Goal: Transaction & Acquisition: Purchase product/service

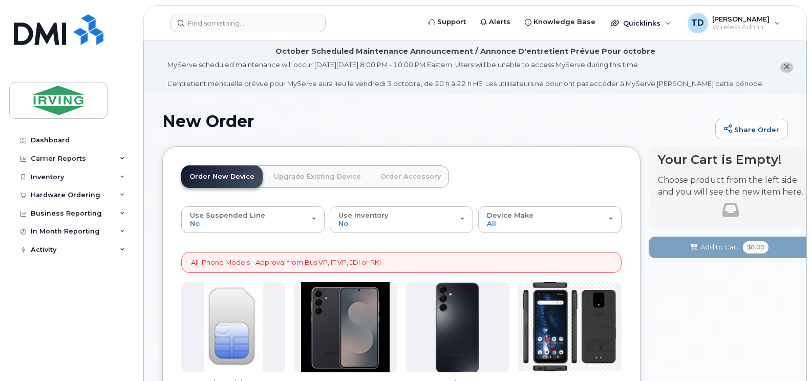
scroll to position [154, 0]
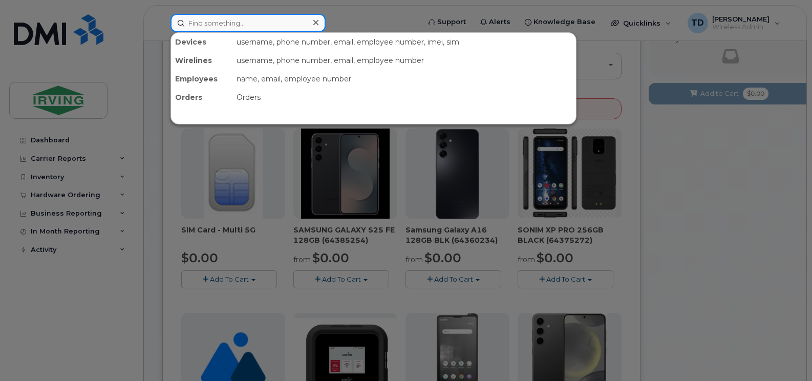
click at [290, 26] on input at bounding box center [248, 23] width 155 height 18
paste input "506-271-0019"
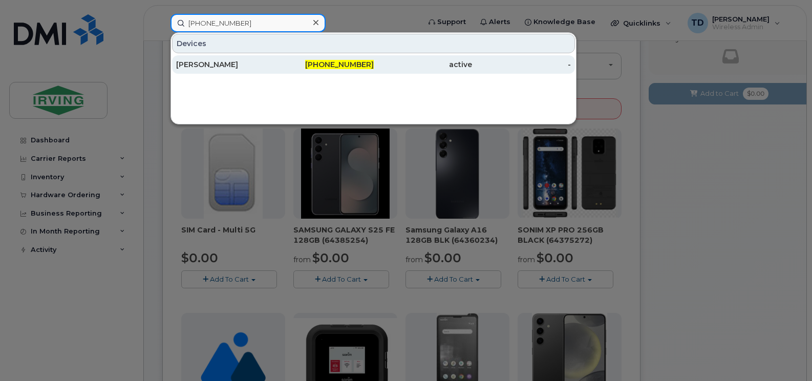
type input "506-271-0019"
click at [249, 68] on div "[PERSON_NAME]" at bounding box center [225, 64] width 99 height 10
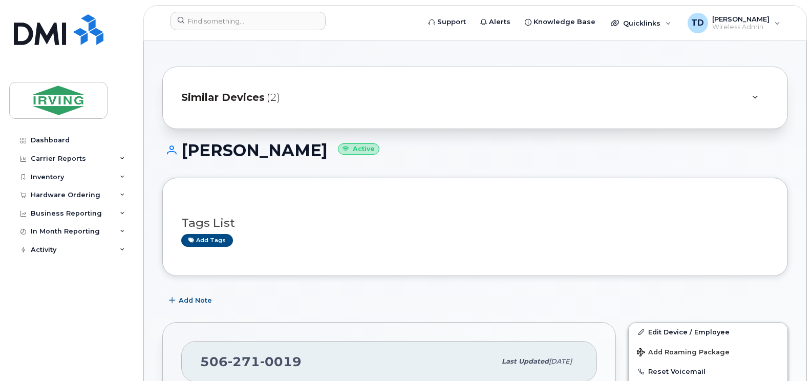
scroll to position [154, 0]
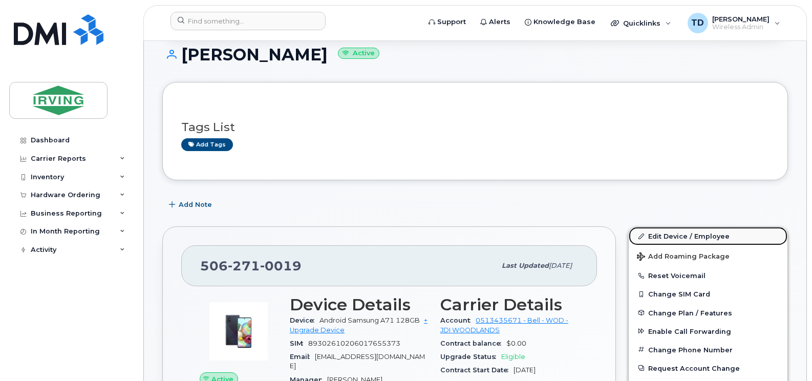
click at [685, 235] on link "Edit Device / Employee" at bounding box center [708, 236] width 159 height 18
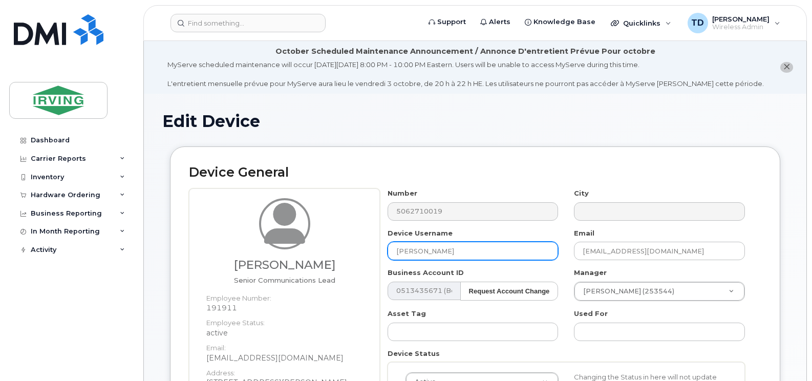
click at [427, 251] on input "[PERSON_NAME]" at bounding box center [473, 251] width 171 height 18
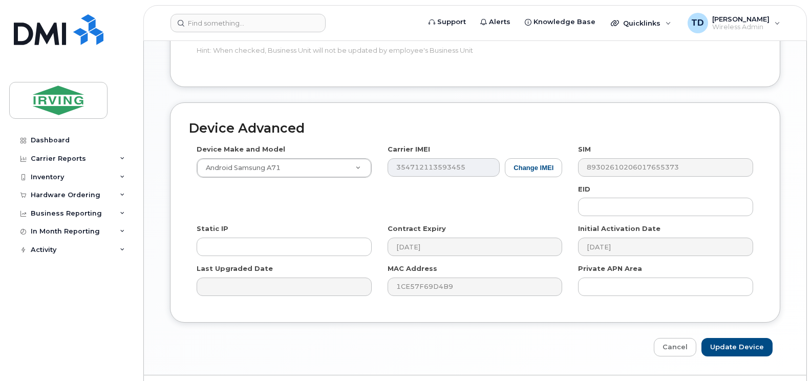
scroll to position [633, 0]
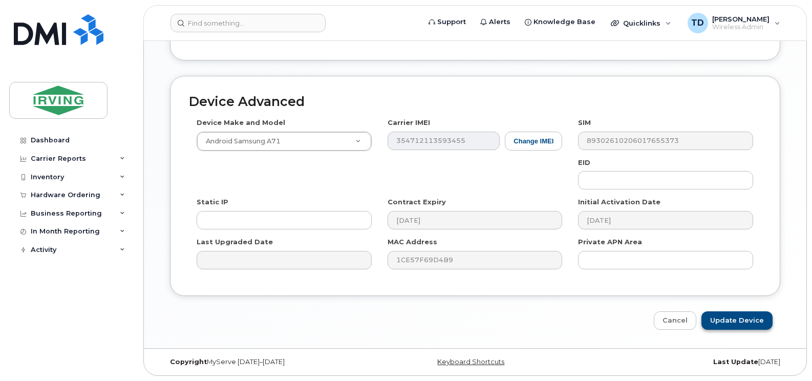
type input "[PERSON_NAME]"
click at [748, 319] on input "Update Device" at bounding box center [737, 320] width 71 height 19
type input "Saving..."
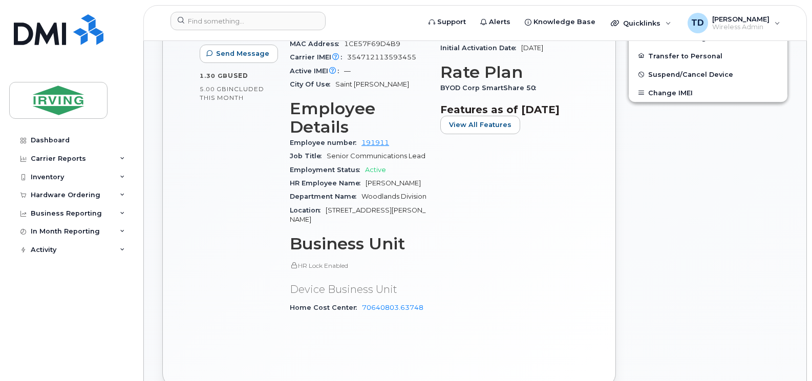
scroll to position [144, 0]
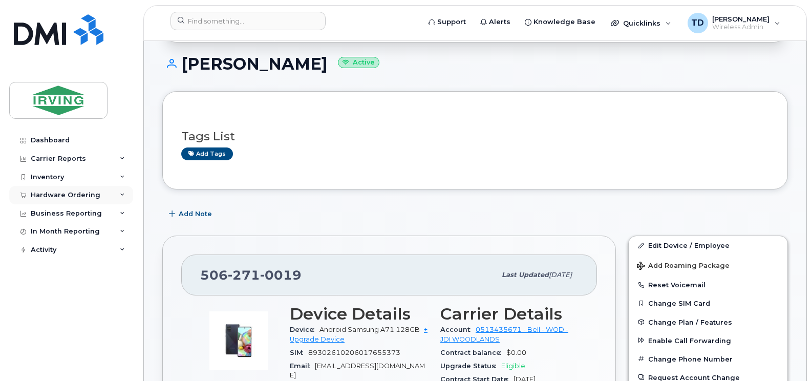
click at [121, 193] on icon at bounding box center [122, 195] width 5 height 5
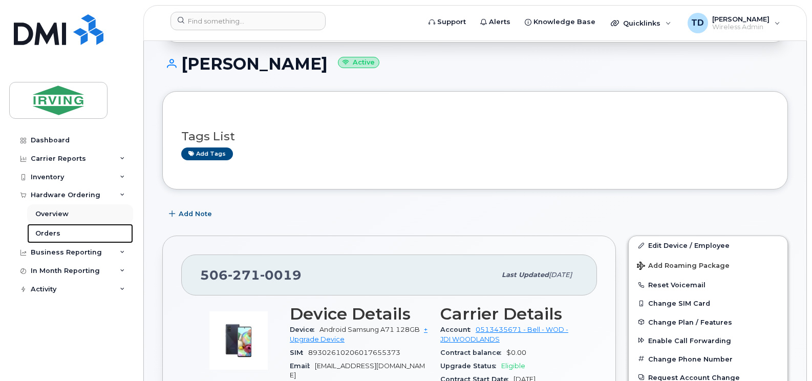
drag, startPoint x: 49, startPoint y: 231, endPoint x: 72, endPoint y: 223, distance: 24.9
click at [49, 231] on div "Orders" at bounding box center [47, 233] width 25 height 9
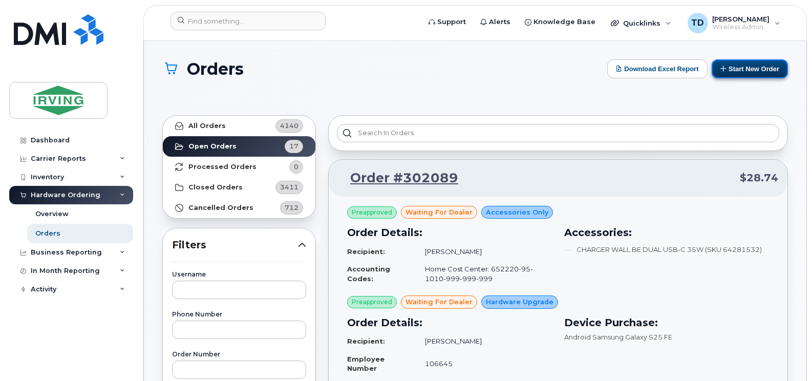
click at [738, 68] on button "Start New Order" at bounding box center [750, 68] width 76 height 19
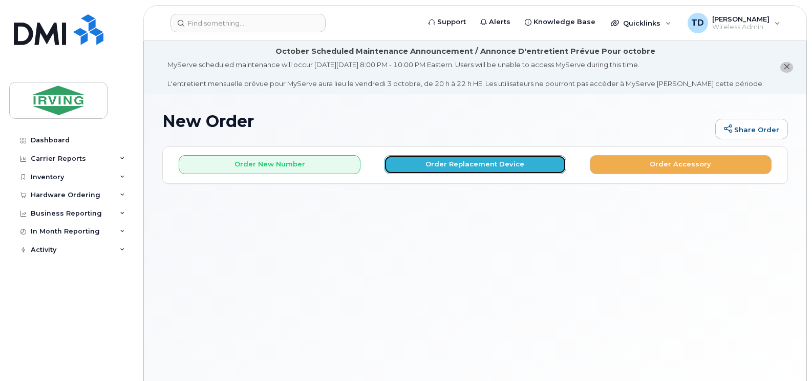
click at [510, 165] on button "Order Replacement Device" at bounding box center [475, 164] width 182 height 19
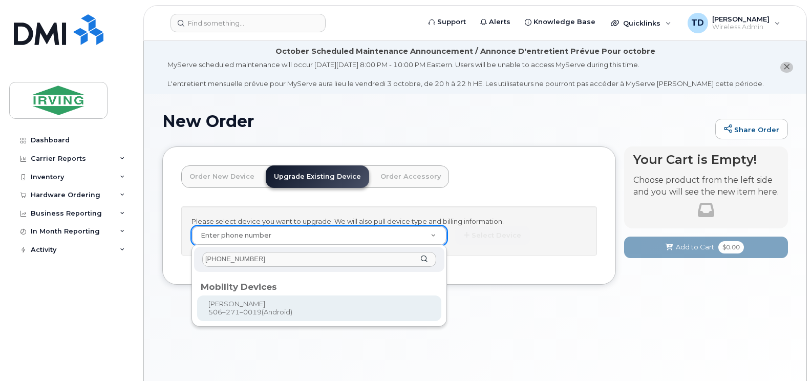
type input "[PHONE_NUMBER]"
type input "702735"
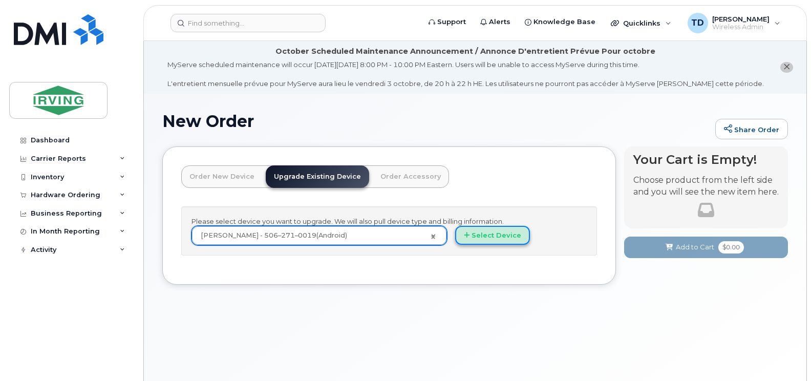
click at [485, 237] on button "Select Device" at bounding box center [492, 235] width 75 height 19
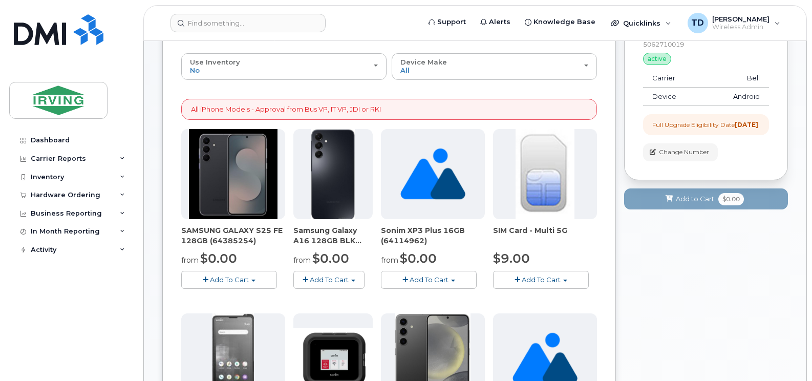
scroll to position [154, 0]
click at [229, 283] on span "Add To Cart" at bounding box center [229, 279] width 39 height 8
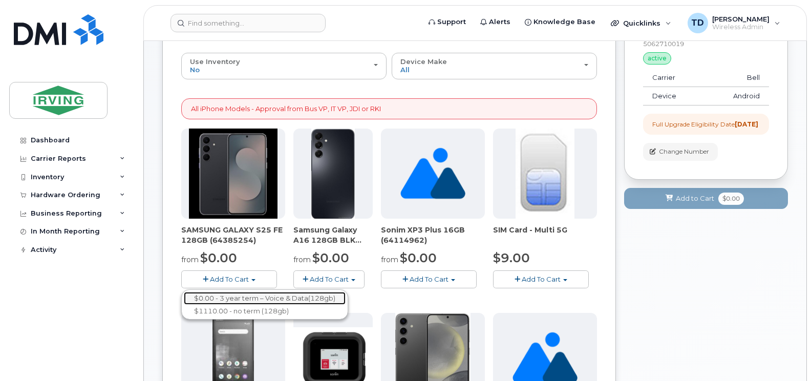
click at [245, 297] on link "$0.00 - 3 year term – Voice & Data(128gb)" at bounding box center [265, 298] width 162 height 13
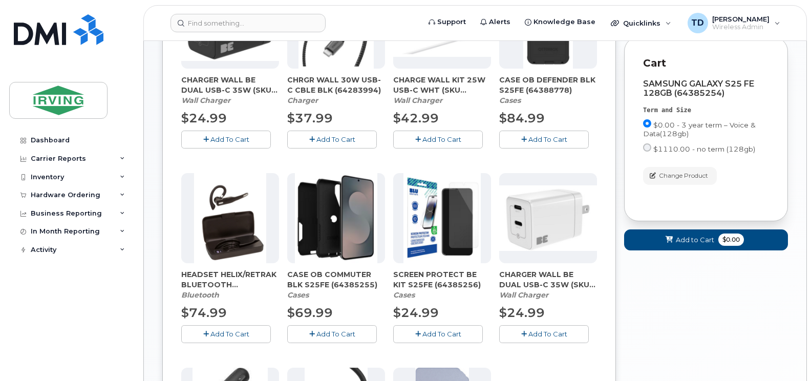
scroll to position [307, 0]
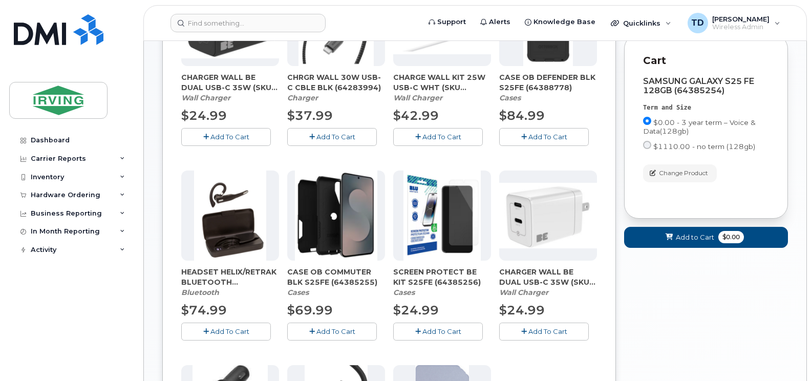
click at [328, 334] on span "Add To Cart" at bounding box center [335, 331] width 39 height 8
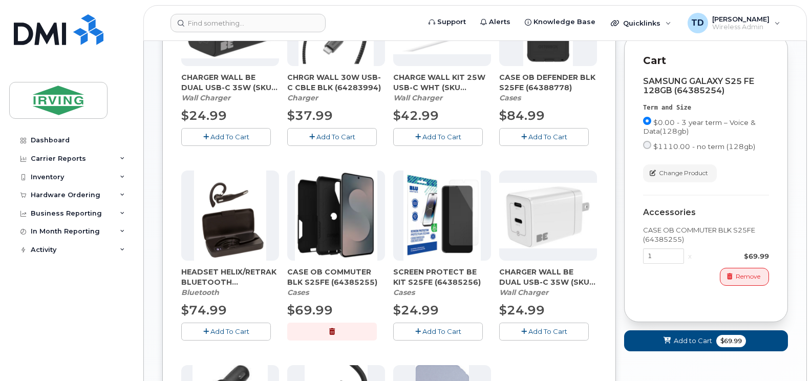
click at [451, 332] on span "Add To Cart" at bounding box center [441, 331] width 39 height 8
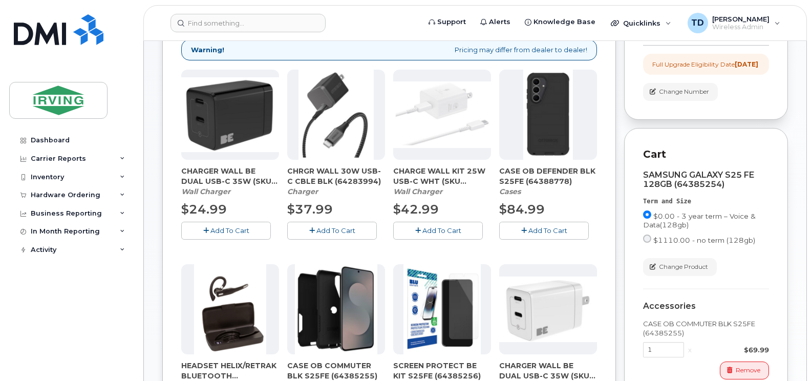
scroll to position [205, 0]
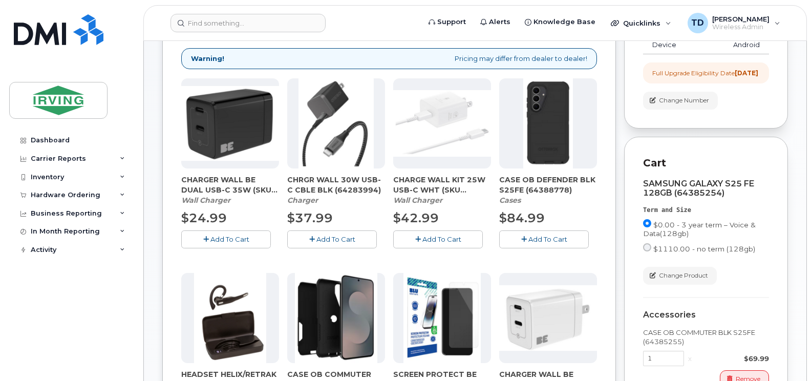
click at [345, 237] on span "Add To Cart" at bounding box center [335, 239] width 39 height 8
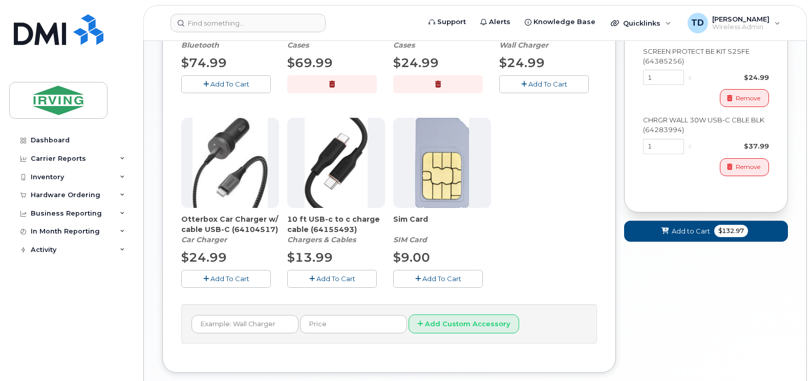
scroll to position [563, 0]
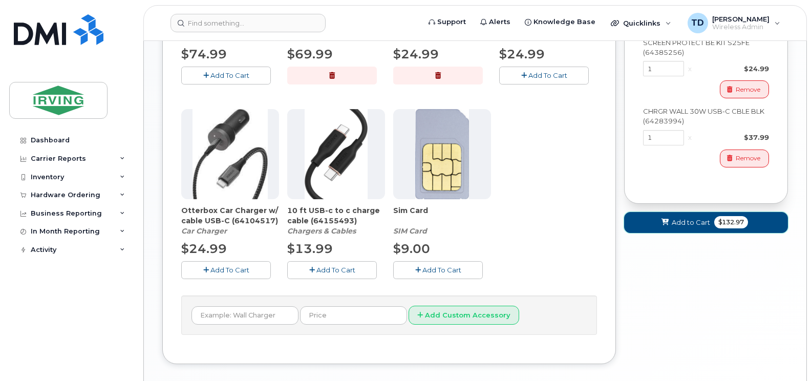
click at [704, 227] on span "Add to Cart" at bounding box center [691, 223] width 38 height 10
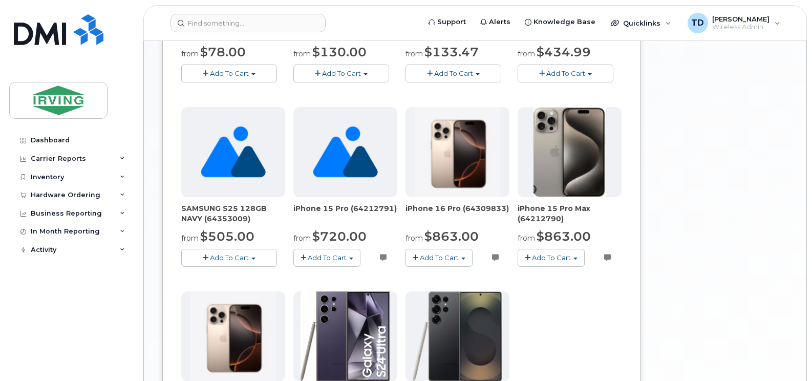
scroll to position [339, 0]
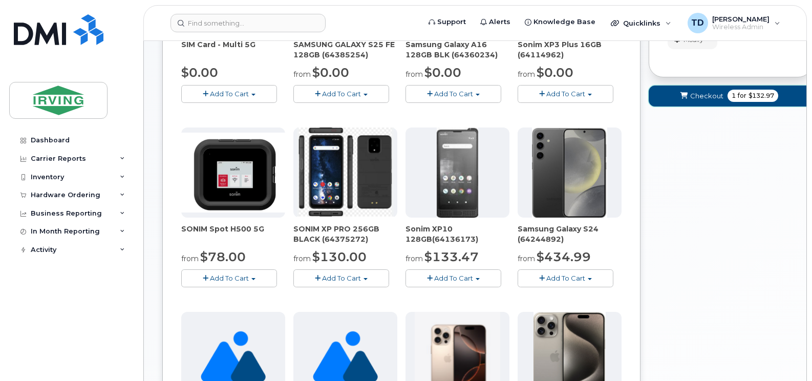
click at [711, 99] on span "Checkout" at bounding box center [706, 96] width 33 height 10
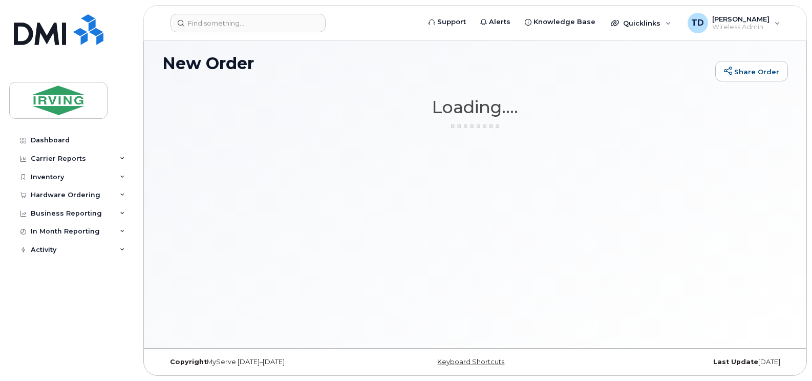
scroll to position [58, 0]
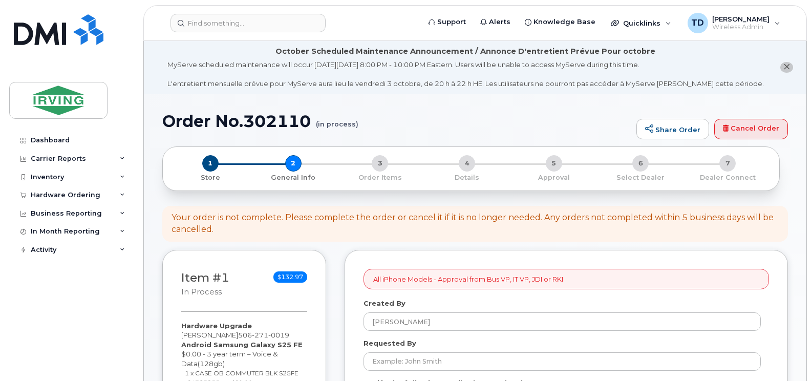
select select
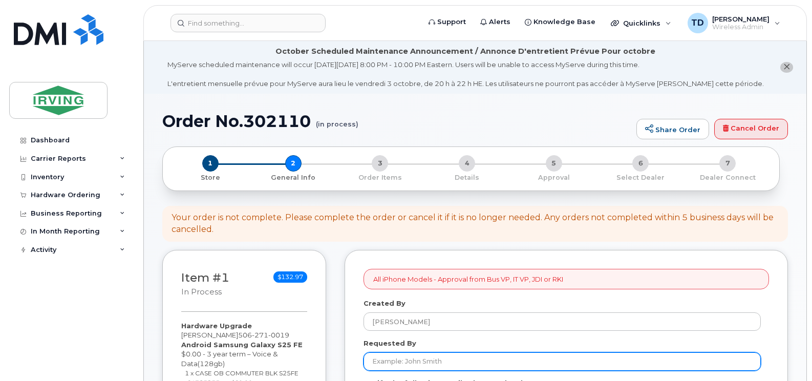
scroll to position [154, 0]
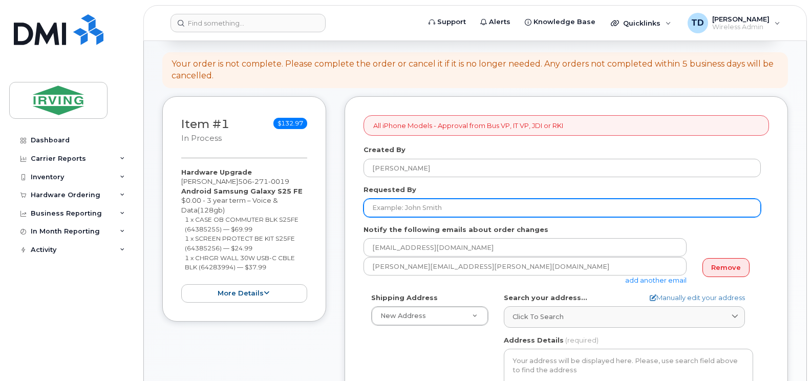
click at [410, 207] on input "Requested By" at bounding box center [562, 208] width 397 height 18
type input "[PERSON_NAME]"
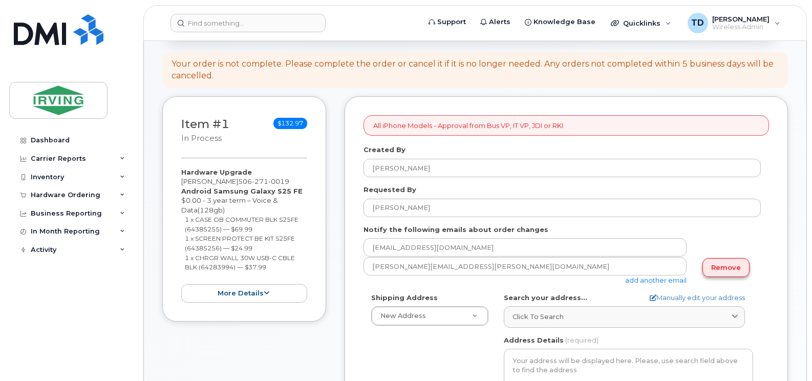
click at [718, 271] on link "Remove" at bounding box center [726, 267] width 47 height 19
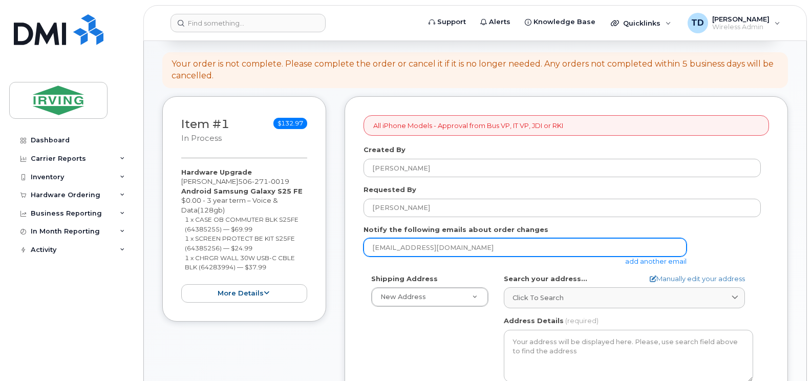
click at [609, 247] on input "rae.steph@jdirving.com" at bounding box center [525, 247] width 323 height 18
type input "[EMAIL_ADDRESS][DOMAIN_NAME]"
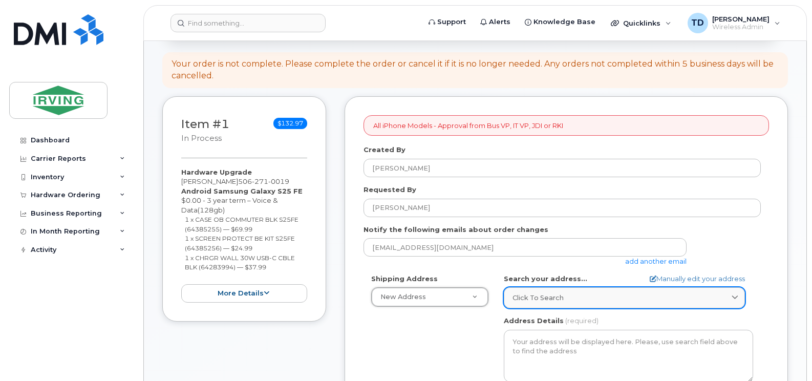
click at [557, 295] on span "Click to search" at bounding box center [538, 298] width 51 height 10
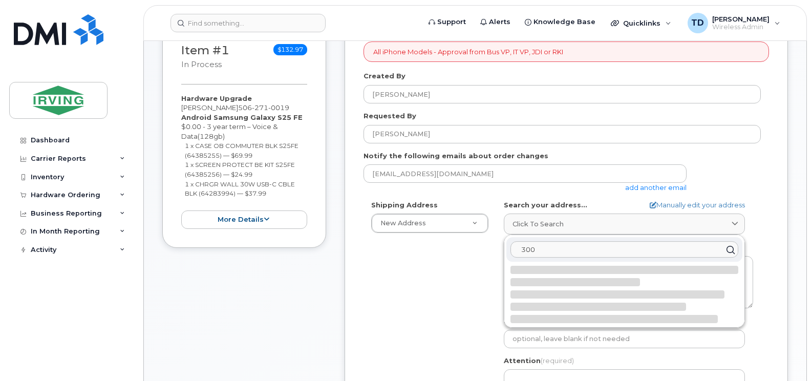
scroll to position [256, 0]
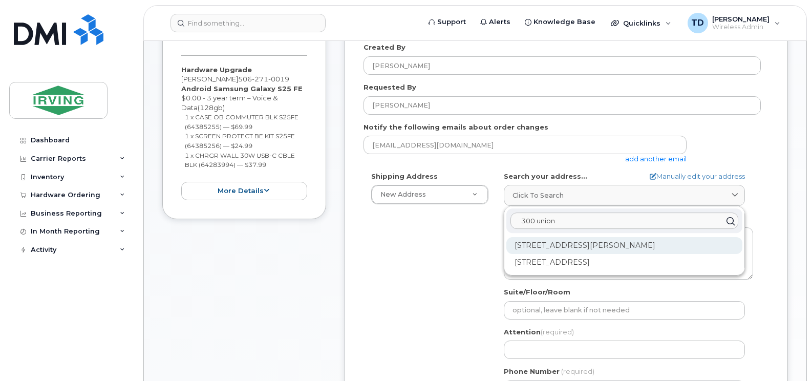
type input "300 union"
click at [568, 248] on div "300 Union St Saint John NB E2L 4Z2" at bounding box center [624, 245] width 236 height 17
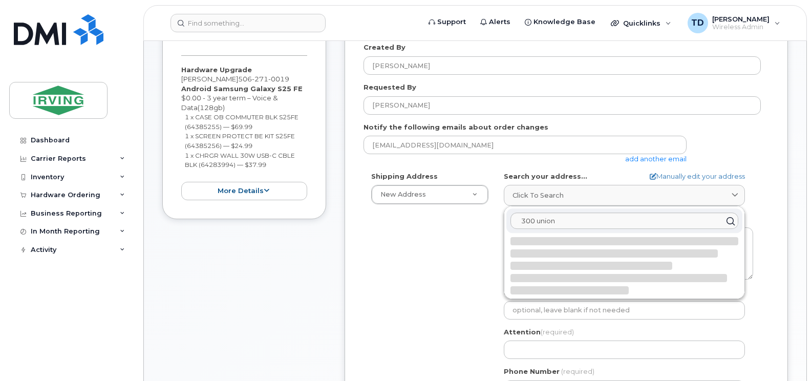
select select
type textarea "300 Union St SAINT JOHN NB E2L 4Z2 CANADA"
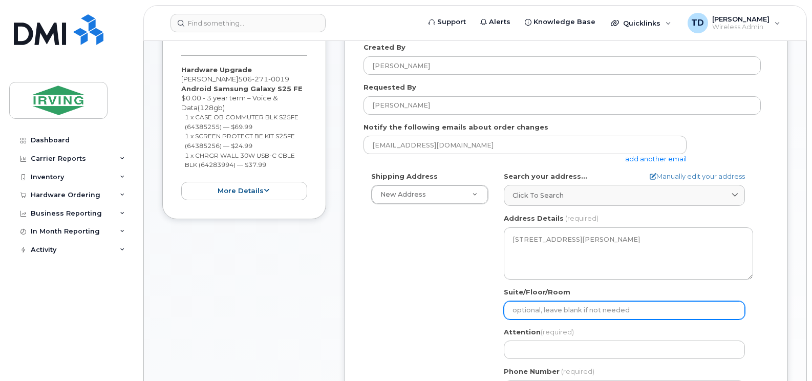
click at [554, 308] on input "Suite/Floor/Room" at bounding box center [624, 310] width 241 height 18
select select
type input "8"
select select
type input "8t"
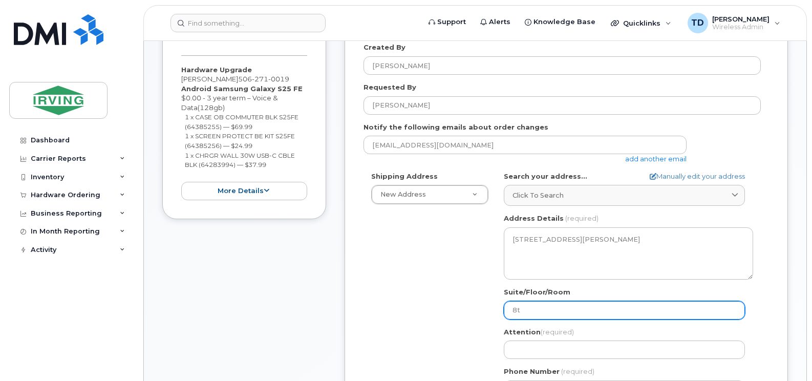
select select
type input "8th"
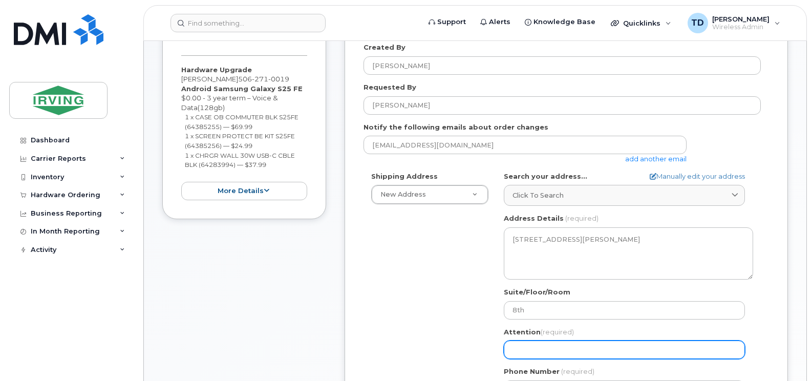
click at [611, 354] on input "Attention (required)" at bounding box center [624, 350] width 241 height 18
select select
type input "M"
select select
type input "Mi"
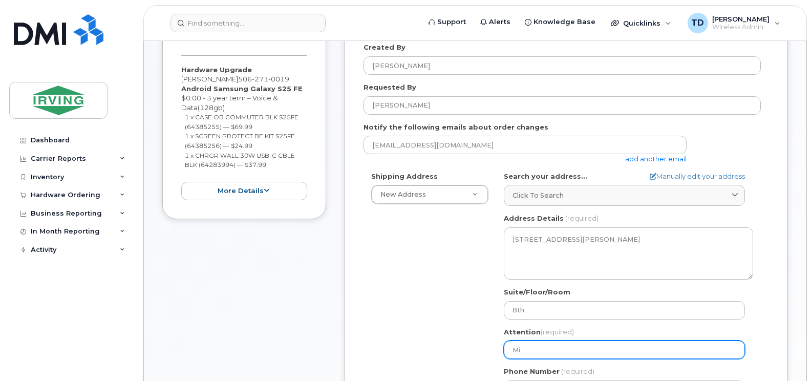
select select
type input "Mic"
select select
type input "Mich"
select select
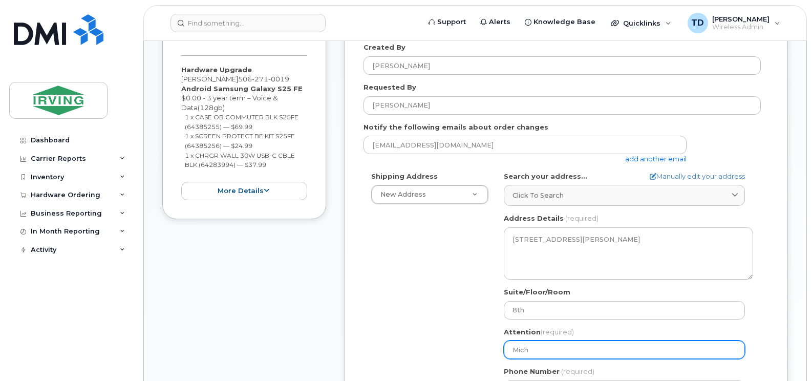
type input "Miche"
select select
type input "Michel"
select select
type input "Michell"
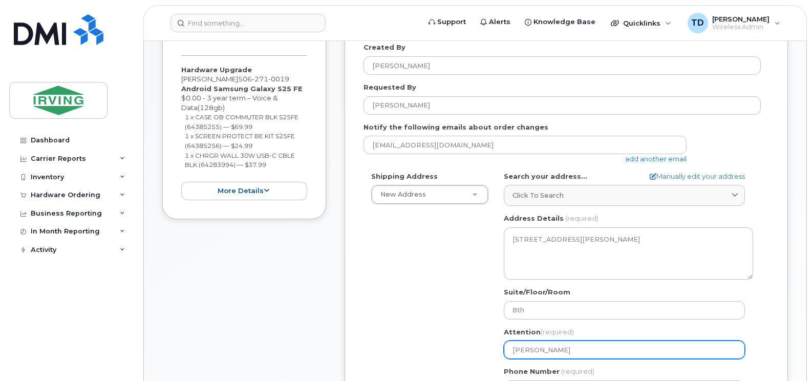
select select
type input "Michelle"
select select
type input "Michelle G"
select select
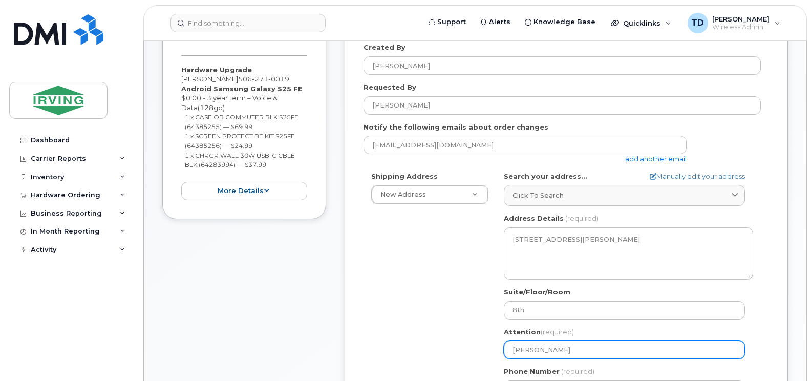
type input "Michelle Go"
select select
type input "Michelle Gon"
select select
type input "Michelle Gonz"
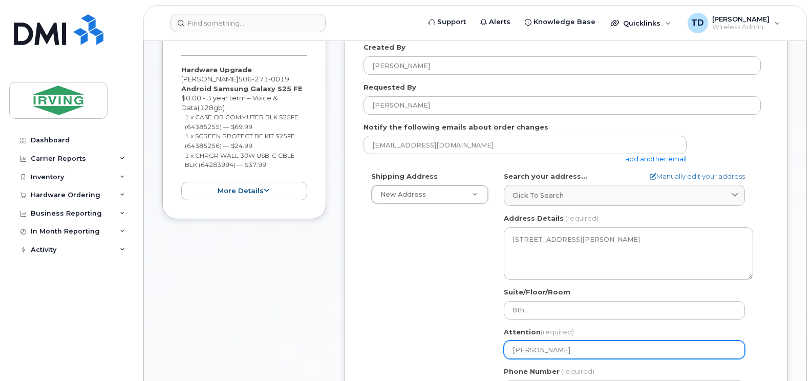
click at [533, 352] on input "Michelle Gonz" at bounding box center [624, 350] width 241 height 18
click at [584, 351] on input "Michelle Gonz" at bounding box center [624, 350] width 241 height 18
select select
type input "Michelle Gon"
select select
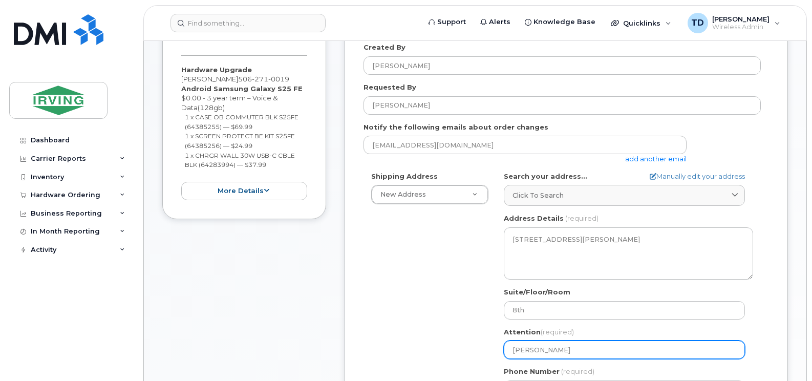
type input "Michelle Gons"
select select
type input "Michelle Gonsa"
select select
type input "Michelle Gonsal"
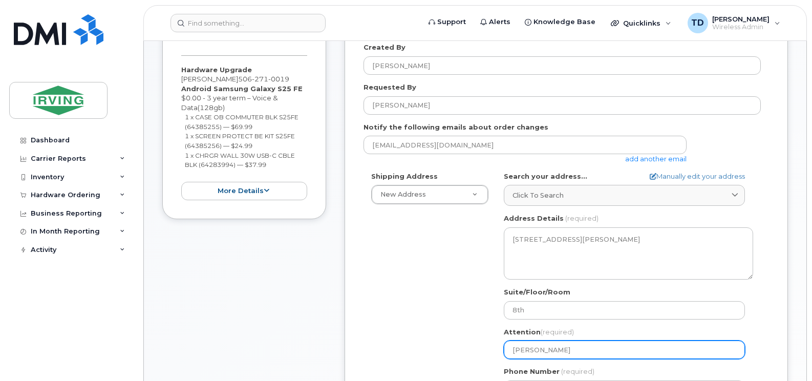
select select
type input "Michelle Gonsalv"
select select
type input "Michelle Gonsalve"
select select
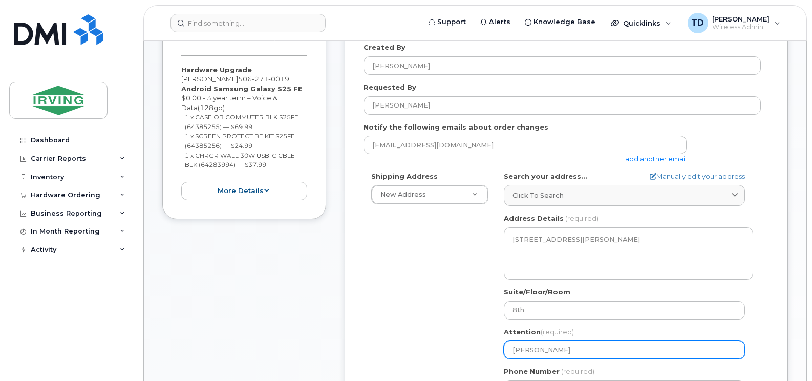
type input "Michelle Gonsalves"
select select
type input "Michelle Gonsalve"
select select
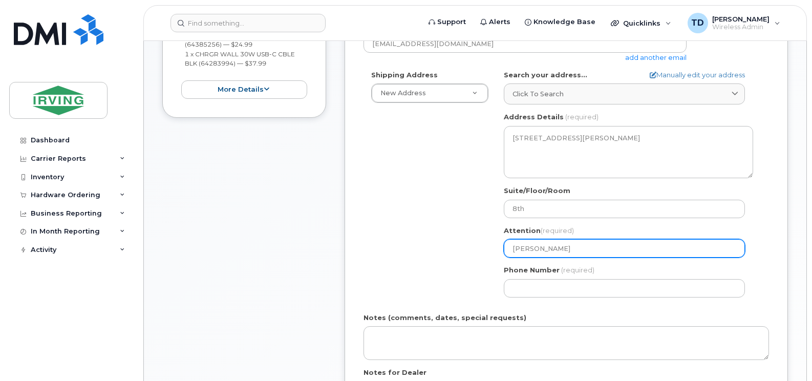
scroll to position [358, 0]
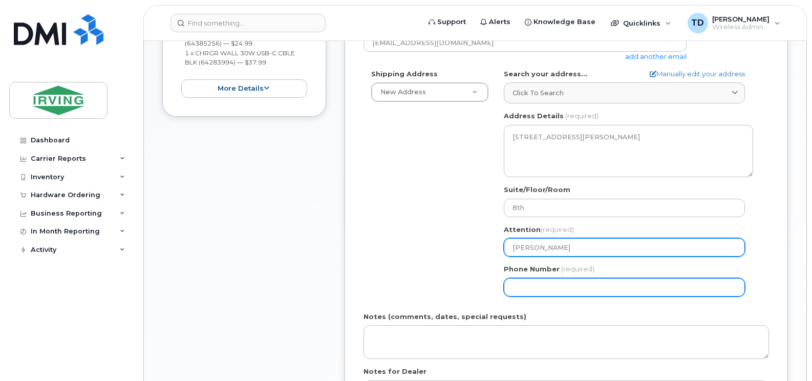
type input "Michelle Gonsalvez"
click at [549, 287] on input "Phone Number" at bounding box center [624, 287] width 241 height 18
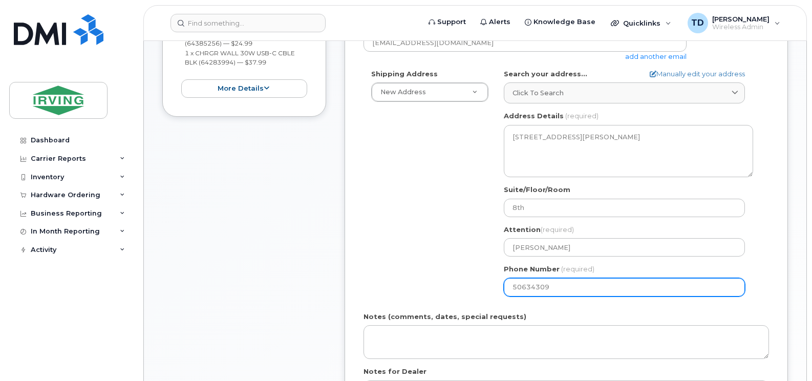
type input "506343096"
select select
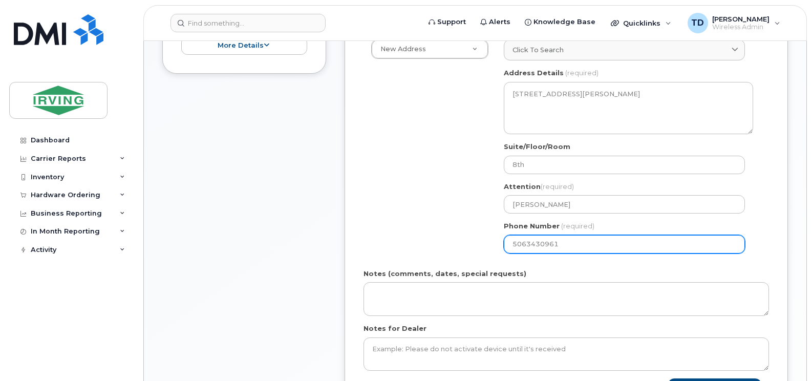
scroll to position [461, 0]
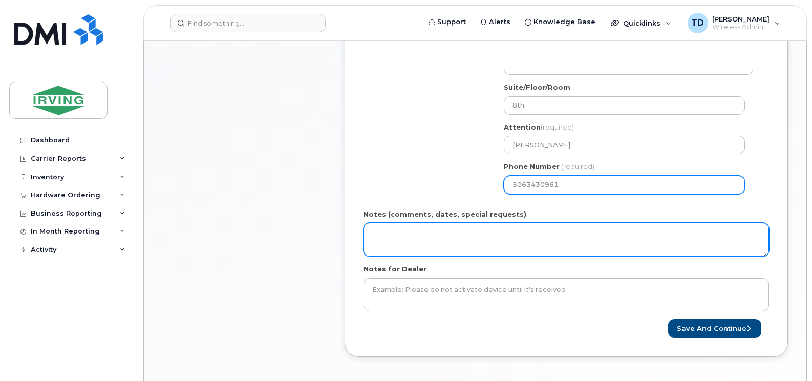
type input "5063430961"
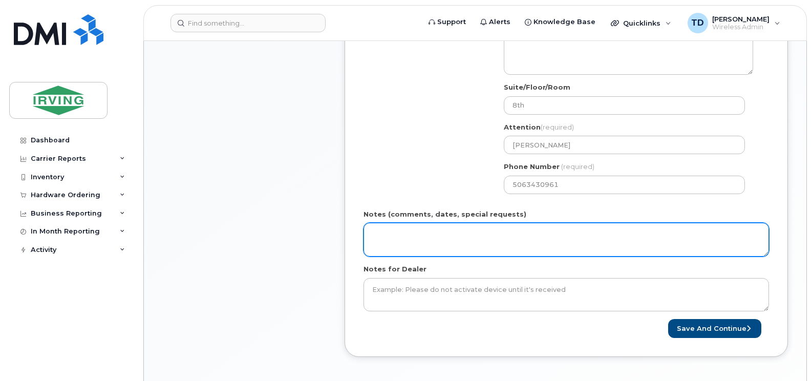
click at [459, 235] on textarea "Notes (comments, dates, special requests)" at bounding box center [567, 240] width 406 height 34
click at [440, 238] on textarea "Order #" at bounding box center [567, 240] width 406 height 34
paste textarea "5093037010"
type textarea "Order # 5093037010 Invoice to Woodlands"
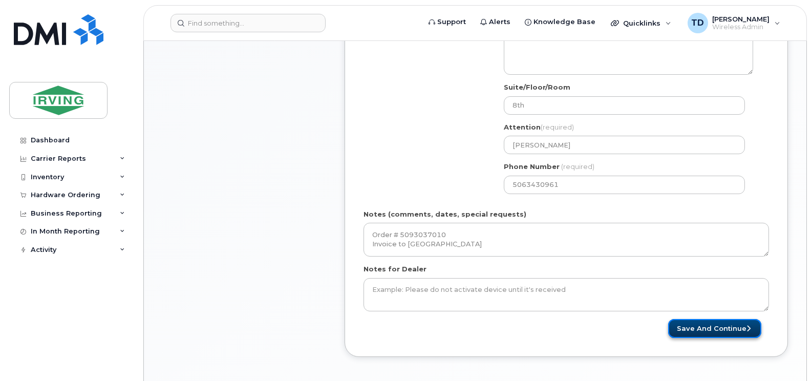
click at [706, 326] on button "Save and Continue" at bounding box center [714, 328] width 93 height 19
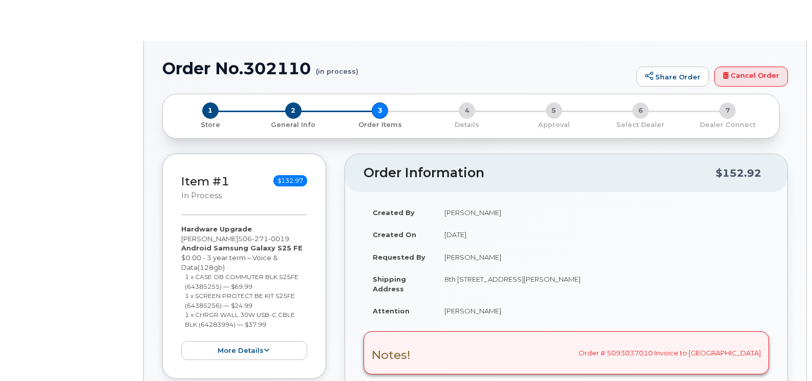
select select "2980614"
radio input "true"
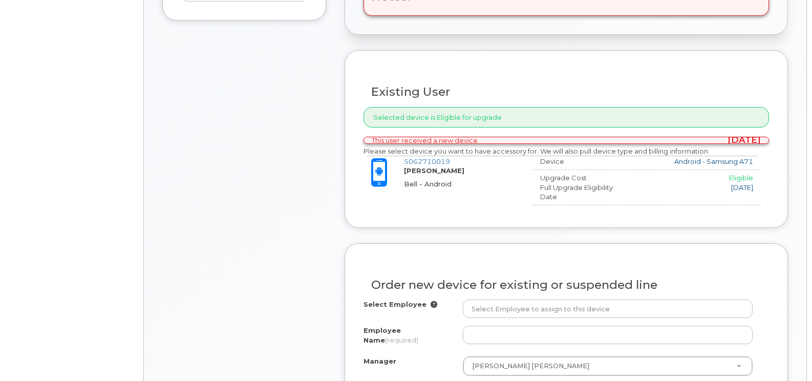
type input "[PERSON_NAME]"
type input "191911"
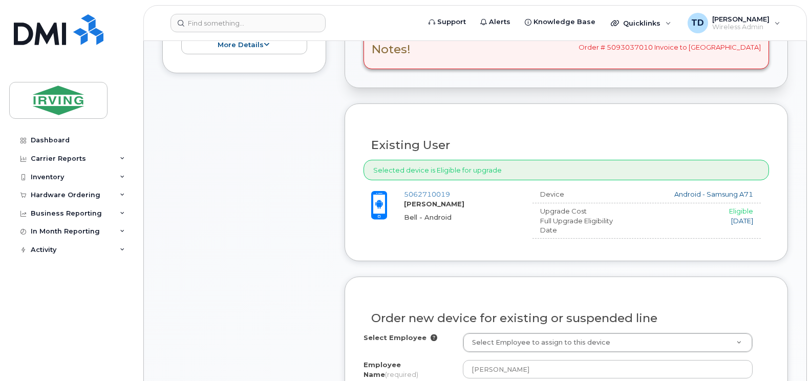
scroll to position [607, 0]
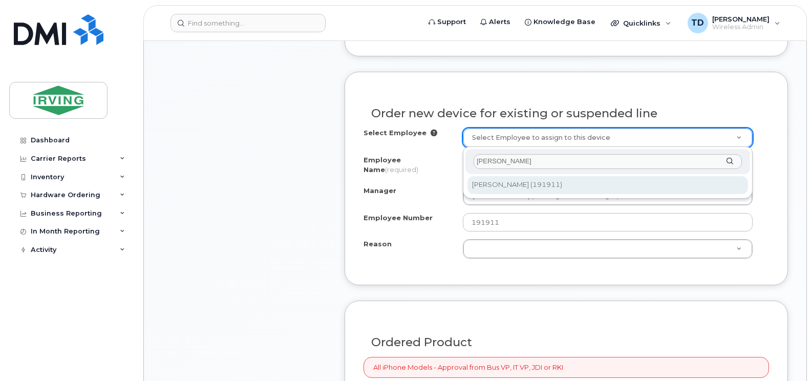
type input "steph rae"
type input "1493359"
type input "70640803"
select select "2980614"
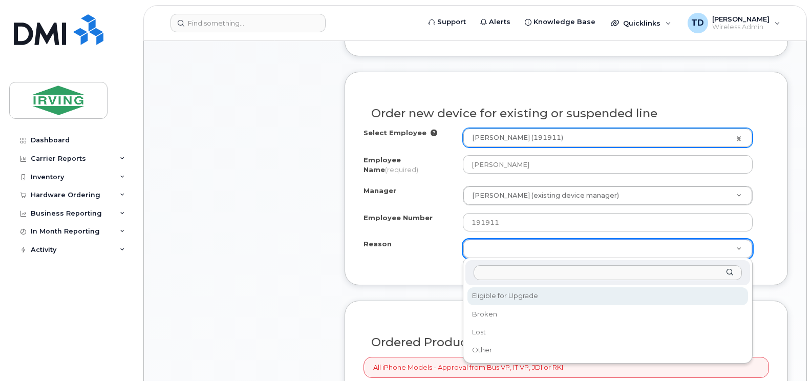
select select "eligible_for_upgrade"
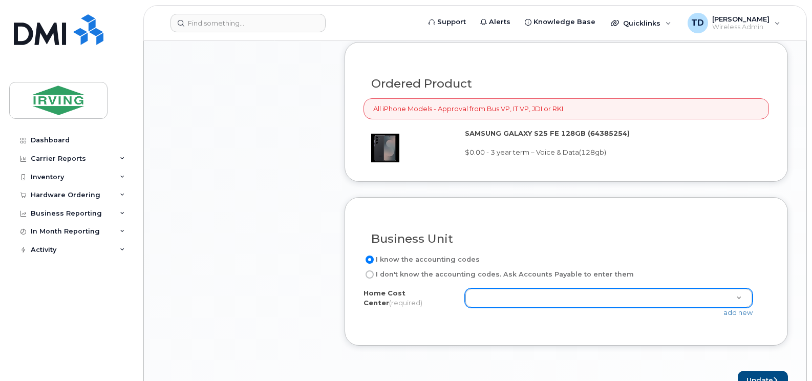
scroll to position [914, 0]
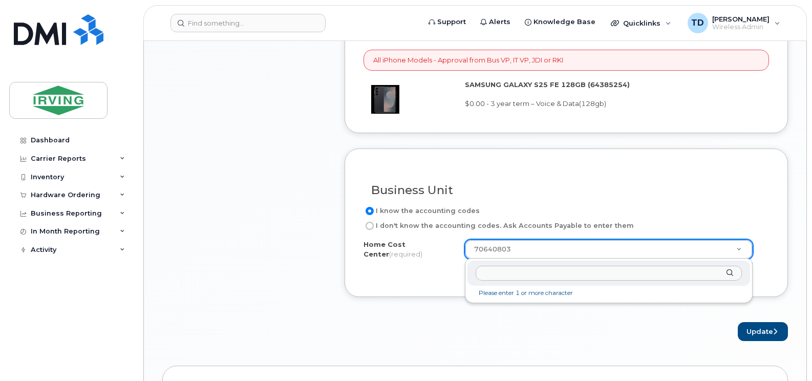
paste input "70640803.63748"
type input "70640803.63748"
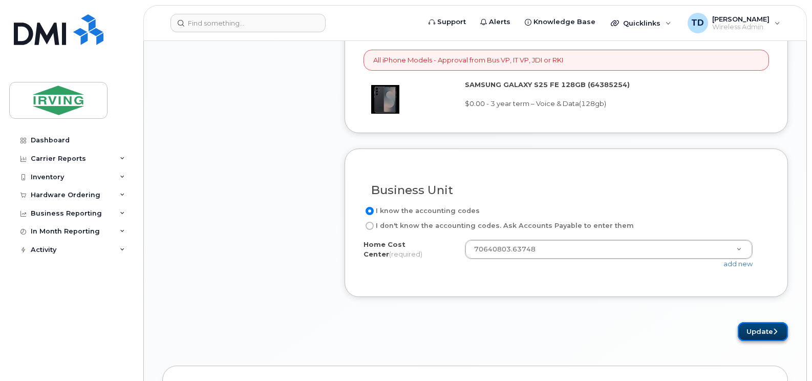
click at [770, 330] on button "Update" at bounding box center [763, 331] width 50 height 19
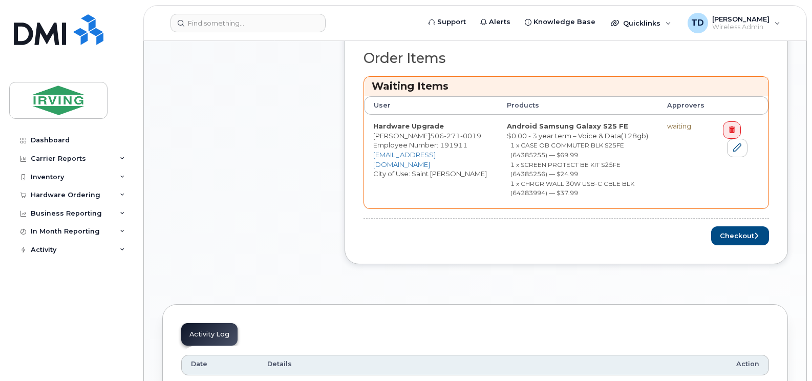
scroll to position [563, 0]
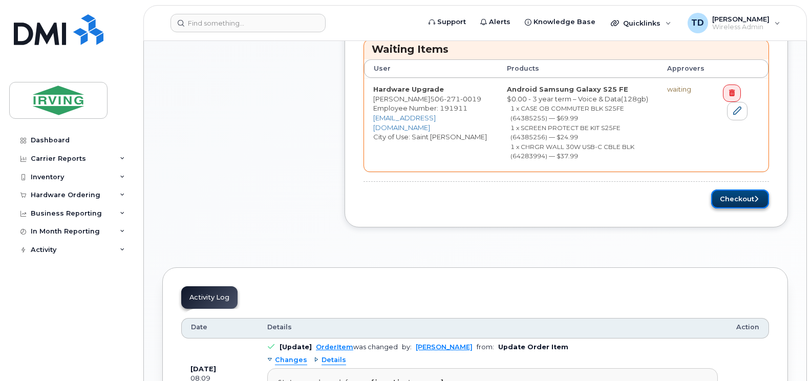
click at [744, 198] on button "Checkout" at bounding box center [740, 198] width 58 height 19
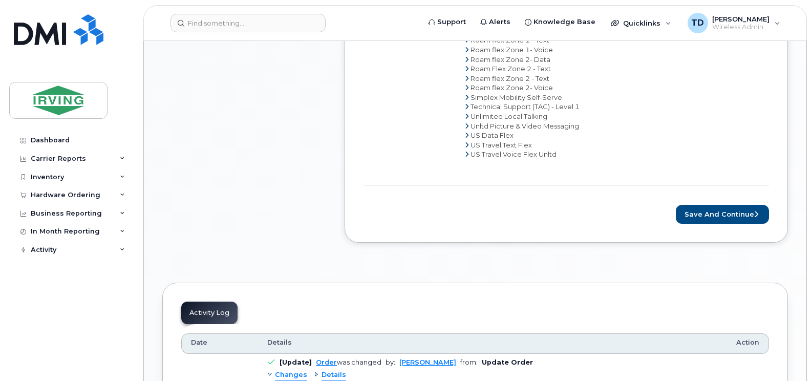
scroll to position [819, 0]
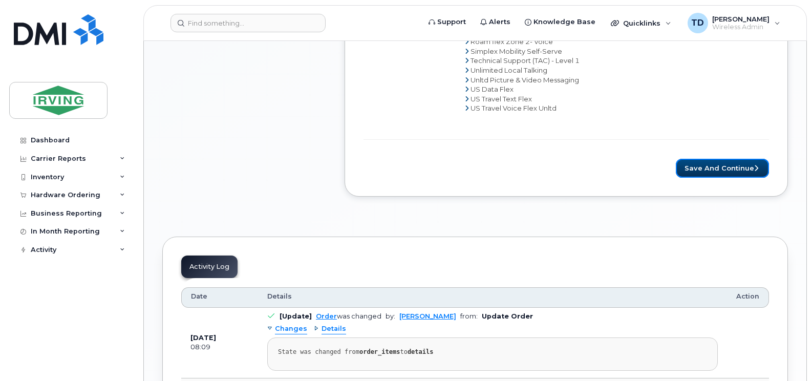
drag, startPoint x: 710, startPoint y: 171, endPoint x: 615, endPoint y: 307, distance: 166.2
click at [710, 170] on button "Save and Continue" at bounding box center [722, 168] width 93 height 19
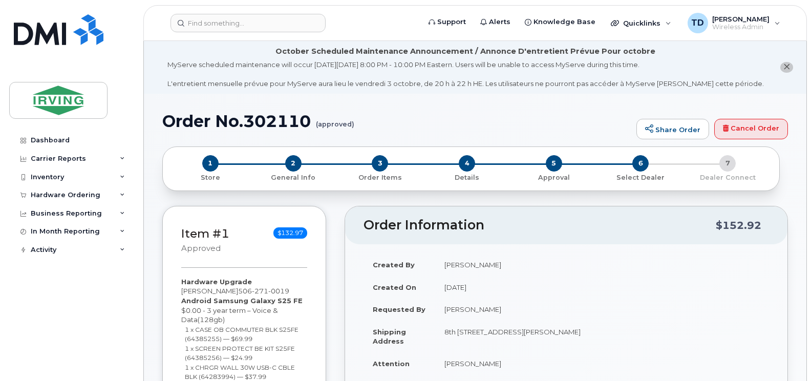
radio input "true"
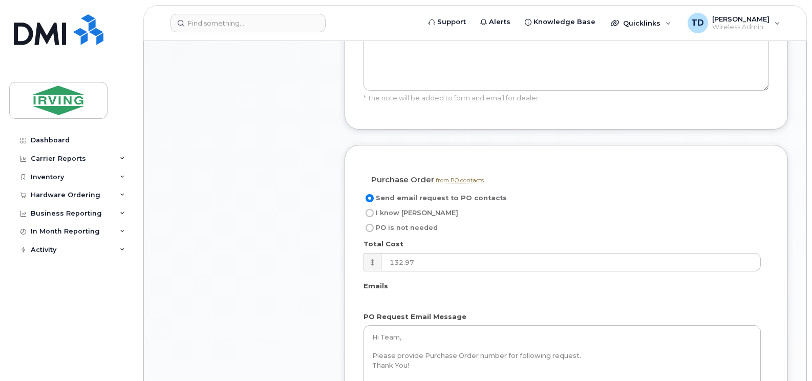
scroll to position [973, 0]
click at [403, 208] on span "I know [PERSON_NAME]" at bounding box center [417, 212] width 82 height 8
click at [374, 208] on input "I know [PERSON_NAME]" at bounding box center [370, 212] width 8 height 8
radio input "true"
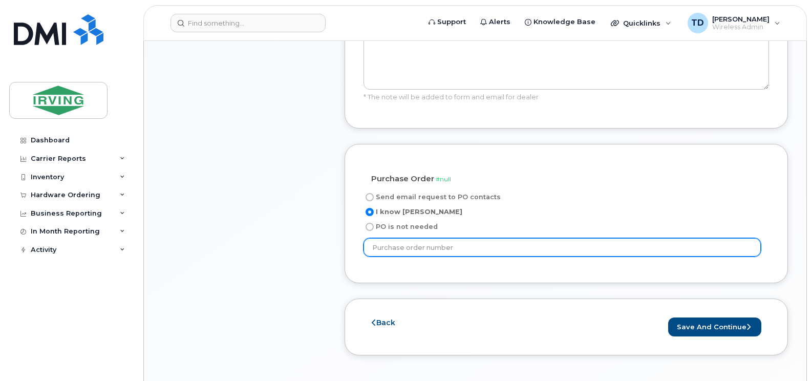
click at [409, 238] on input "text" at bounding box center [562, 247] width 397 height 18
type input "914810"
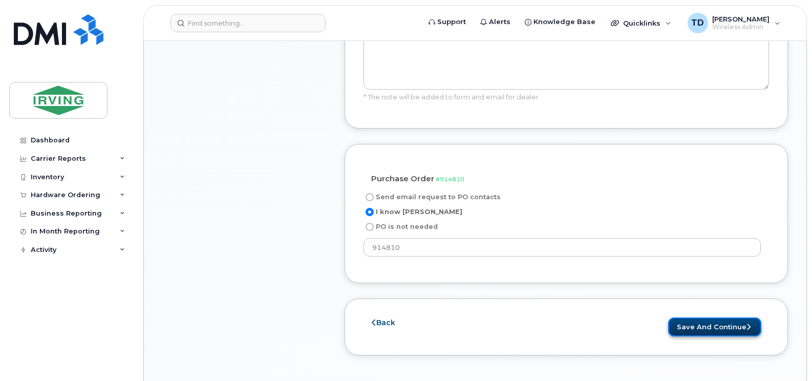
click at [702, 318] on button "Save and Continue" at bounding box center [714, 327] width 93 height 19
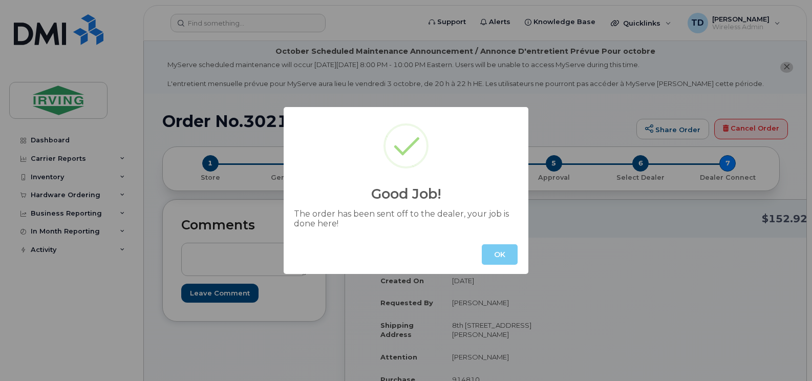
click at [507, 251] on button "OK" at bounding box center [500, 254] width 36 height 20
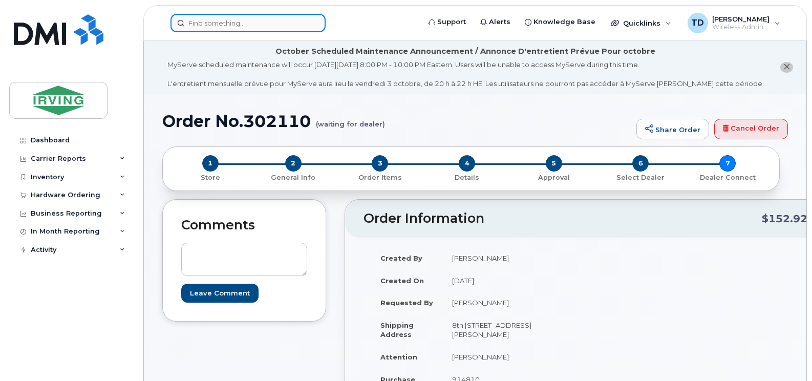
click at [242, 22] on input at bounding box center [248, 23] width 155 height 18
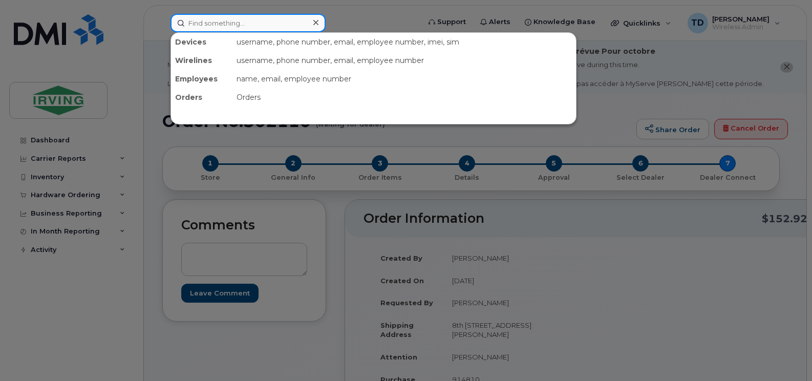
paste input "5065209165"
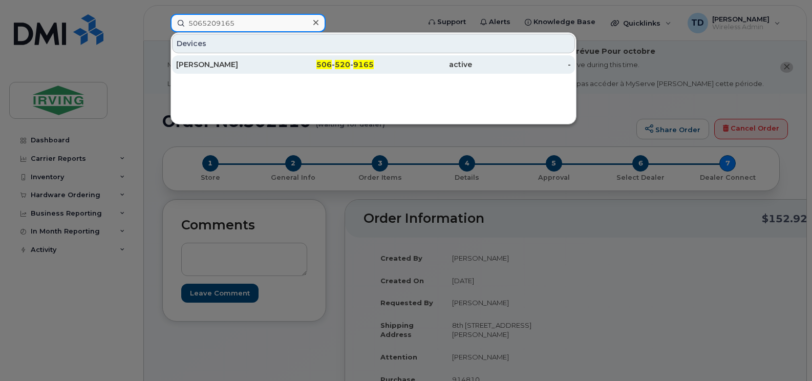
type input "5065209165"
click at [332, 65] on span "506" at bounding box center [323, 64] width 15 height 9
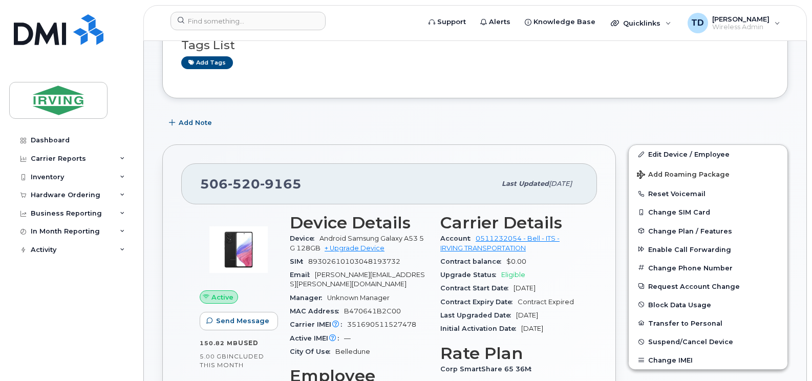
scroll to position [154, 0]
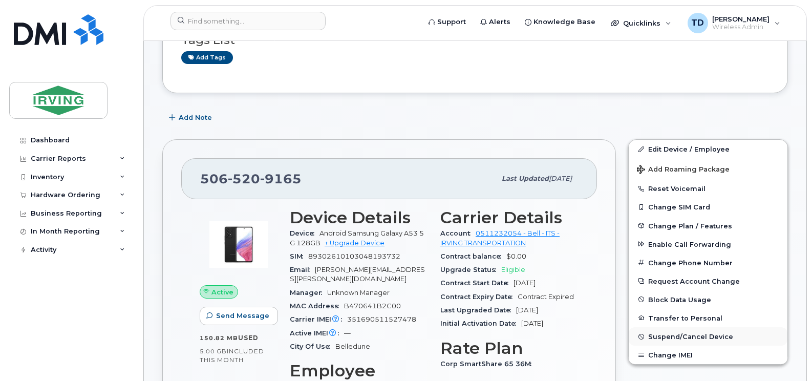
click at [678, 338] on span "Suspend/Cancel Device" at bounding box center [690, 337] width 85 height 8
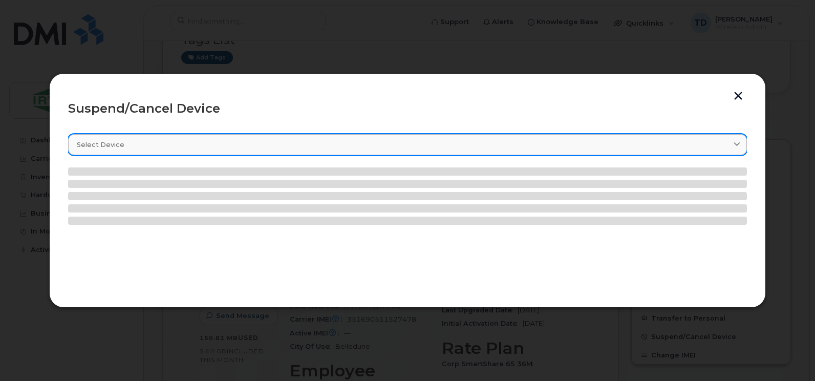
click at [150, 145] on div "Select device" at bounding box center [408, 145] width 662 height 10
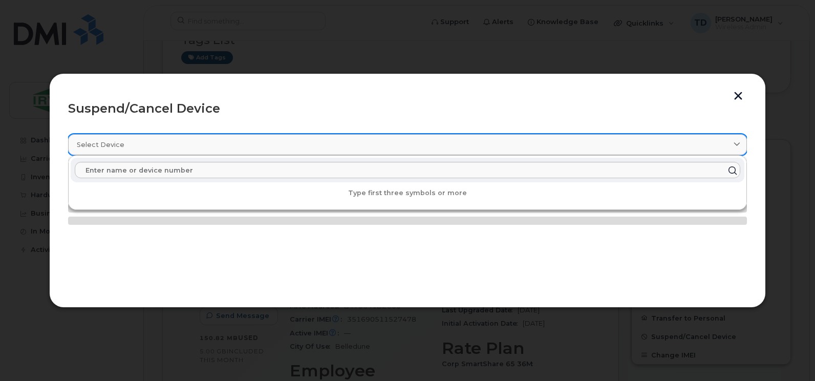
click at [150, 145] on div "Select device" at bounding box center [408, 145] width 662 height 10
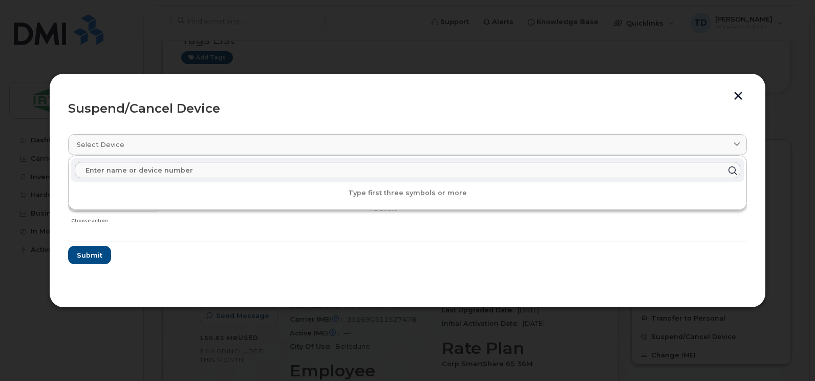
click at [295, 261] on form "[PERSON_NAME] 5065209165 Delete Cancel Suspend - Extend Suspension Suspend - Re…" at bounding box center [407, 215] width 679 height 97
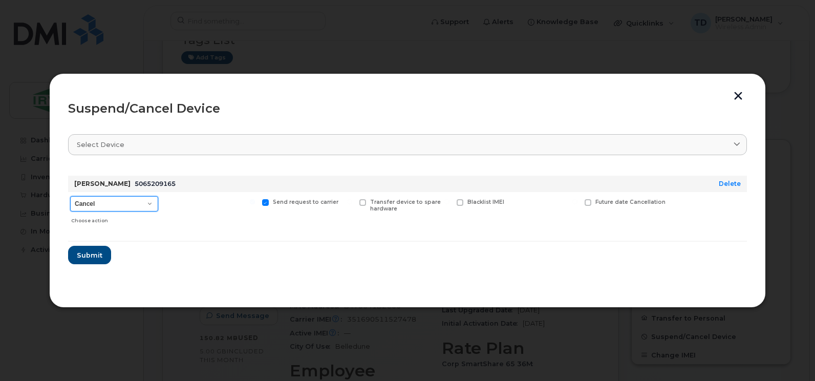
click at [96, 202] on select "Cancel Suspend - Extend Suspension Suspend - Reduced Rate Suspend - Full Rate S…" at bounding box center [114, 203] width 88 height 15
select select "[object Object]"
click at [70, 196] on select "Cancel Suspend - Extend Suspension Suspend - Reduced Rate Suspend - Full Rate S…" at bounding box center [114, 203] width 88 height 15
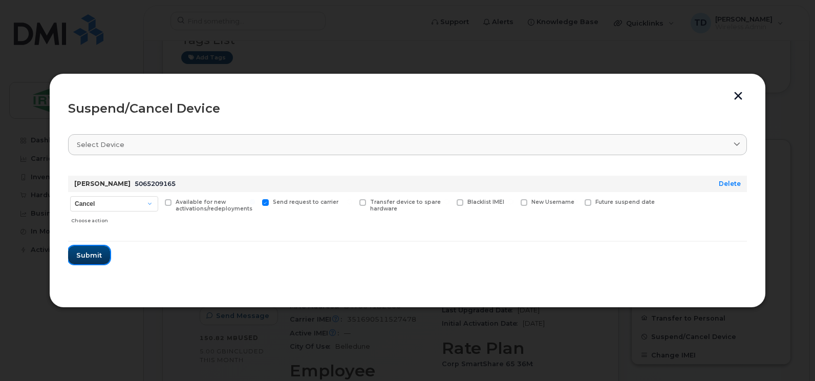
click at [93, 253] on span "Submit" at bounding box center [89, 255] width 26 height 10
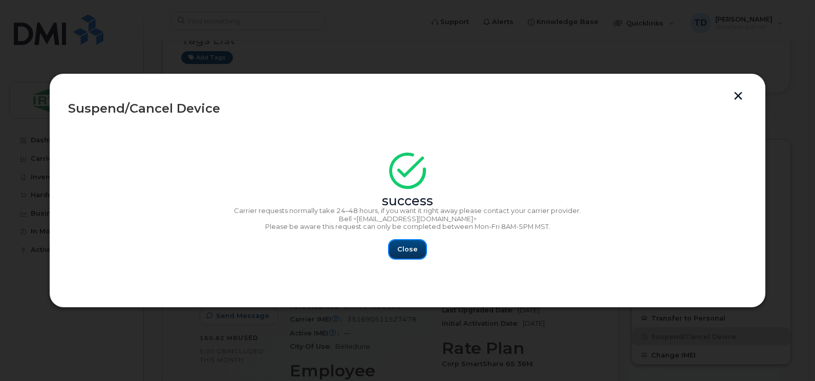
click at [405, 253] on button "Close" at bounding box center [407, 249] width 37 height 18
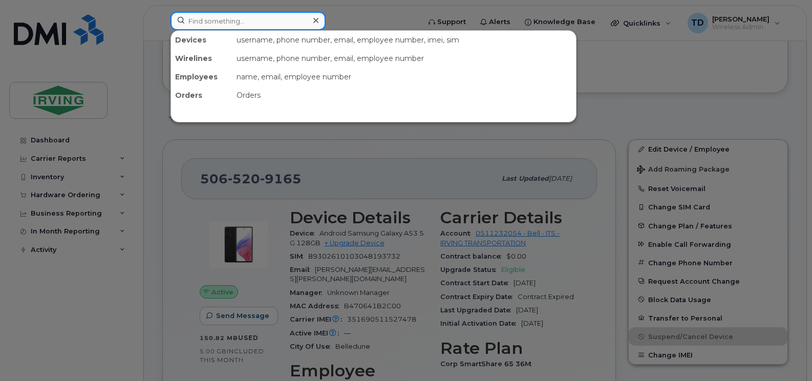
click at [269, 17] on input at bounding box center [248, 21] width 155 height 18
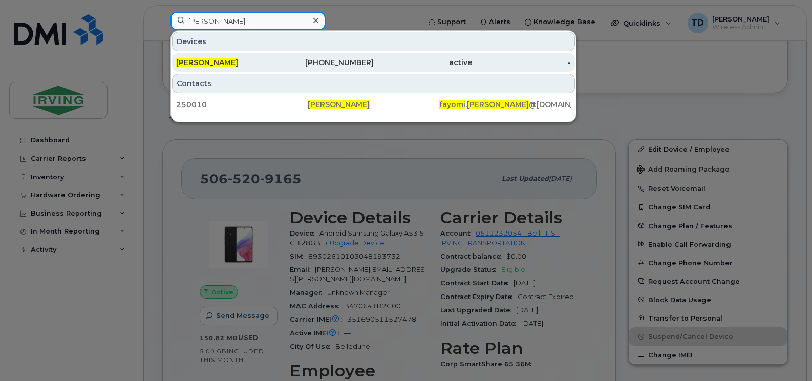
type input "[PERSON_NAME]"
click at [196, 60] on span "[PERSON_NAME]" at bounding box center [207, 62] width 62 height 9
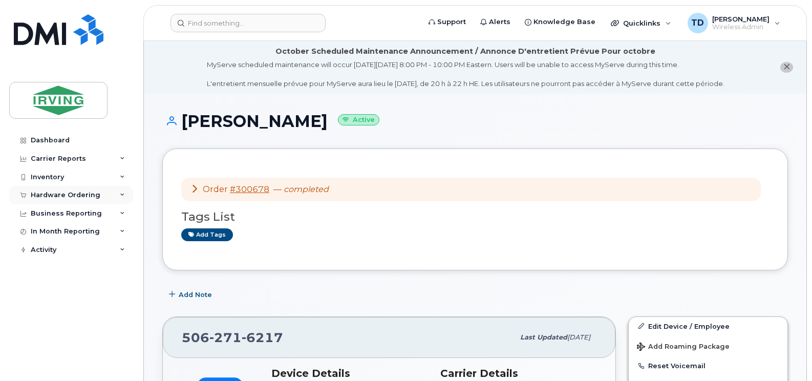
click at [128, 194] on div "Hardware Ordering" at bounding box center [71, 195] width 124 height 18
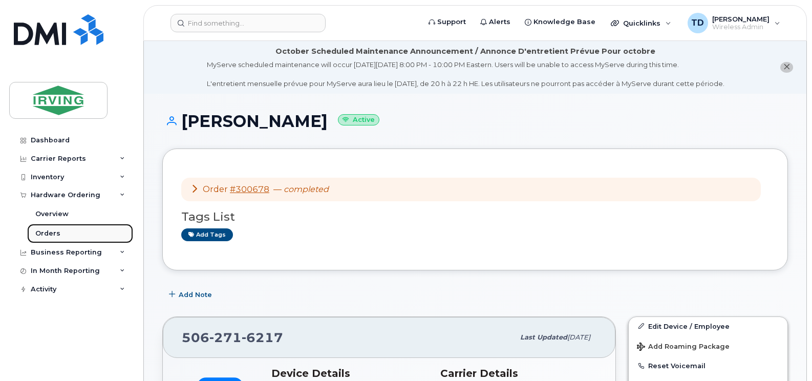
click at [69, 227] on link "Orders" at bounding box center [80, 233] width 106 height 19
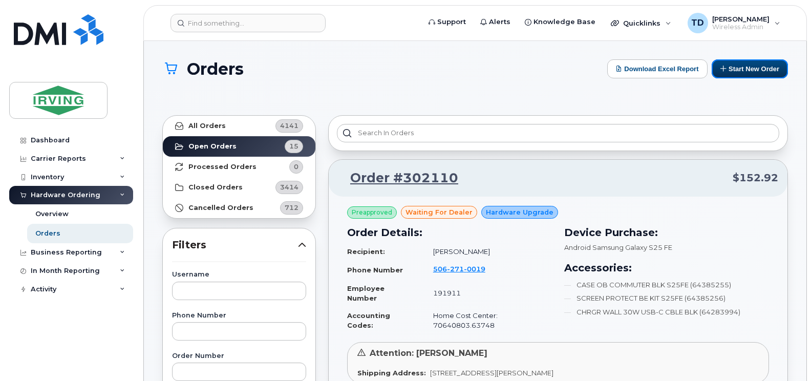
drag, startPoint x: 768, startPoint y: 61, endPoint x: 752, endPoint y: 88, distance: 30.7
click at [768, 61] on button "Start New Order" at bounding box center [750, 68] width 76 height 19
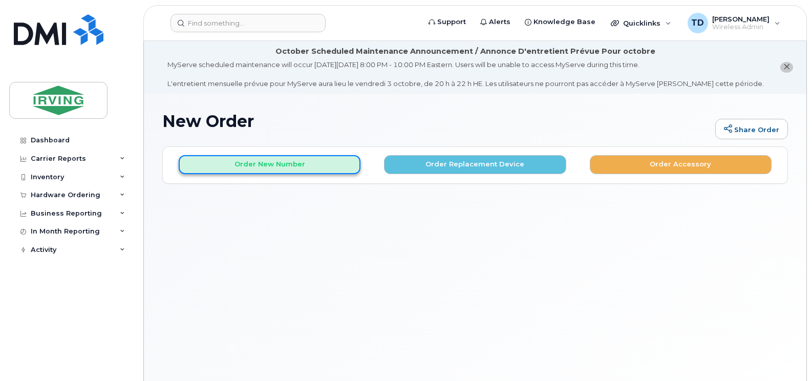
click at [266, 164] on button "Order New Number" at bounding box center [270, 164] width 182 height 19
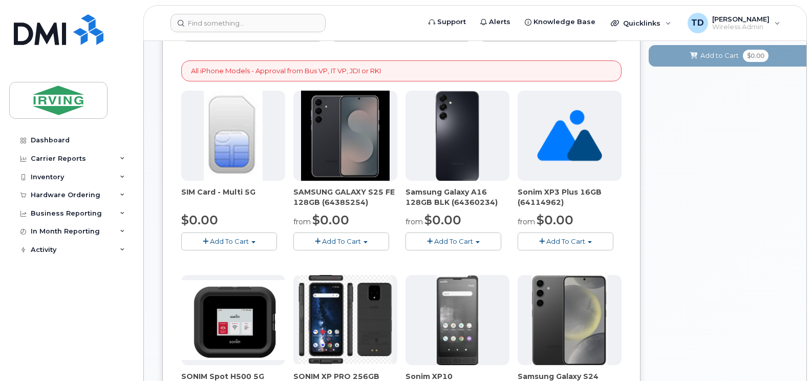
scroll to position [205, 0]
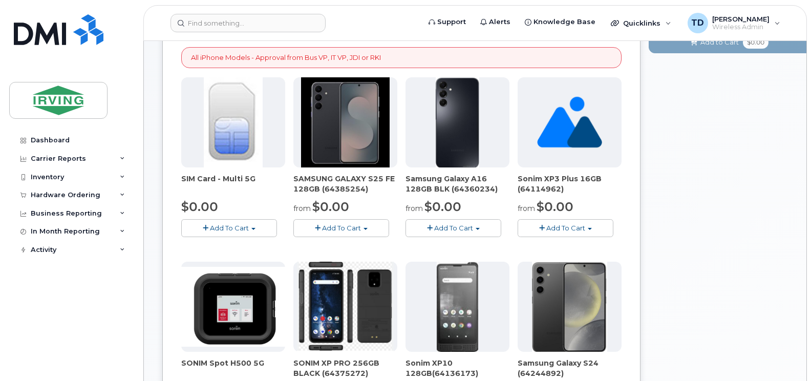
click at [334, 224] on span "Add To Cart" at bounding box center [341, 228] width 39 height 8
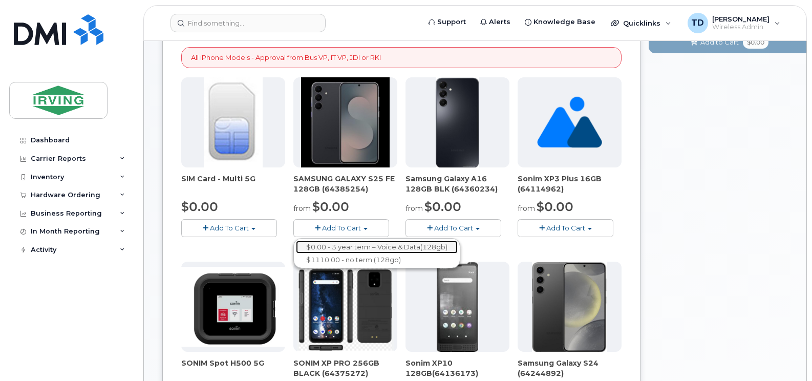
click at [374, 245] on link "$0.00 - 3 year term – Voice & Data(128gb)" at bounding box center [377, 247] width 162 height 13
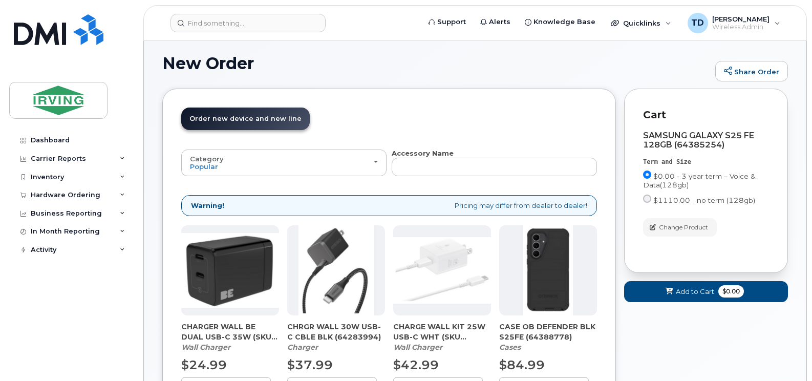
scroll to position [143, 0]
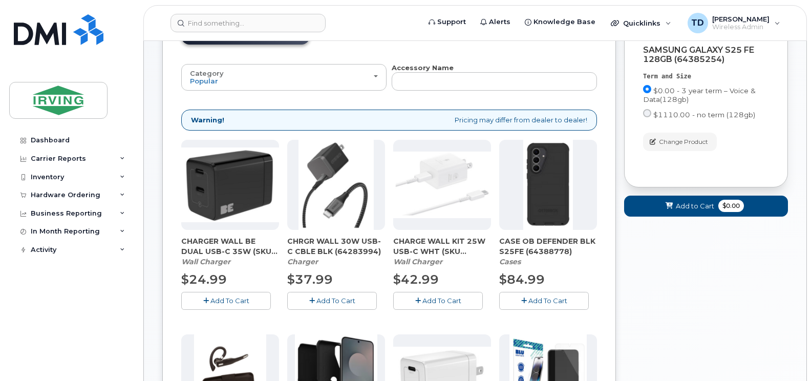
click at [340, 295] on button "Add To Cart" at bounding box center [332, 301] width 90 height 18
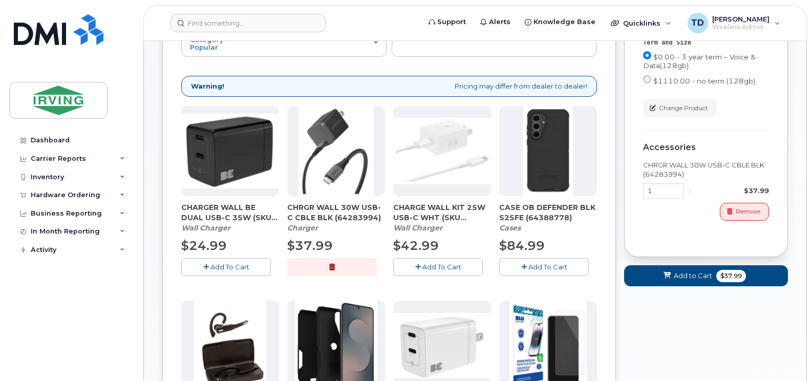
scroll to position [195, 0]
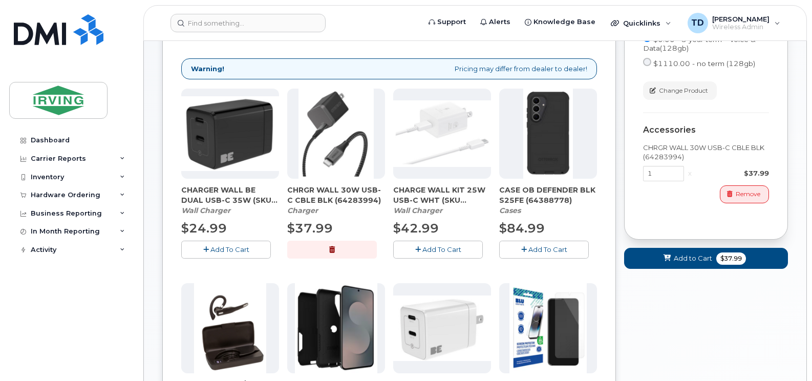
click at [147, 321] on div "New Order Share Order × Share This Order If you want to allow others to create …" at bounding box center [475, 333] width 663 height 868
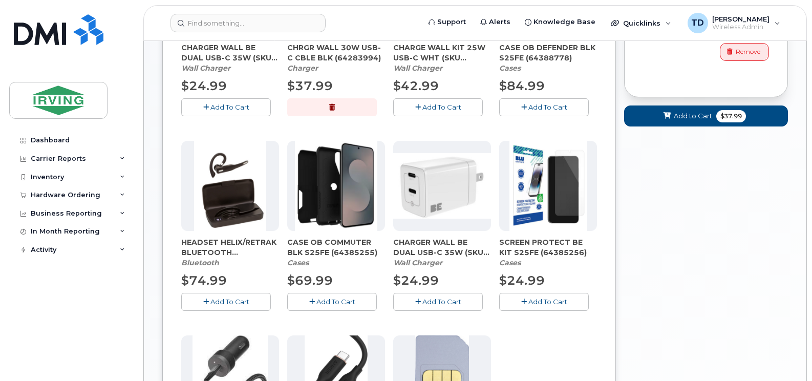
scroll to position [246, 0]
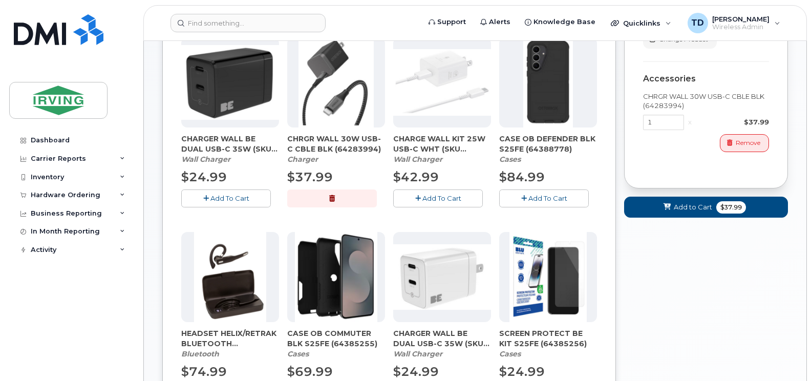
click at [545, 194] on span "Add To Cart" at bounding box center [548, 198] width 39 height 8
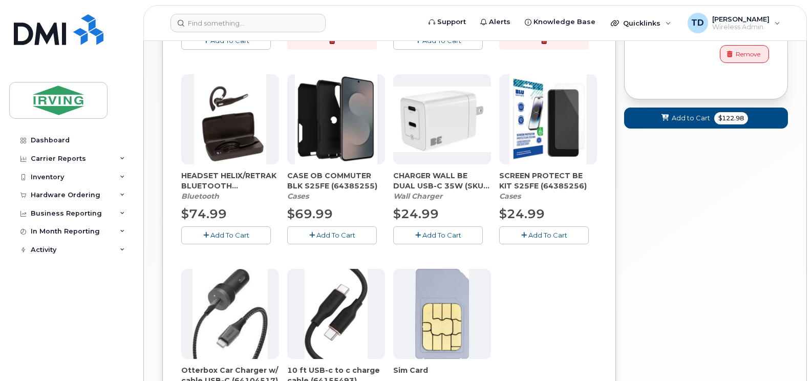
scroll to position [399, 0]
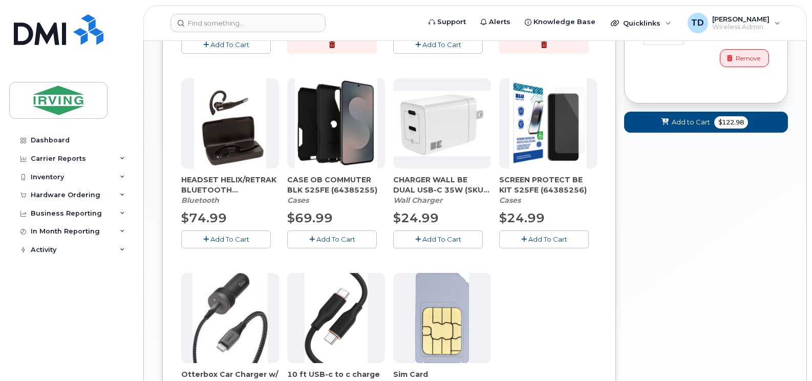
click at [527, 235] on button "Add To Cart" at bounding box center [544, 239] width 90 height 18
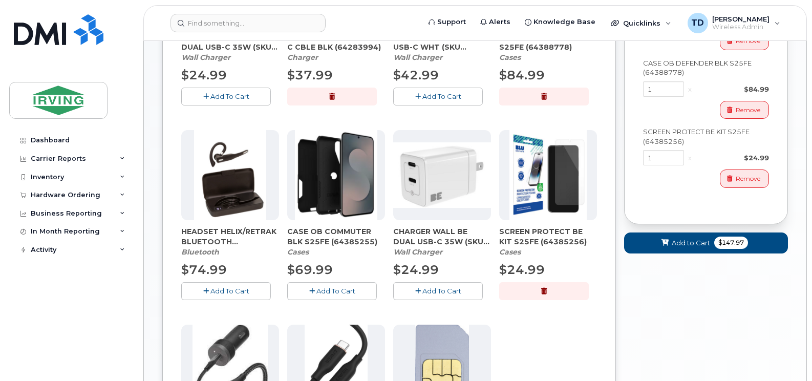
scroll to position [348, 0]
click at [691, 244] on span "Add to Cart" at bounding box center [691, 243] width 38 height 10
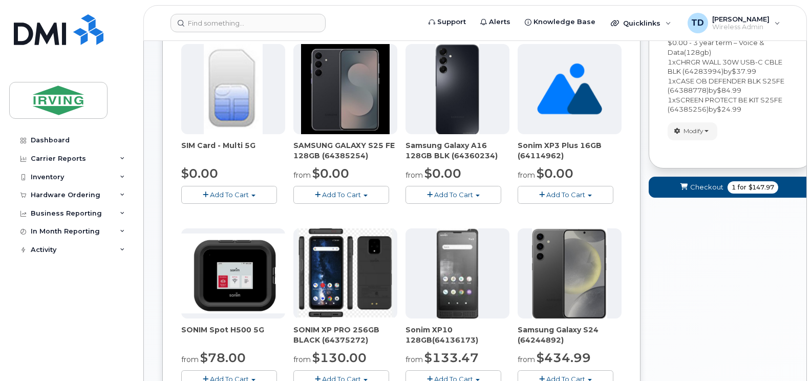
scroll to position [237, 0]
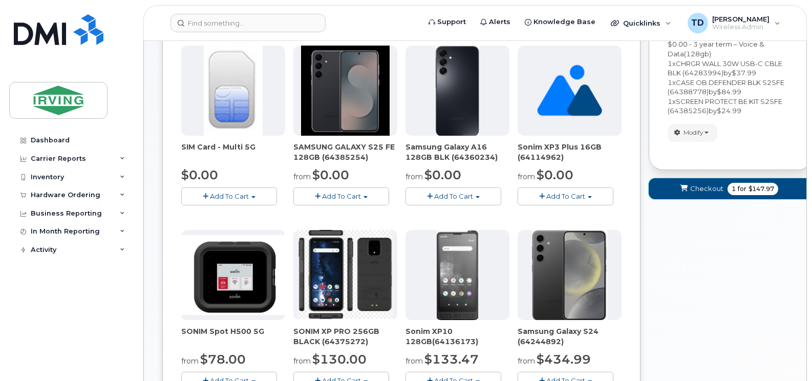
click at [694, 190] on span "Checkout" at bounding box center [706, 189] width 33 height 10
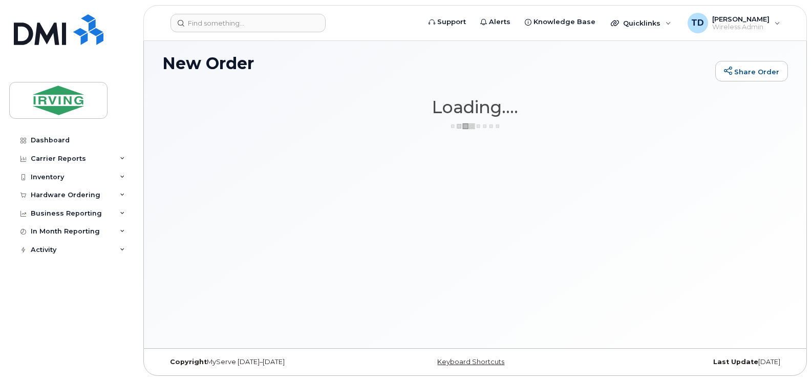
scroll to position [58, 0]
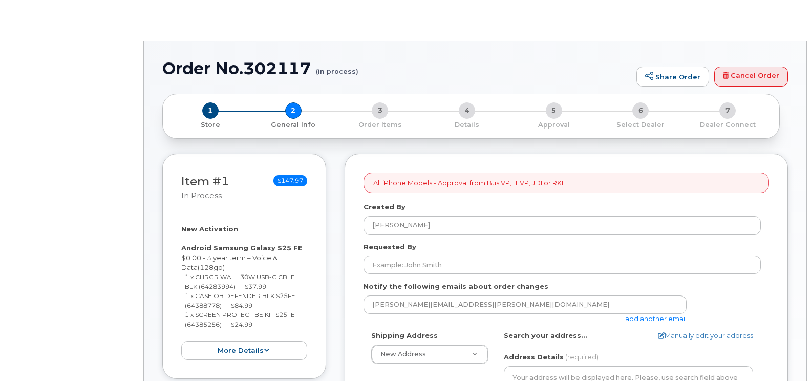
select select
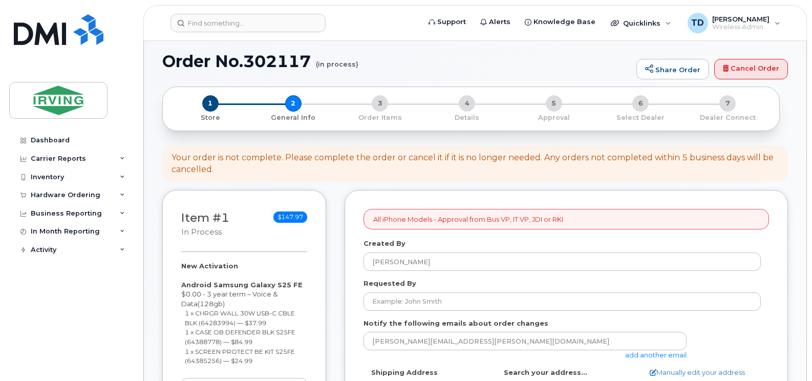
scroll to position [256, 0]
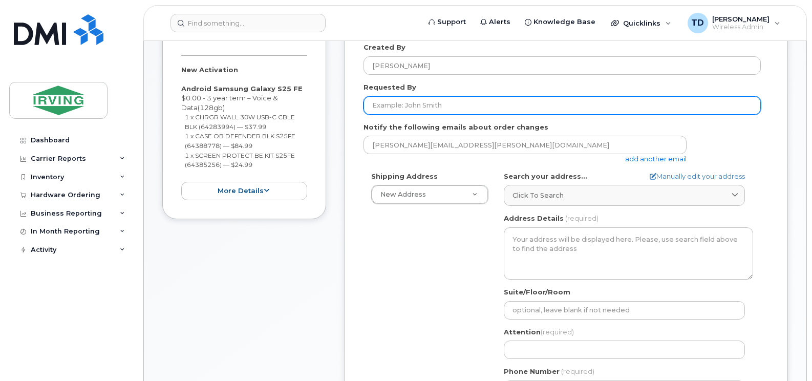
click at [410, 101] on input "Requested By" at bounding box center [562, 105] width 397 height 18
type input "[PERSON_NAME]"
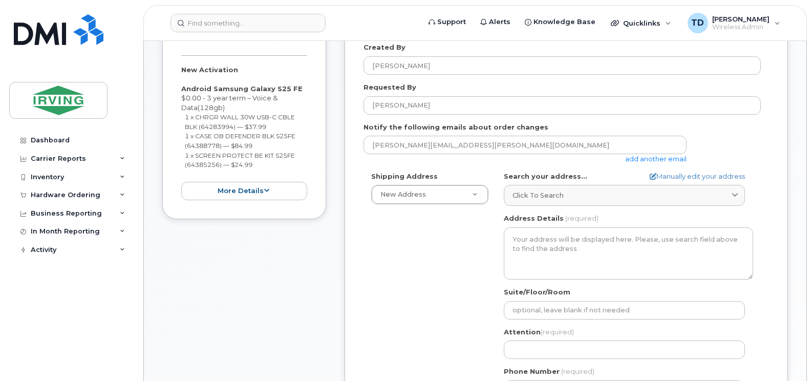
click at [576, 132] on div "Notify the following emails about order changes downard.tricia@jdirving.com add…" at bounding box center [567, 142] width 406 height 41
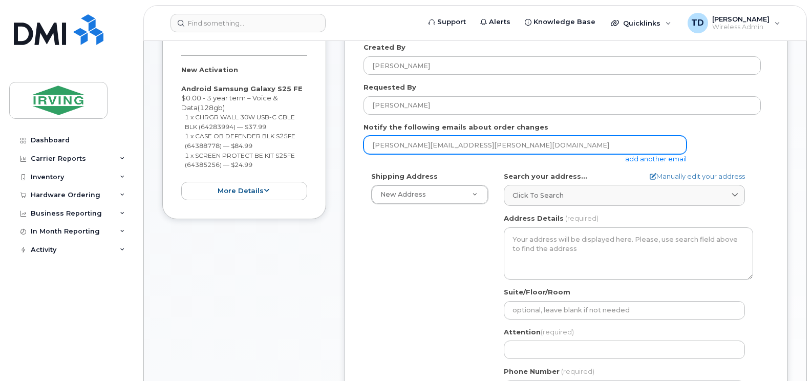
click at [574, 139] on input "downard.tricia@jdirving.com" at bounding box center [525, 145] width 323 height 18
click at [418, 147] on input "jdi" at bounding box center [525, 145] width 323 height 18
type input "jdiswitchboard@jdirving.com"
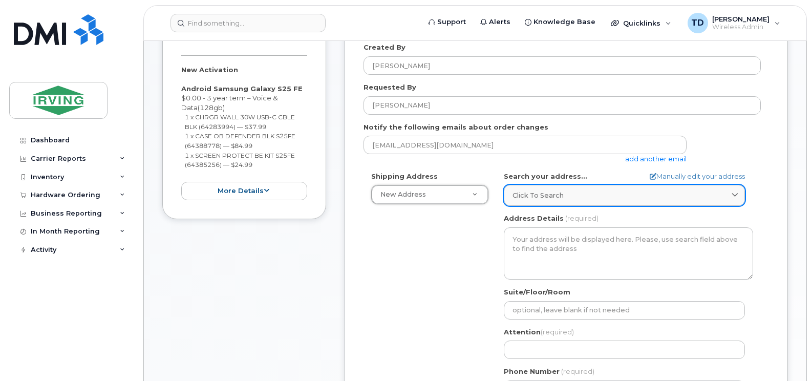
click at [543, 196] on span "Click to search" at bounding box center [538, 196] width 51 height 10
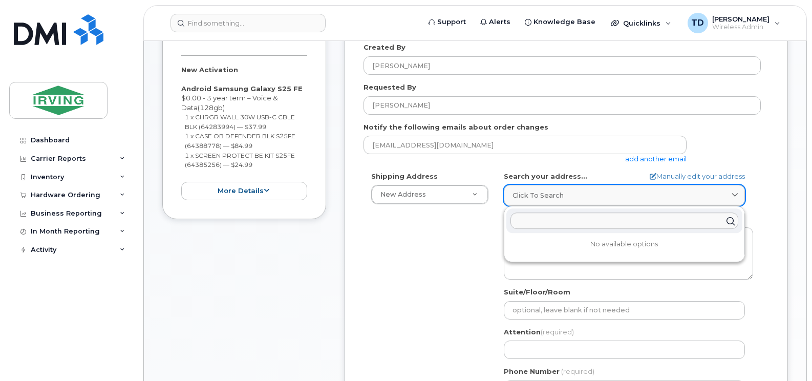
click at [586, 191] on div "Click to search" at bounding box center [625, 196] width 224 height 10
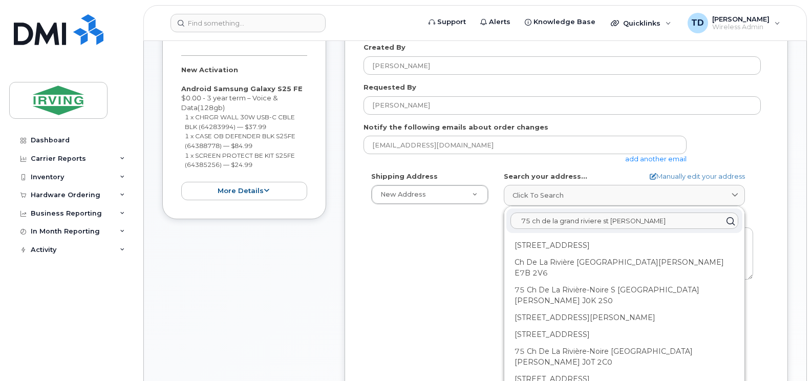
click at [604, 222] on input "75 ch de la grand riviere st leonard" at bounding box center [625, 221] width 228 height 16
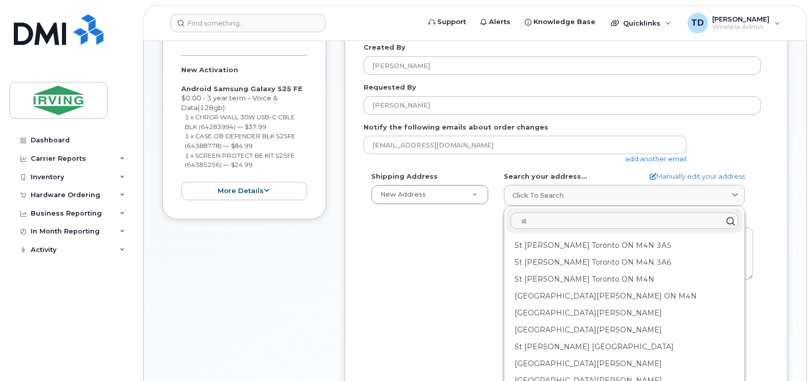
type input "s"
click at [446, 233] on div "Shipping Address New Address New Address 5-661 Welham Rd 380 Bayside Dr 485 McA…" at bounding box center [562, 289] width 397 height 235
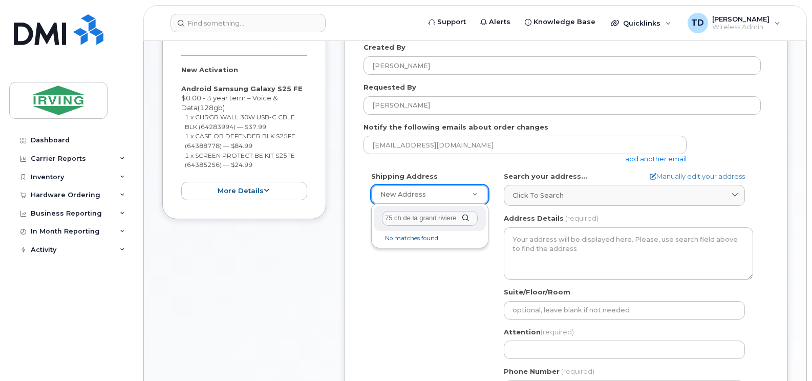
click at [463, 215] on div "75 ch de la grand riviere" at bounding box center [430, 218] width 112 height 25
click at [399, 217] on input "75 ch de la grand riviere" at bounding box center [430, 218] width 96 height 15
type input "75 chemin de la grand riviere"
click at [464, 222] on div "75 chemin de la grand riviere" at bounding box center [430, 218] width 112 height 25
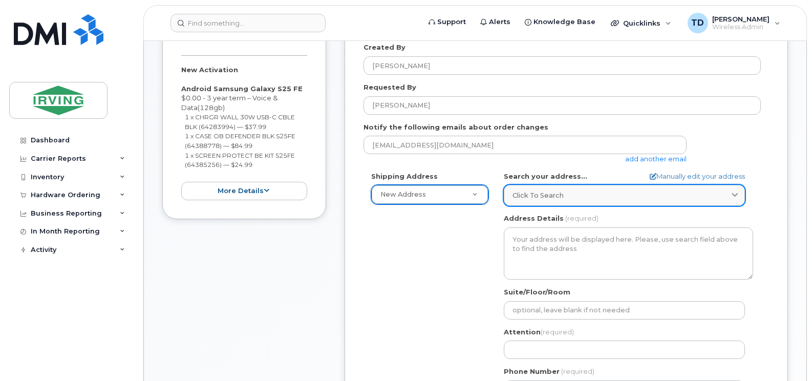
click at [558, 196] on span "Click to search" at bounding box center [538, 196] width 51 height 10
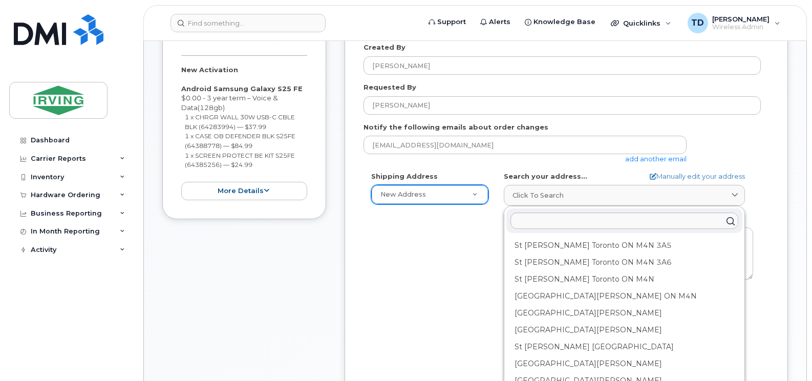
click at [419, 272] on div "Shipping Address New Address New Address 5-661 Welham Rd 380 Bayside Dr 485 McA…" at bounding box center [562, 289] width 397 height 235
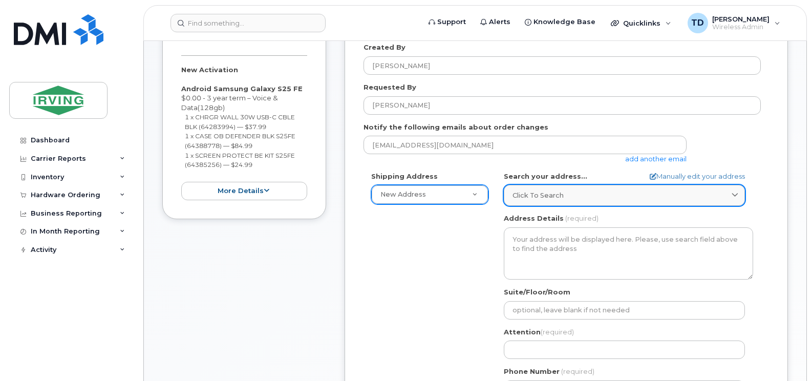
click at [573, 195] on div "Click to search" at bounding box center [625, 196] width 224 height 10
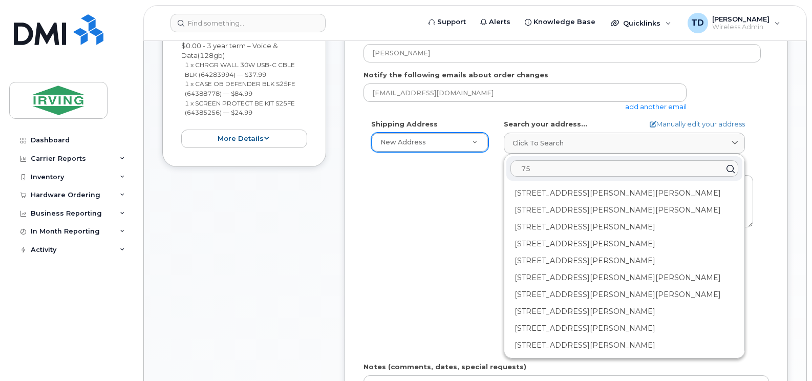
scroll to position [307, 0]
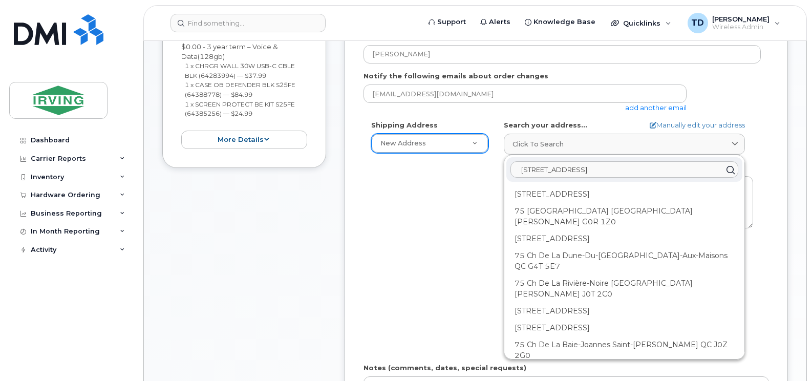
click at [639, 165] on input "75 chemin de la grand rivi" at bounding box center [625, 169] width 228 height 16
paste input "E7E 2K3"
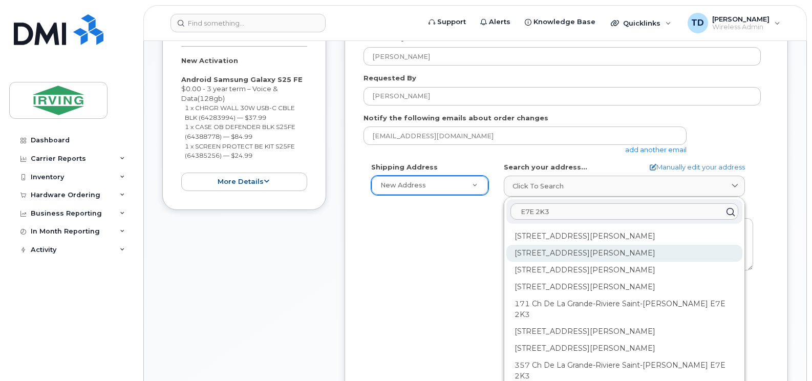
scroll to position [256, 0]
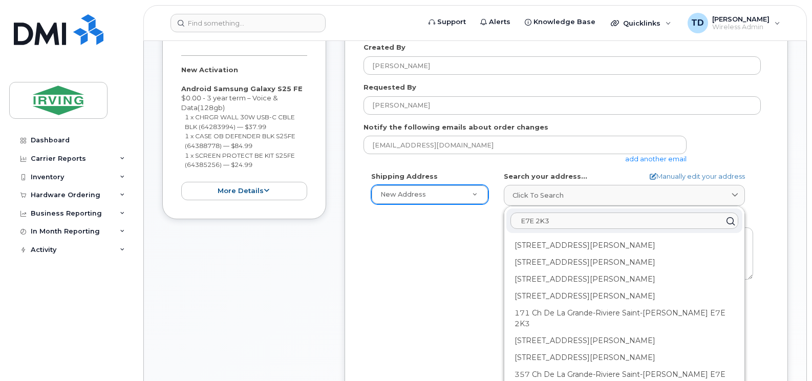
click at [581, 224] on input "E7E 2K3" at bounding box center [625, 221] width 228 height 16
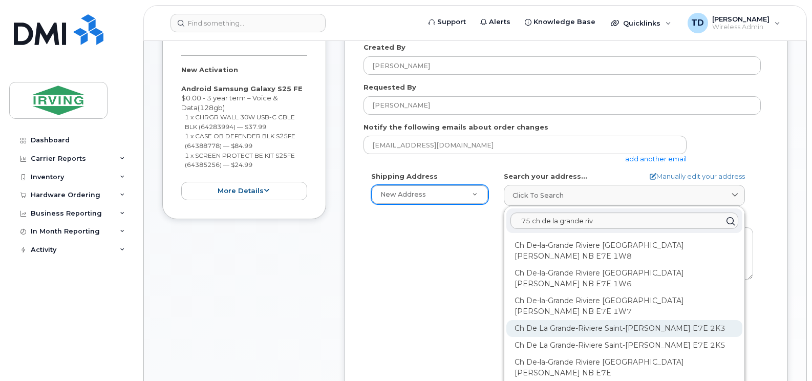
click at [681, 327] on div "Ch De La Grande-Riviere Saint-Léonard NB E7E 2K3" at bounding box center [624, 328] width 236 height 17
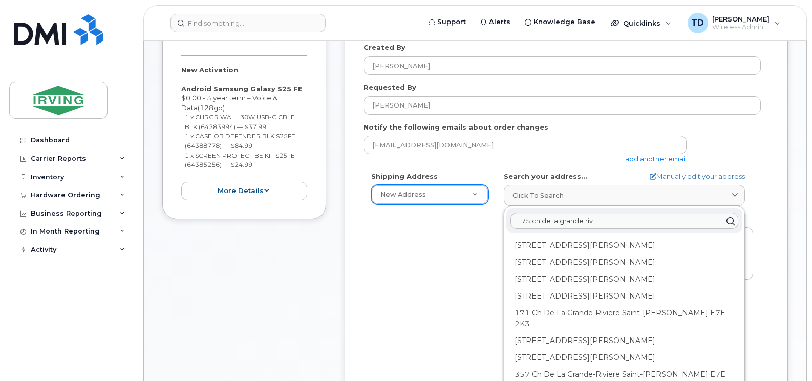
click at [449, 249] on div "Shipping Address New Address New Address 5-661 Welham Rd 380 Bayside Dr 485 McA…" at bounding box center [562, 289] width 397 height 235
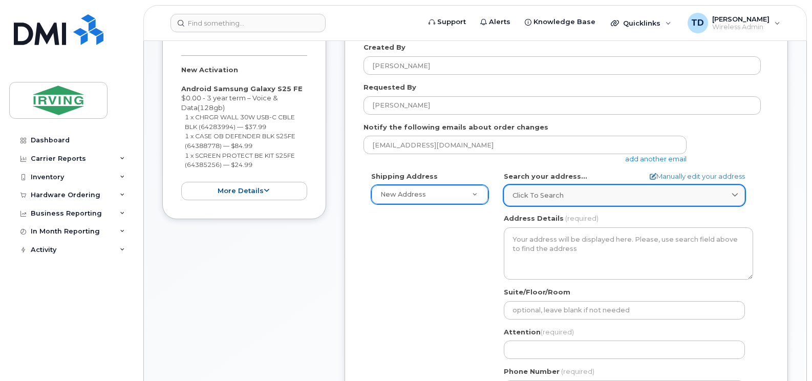
click at [563, 201] on link "Click to search" at bounding box center [624, 195] width 241 height 21
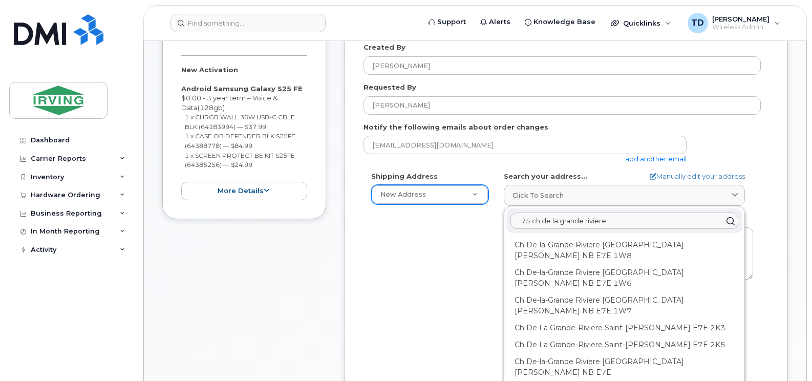
scroll to position [0, 0]
click at [433, 268] on div "Shipping Address New Address New Address 5-661 Welham Rd 380 Bayside Dr 485 McA…" at bounding box center [562, 289] width 397 height 235
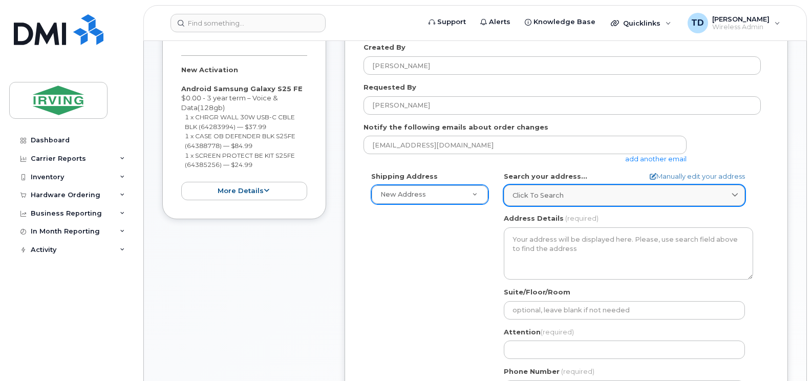
click at [566, 198] on div "Click to search" at bounding box center [625, 196] width 224 height 10
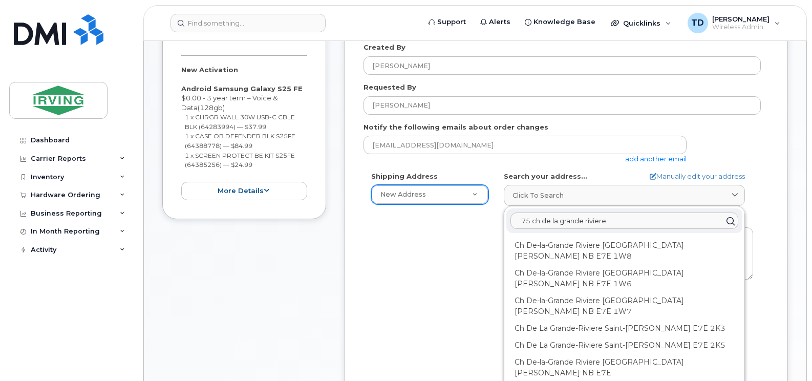
click at [637, 221] on input "75 ch de la grande riviere" at bounding box center [625, 221] width 228 height 16
paste input "E7E 2K3"
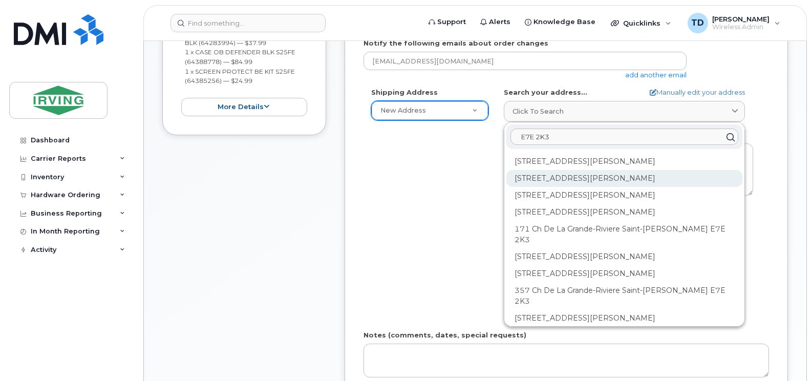
scroll to position [358, 0]
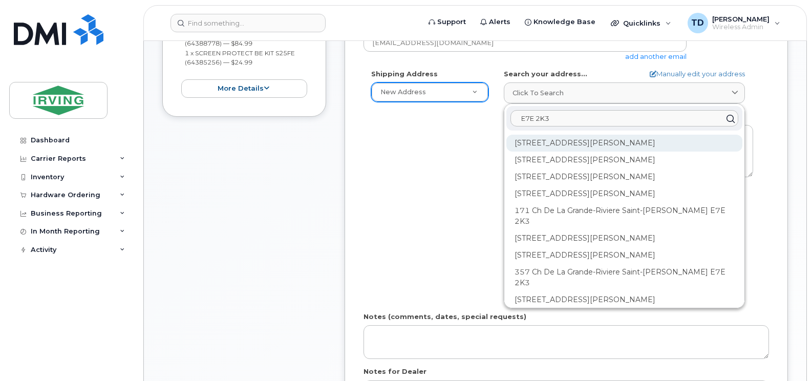
type input "E7E 2K3"
click at [565, 142] on div "119 Ch De La Grande-Riviere Saint-Léonard NB E7E 2K3" at bounding box center [624, 143] width 236 height 17
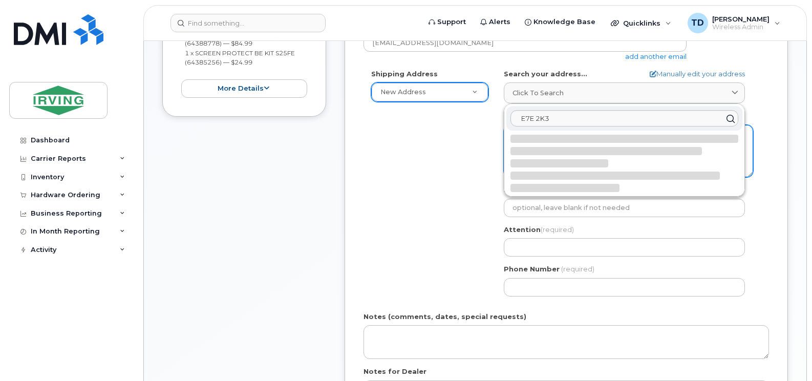
select select
type textarea "119 Ch De La Grande-Riviere SAINT-LÉONARD NB E7E 2K3 CANADA"
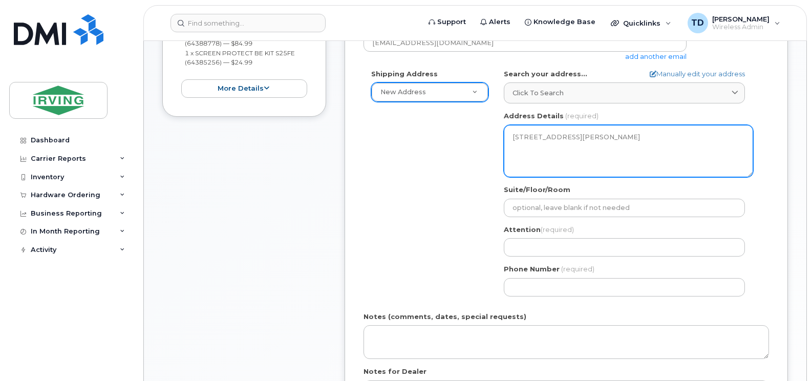
drag, startPoint x: 525, startPoint y: 136, endPoint x: 510, endPoint y: 134, distance: 16.0
click at [510, 134] on textarea "119 Ch De La Grande-Riviere SAINT-LÉONARD NB E7E 2K3 CANADA" at bounding box center [628, 151] width 249 height 52
drag, startPoint x: 510, startPoint y: 134, endPoint x: 531, endPoint y: 148, distance: 25.1
click at [531, 148] on textarea "119 Ch De La Grande-Riviere SAINT-LÉONARD NB E7E 2K3 CANADA" at bounding box center [628, 151] width 249 height 52
click at [517, 134] on textarea "119 Ch De La Grande-Riviere SAINT-LÉONARD NB E7E 2K3 CANADA" at bounding box center [628, 151] width 249 height 52
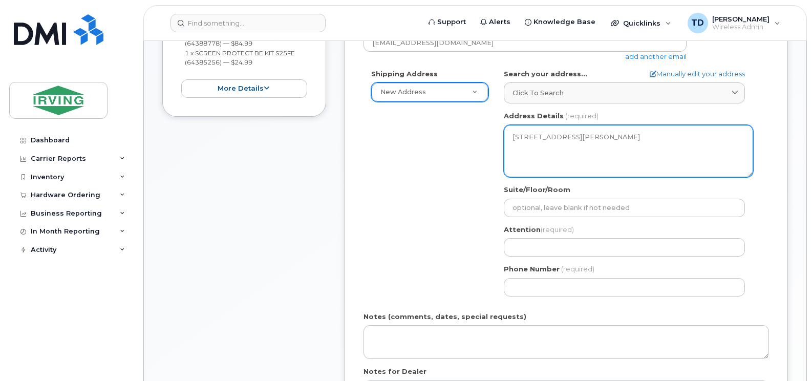
click at [517, 134] on textarea "119 Ch De La Grande-Riviere SAINT-LÉONARD NB E7E 2K3 CANADA" at bounding box center [628, 151] width 249 height 52
drag, startPoint x: 517, startPoint y: 134, endPoint x: 554, endPoint y: 155, distance: 42.4
click at [553, 155] on textarea "119 Ch De La Grande-Riviere SAINT-LÉONARD NB E7E 2K3 CANADA" at bounding box center [628, 151] width 249 height 52
click at [554, 156] on textarea "119 Ch De La Grande-Riviere SAINT-LÉONARD NB E7E 2K3 CANADA" at bounding box center [628, 151] width 249 height 52
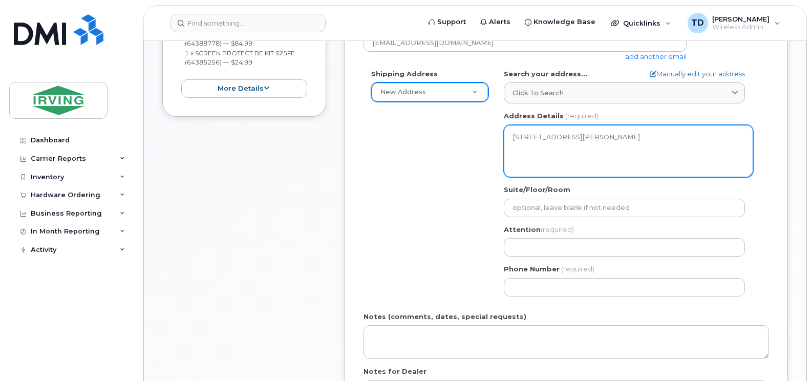
click at [554, 156] on textarea "119 Ch De La Grande-Riviere SAINT-LÉONARD NB E7E 2K3 CANADA" at bounding box center [628, 151] width 249 height 52
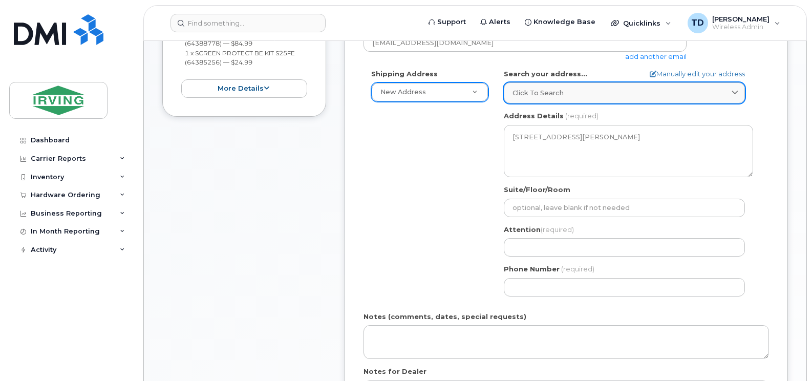
drag, startPoint x: 554, startPoint y: 156, endPoint x: 546, endPoint y: 95, distance: 61.4
click at [546, 95] on span "Click to search" at bounding box center [538, 93] width 51 height 10
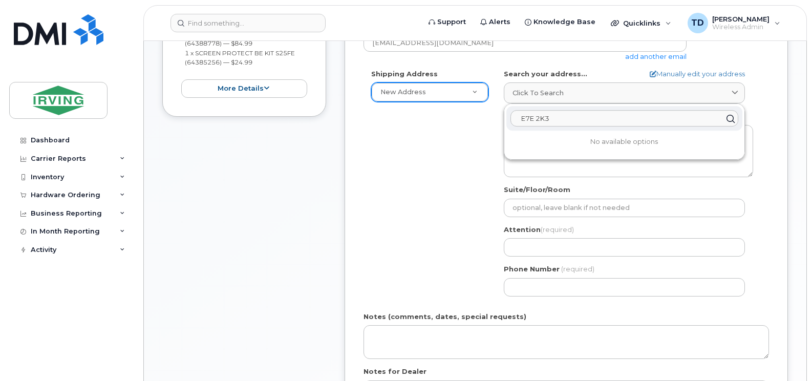
click at [558, 115] on input "E7E 2K3" at bounding box center [625, 118] width 228 height 16
click at [725, 117] on icon at bounding box center [730, 118] width 15 height 15
click at [638, 130] on div "E7E 2K3" at bounding box center [624, 118] width 236 height 25
click at [633, 121] on input "E7E 2K3" at bounding box center [625, 118] width 228 height 16
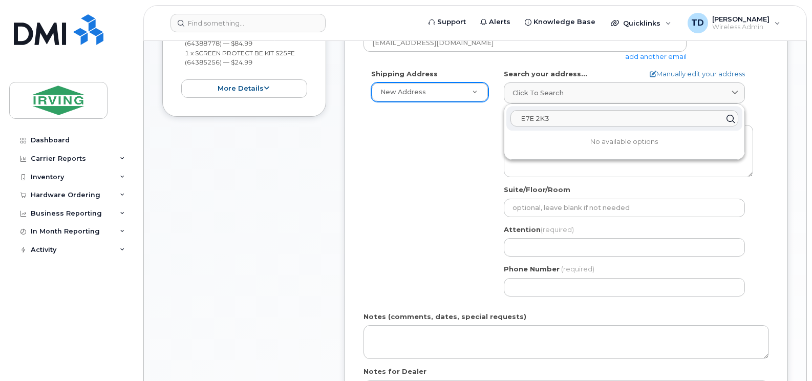
click at [633, 121] on input "E7E 2K3" at bounding box center [625, 118] width 228 height 16
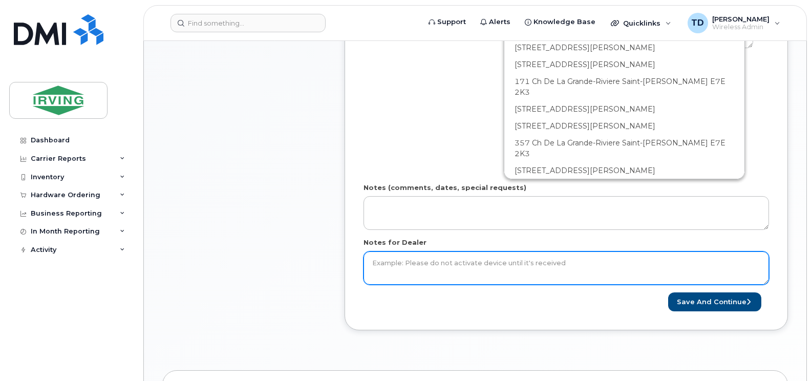
scroll to position [307, 0]
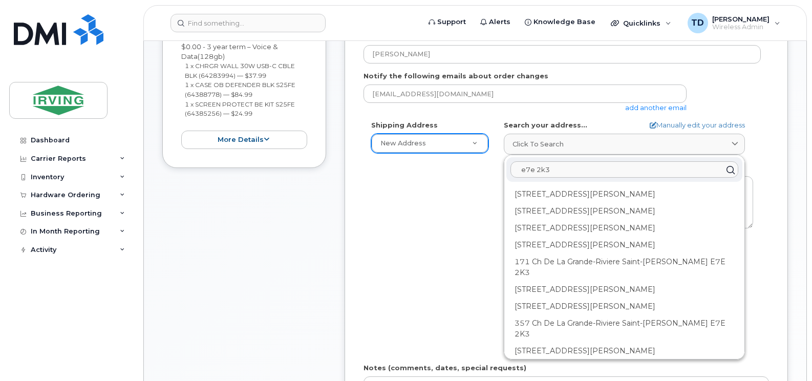
type input "e7e 2k3"
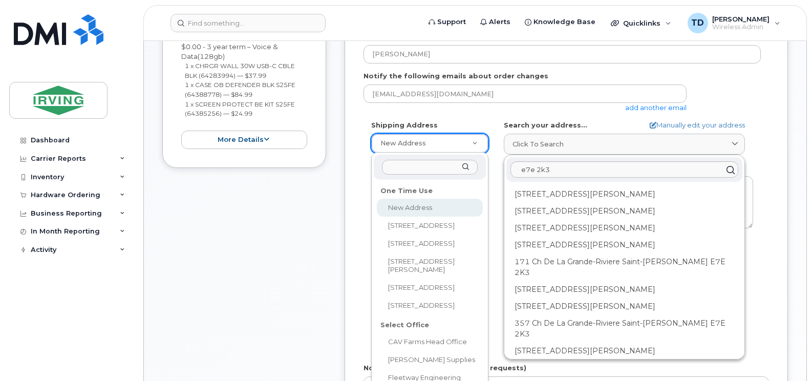
select select
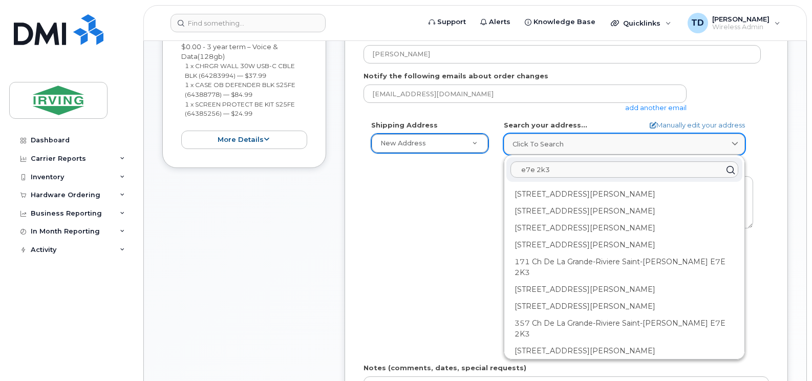
click at [520, 146] on span "Click to search" at bounding box center [538, 144] width 51 height 10
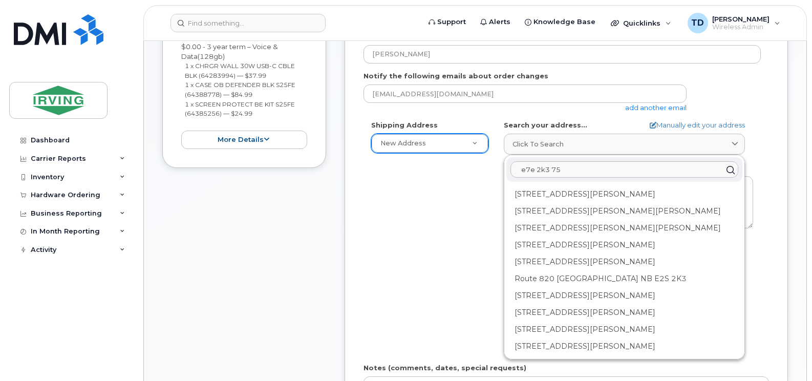
scroll to position [0, 0]
click at [577, 168] on input "e7e 2k3 75" at bounding box center [625, 169] width 228 height 16
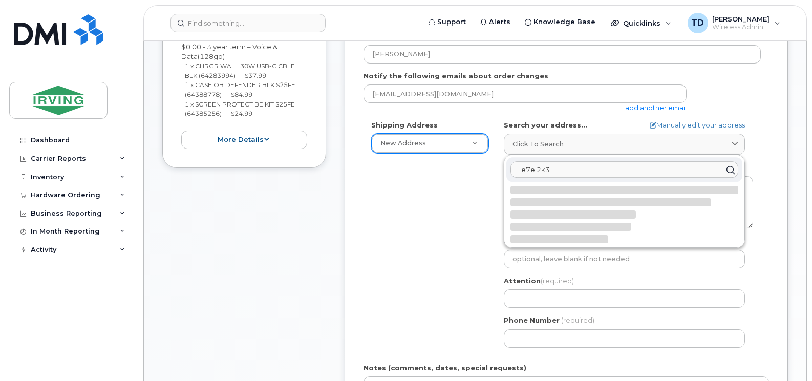
click at [518, 168] on input "e7e 2k3" at bounding box center [625, 169] width 228 height 16
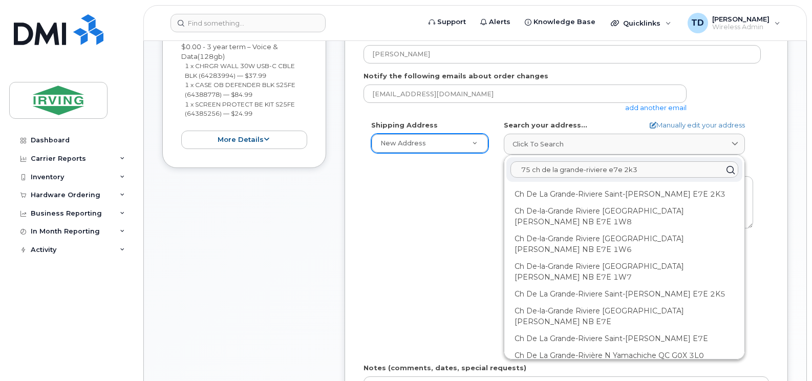
type input "75 ch de la grande-riviere e7e 2k3"
click at [478, 198] on div "Shipping Address New Address New Address 5-661 Welham Rd 380 Bayside Dr 485 McA…" at bounding box center [562, 237] width 397 height 235
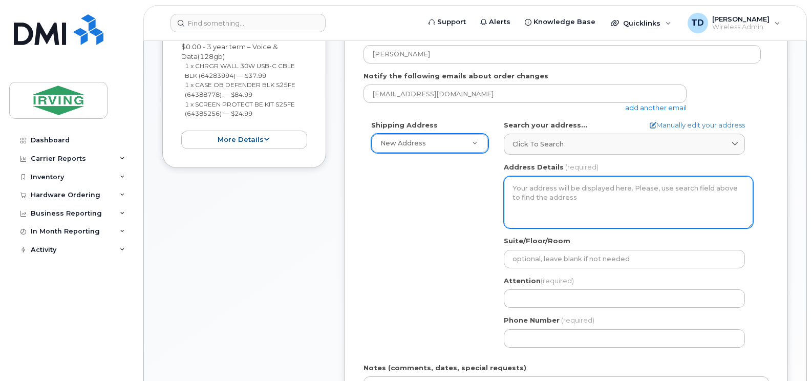
scroll to position [256, 0]
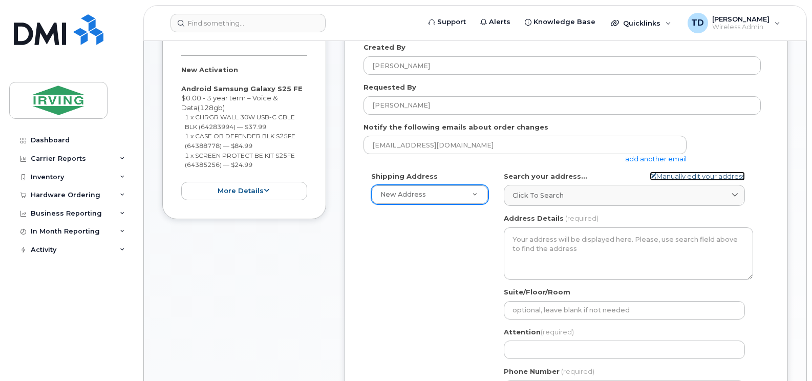
click at [688, 177] on link "Manually edit your address" at bounding box center [697, 177] width 95 height 10
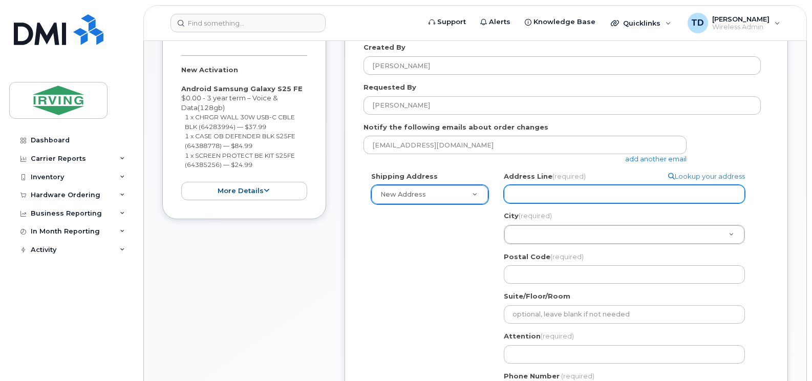
click at [569, 188] on input "Address Line (required)" at bounding box center [624, 194] width 241 height 18
select select
type input "7"
select select
type input "75"
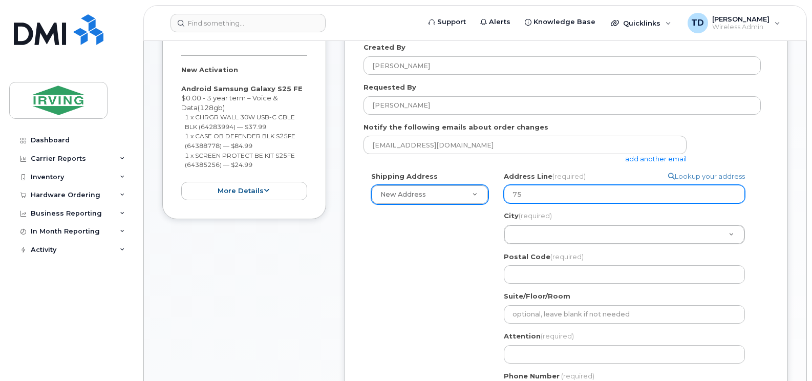
select select
type input "75 C"
select select
type input "75 Ch"
select select
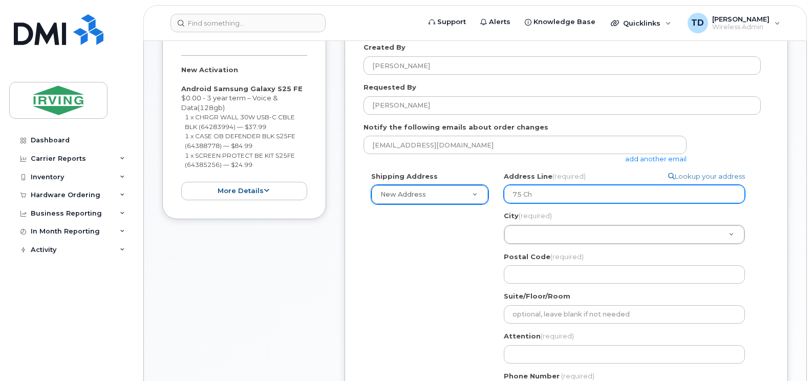
type input "75 Ch D"
select select
type input "75 Ch De"
select select
type input "75 Ch De L"
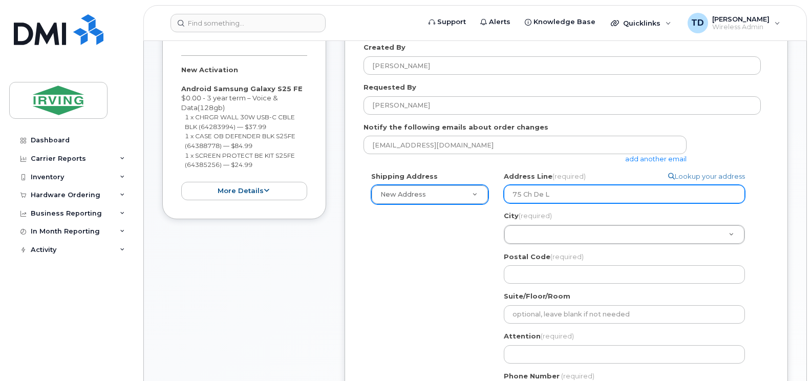
select select
type input "75 Ch De La"
select select
type input "75 Ch De La G"
select select
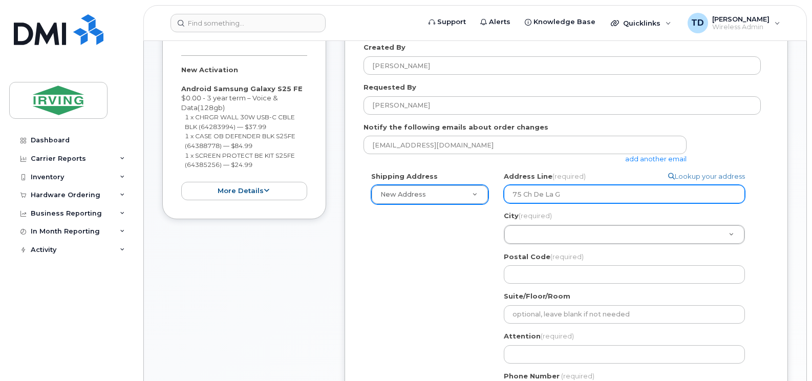
type input "75 Ch De La Gr"
select select
type input "75 Ch De La Gra"
select select
type input "75 Ch De La Gran"
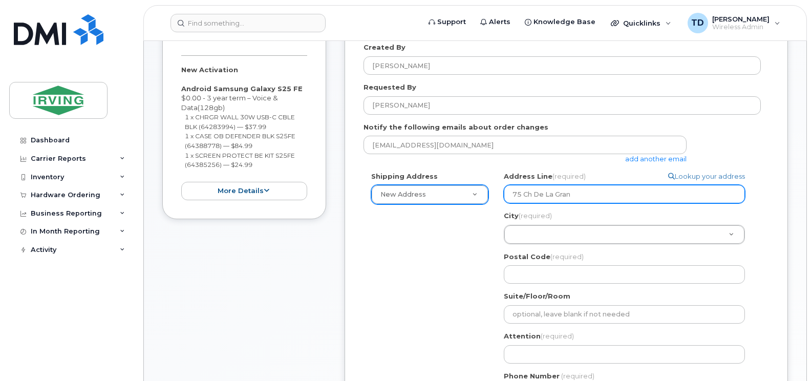
select select
type input "75 Ch De La Grand"
select select
type input "75 Ch De La Grand R"
select select
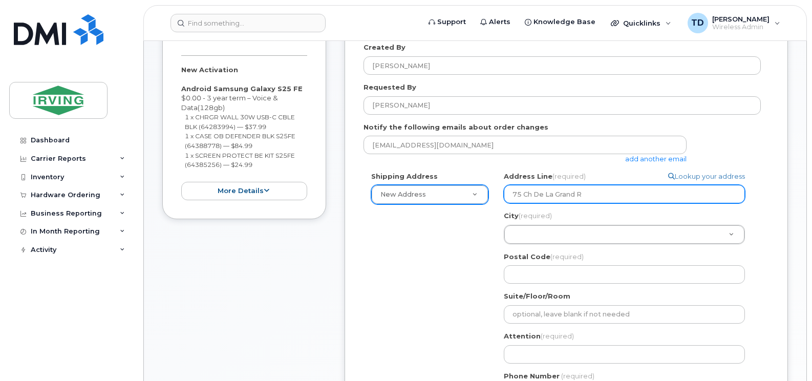
type input "75 Ch De La Grand Ri"
select select
type input "75 Ch De La Grand Riv"
select select
type input "75 Ch De La Grand Rivi"
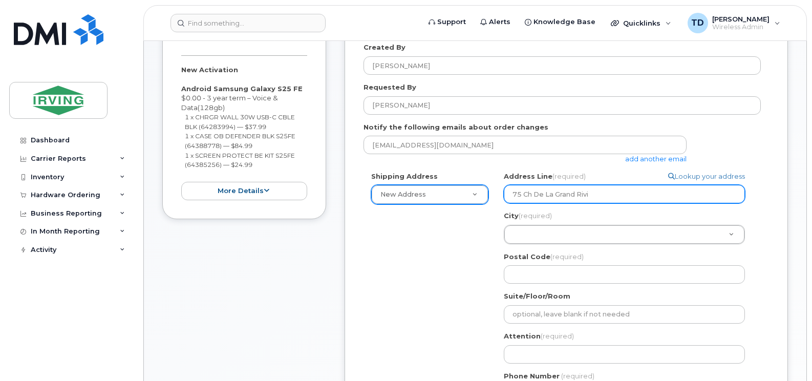
select select
type input "75 Ch De La Grand Riviç"
select select
type input "75 Ch De La Grand Rivi"
select select
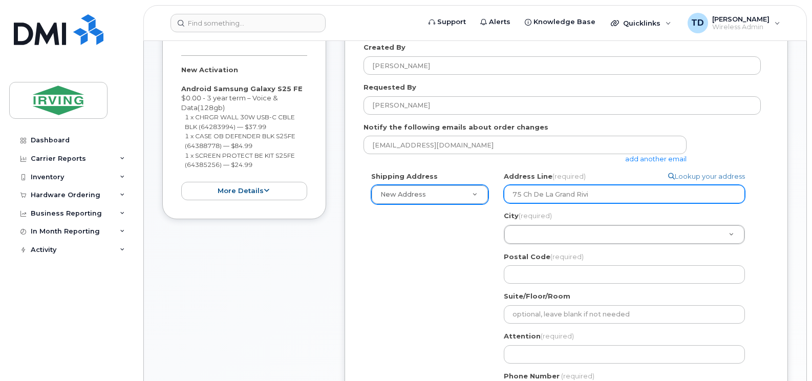
type input "75 Ch De La Grand Riviè"
select select
type input "75 Ch De La Grand Rivièr"
select select
type input "75 Ch De La Grand Rivière"
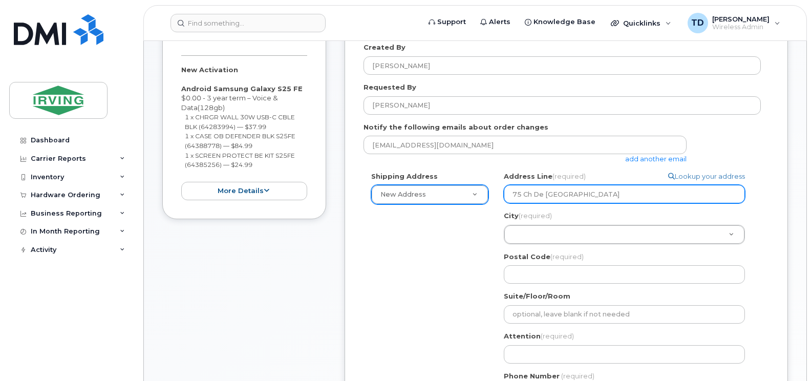
select select
type input "75 Ch De La Grand Rivière,"
select select
type input "75 Ch De La Grand Rivière, S"
select select
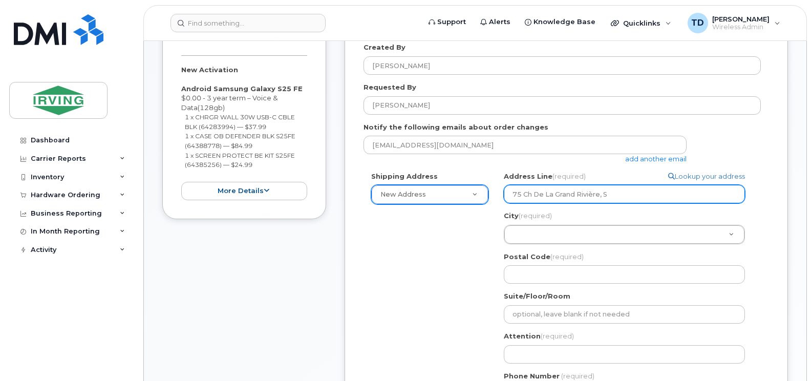
type input "75 Ch De La Grand Rivière, St"
select select
type input "75 Ch De La Grand Rivière, St-"
select select
type input "75 Ch De La Grand Rivière, St-L"
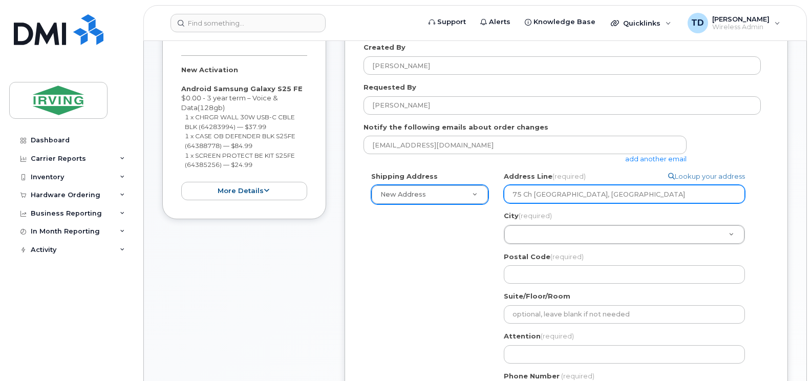
select select
type input "75 Ch De La Grand Rivière, St-Le"
select select
type input "75 Ch De La Grand Rivière, St-Leo"
select select
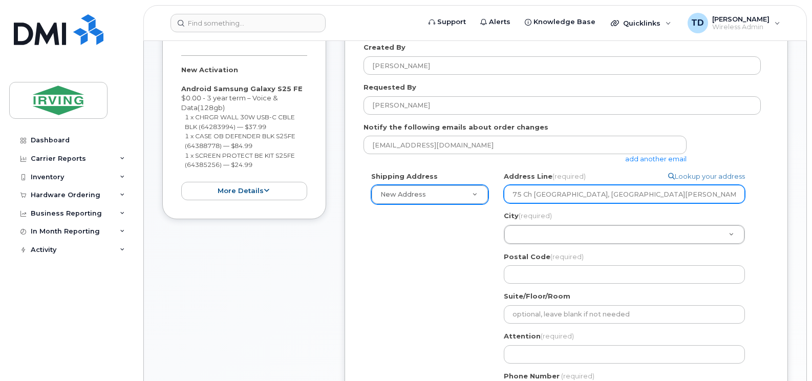
type input "75 Ch De La Grand Rivière, St-Leon"
select select
type input "75 Ch De La Grand Rivière, St-Leona"
select select
type input "75 Ch De La Grand Rivière, St-Leonar"
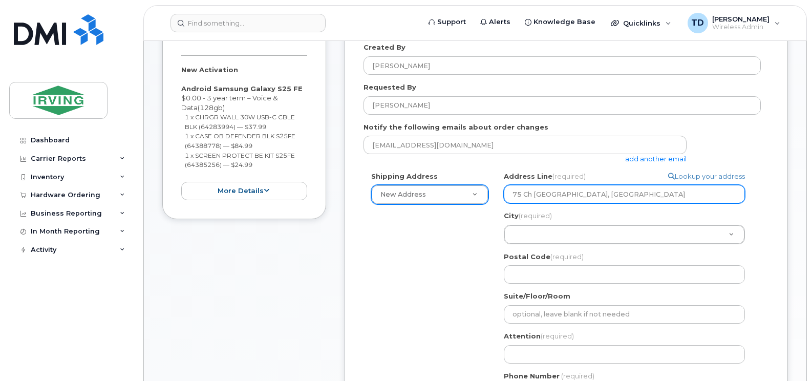
select select
type input "75 Ch De La Grand Rivière, St-Leonard"
select select
type input "75 Ch De La Grand Rivière, St-Leonard,"
select select
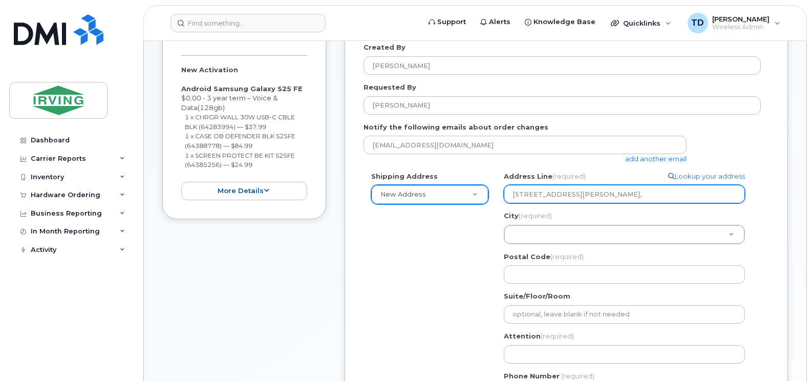
type input "75 Ch De La Grand Rivière, St-Leonard"
select select
type input "75 Ch De La Grand Rivière, St-Leonar"
select select
type input "75 Ch De La Grand Rivière, St-Leona"
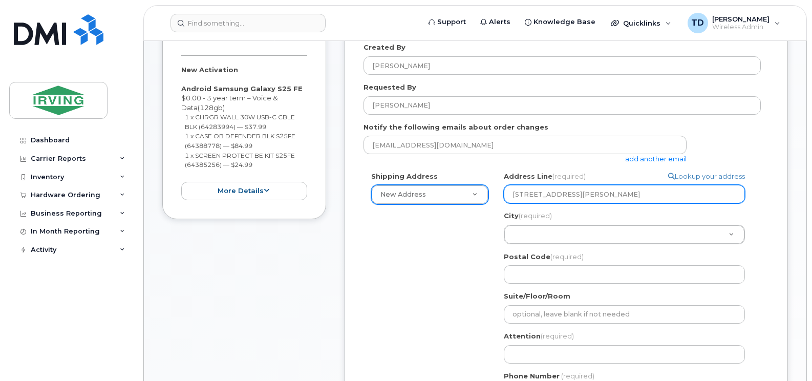
select select
type input "75 Ch De La Grand Rivière, St-Leon"
select select
type input "75 Ch De La Grand Rivière, St-Leo"
select select
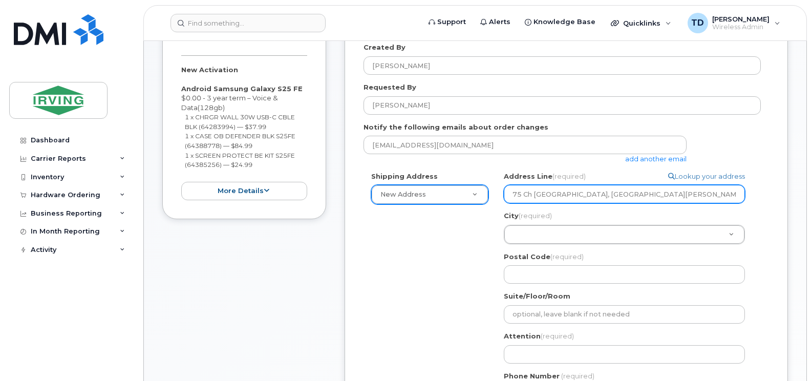
type input "75 Ch De La Grand Rivière, St-Le"
select select
type input "75 Ch De La Grand Rivière, St-L"
select select
type input "75 Ch De La Grand Rivière, St-"
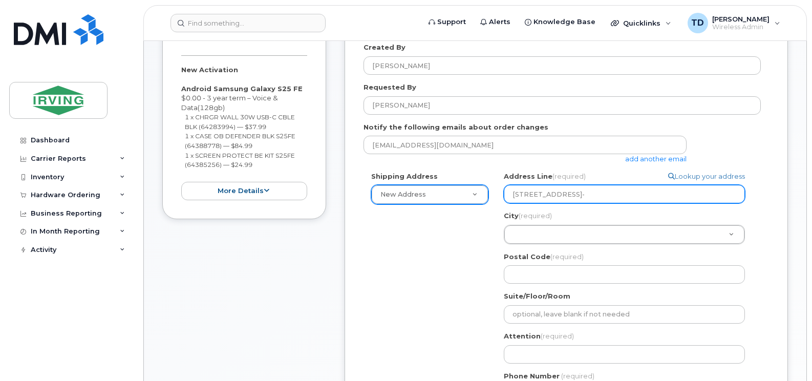
select select
type input "75 Ch De La Grand Rivière, St"
select select
type input "75 Ch De La Grand Rivière, S"
select select
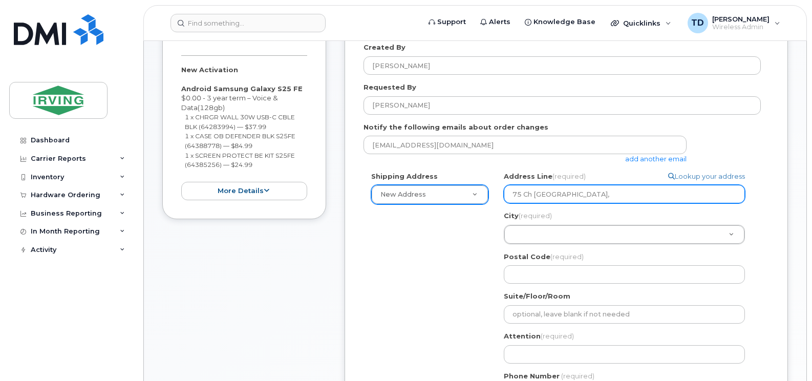
type input "75 Ch De La Grand Rivière,"
select select
type input "75 Ch De La Grand Rivière"
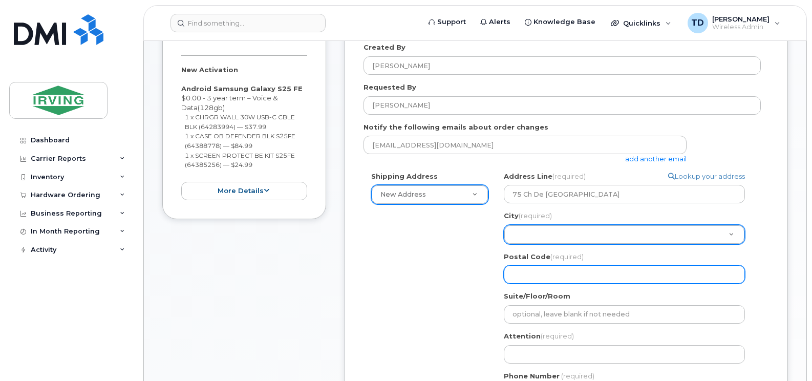
paste input "E7E 2K3"
select select
type input "E7E 2K3"
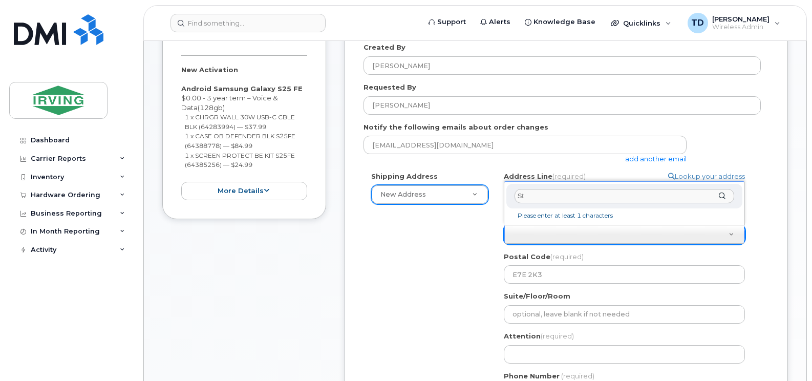
type input "S"
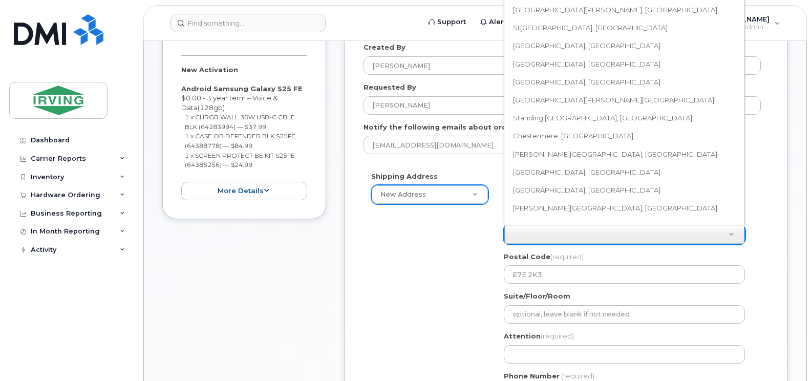
scroll to position [202, 0]
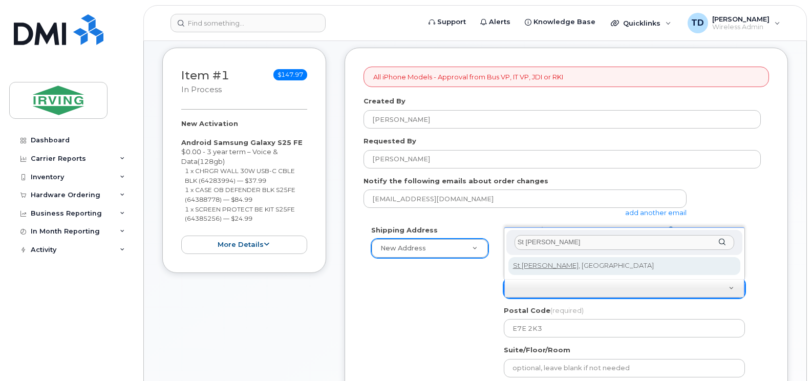
type input "St Leonard"
select select
type input "2119"
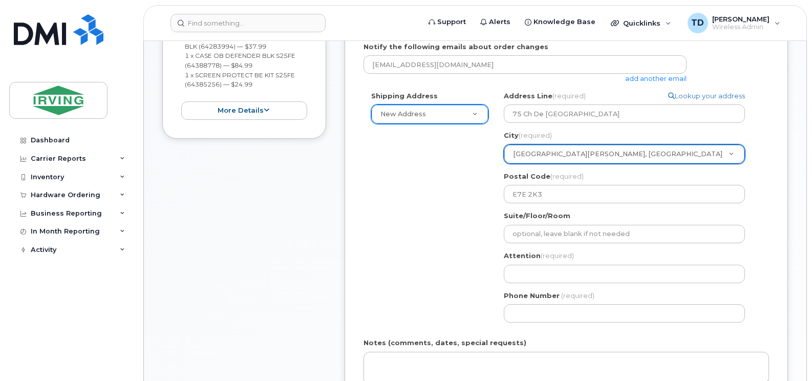
scroll to position [356, 0]
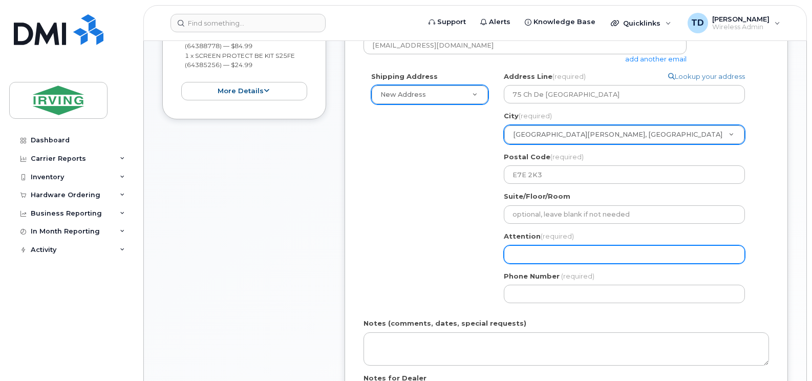
click at [555, 253] on input "Attention (required)" at bounding box center [624, 254] width 241 height 18
select select
type input "MA"
select select
type input "MAr"
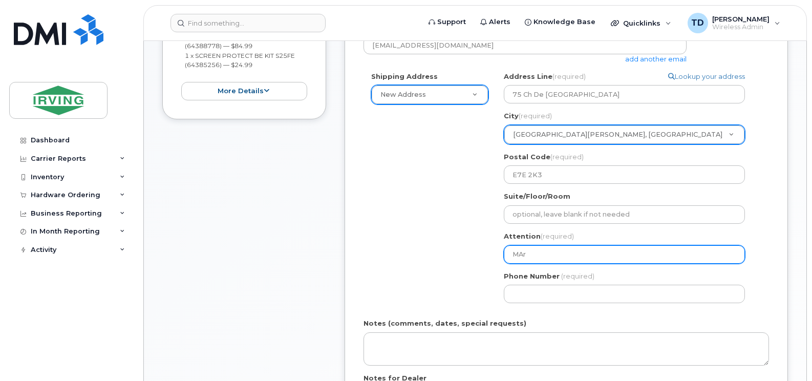
select select
type input "MArc"
select select
type input "MArco"
select select
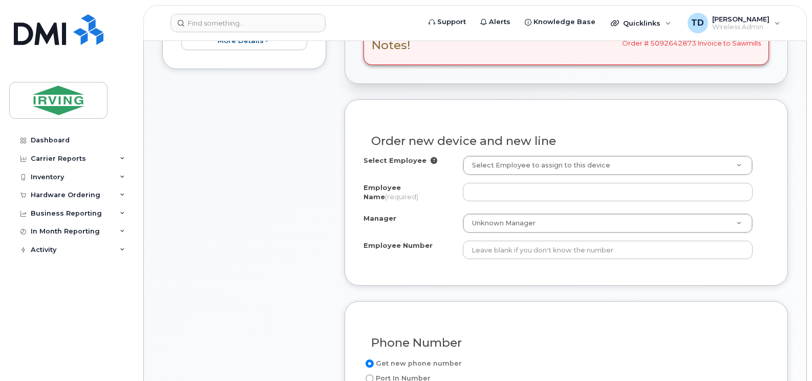
scroll to position [410, 0]
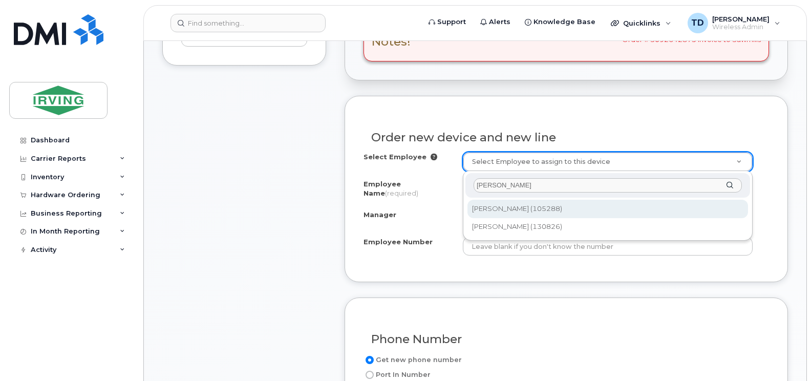
type input "[PERSON_NAME]"
type input "1445571"
type input "[PERSON_NAME]"
type input "105288"
type input "62262640"
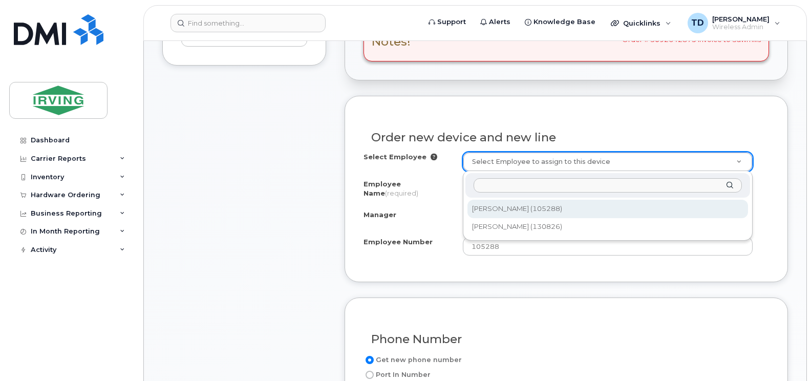
select select "1456348"
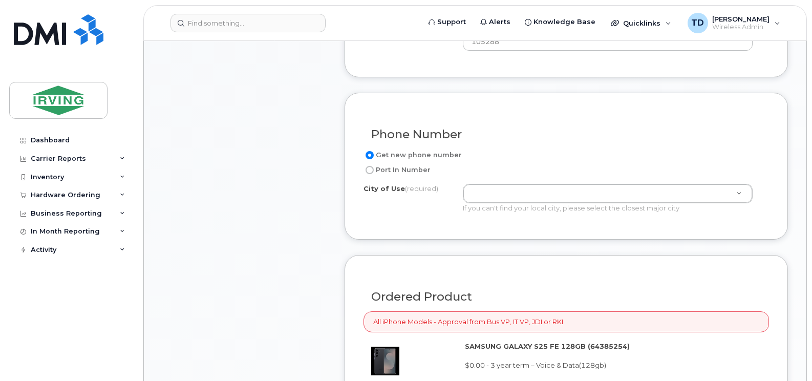
scroll to position [666, 0]
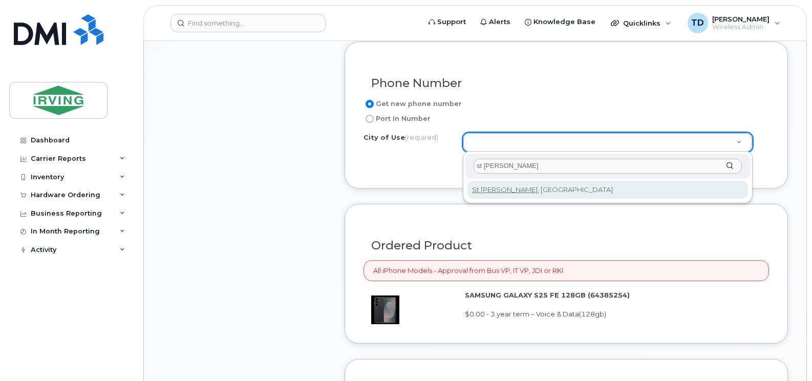
type input "st [PERSON_NAME]"
type input "2119"
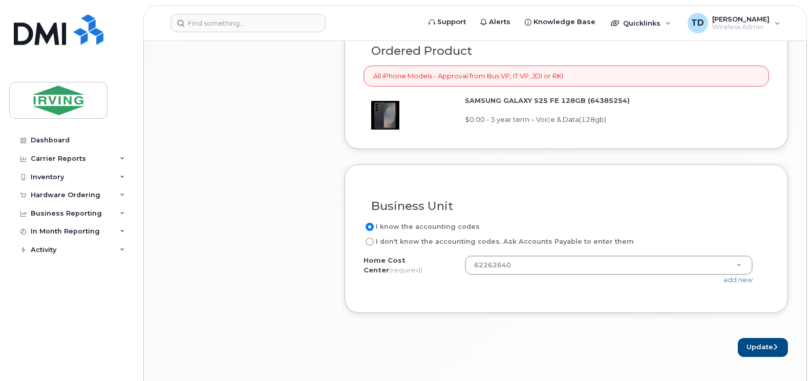
scroll to position [871, 0]
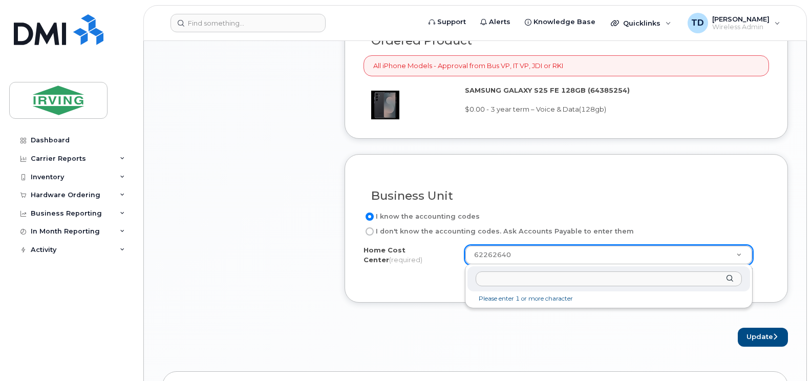
paste input "85140972.63748"
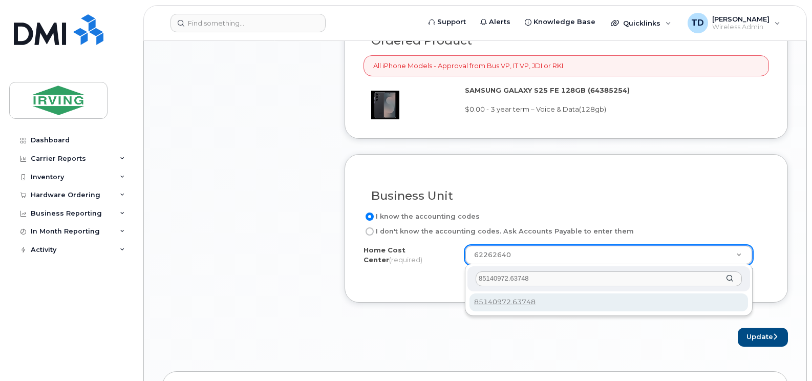
type input "85140972.63748"
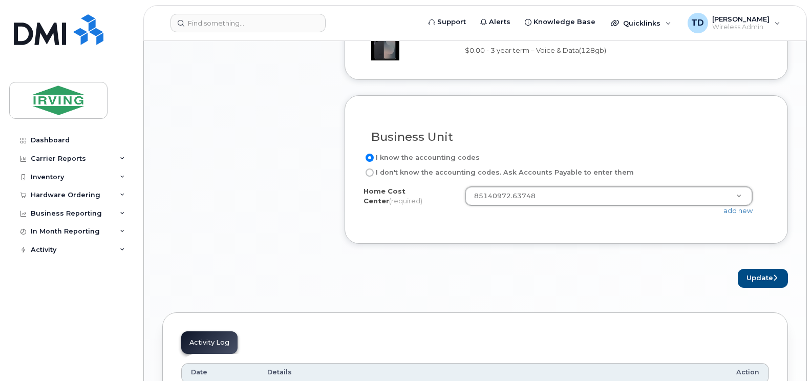
scroll to position [973, 0]
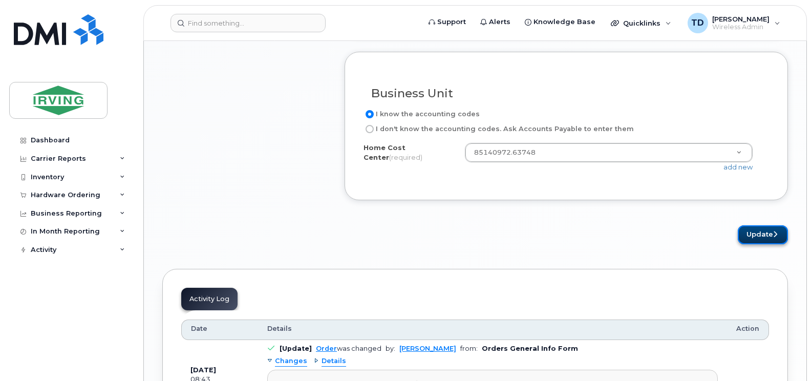
click at [762, 234] on button "Update" at bounding box center [763, 234] width 50 height 19
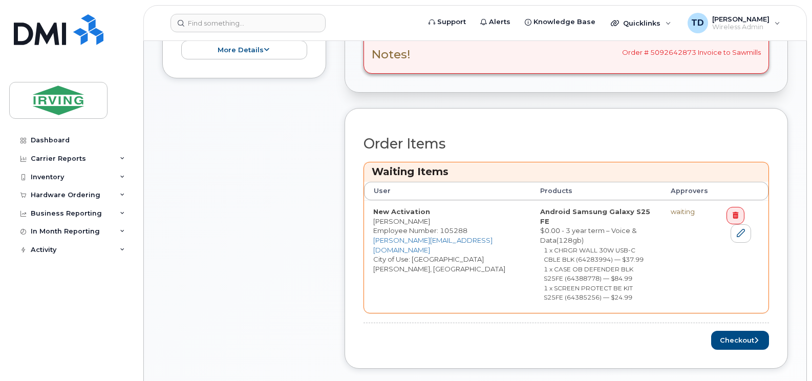
scroll to position [461, 0]
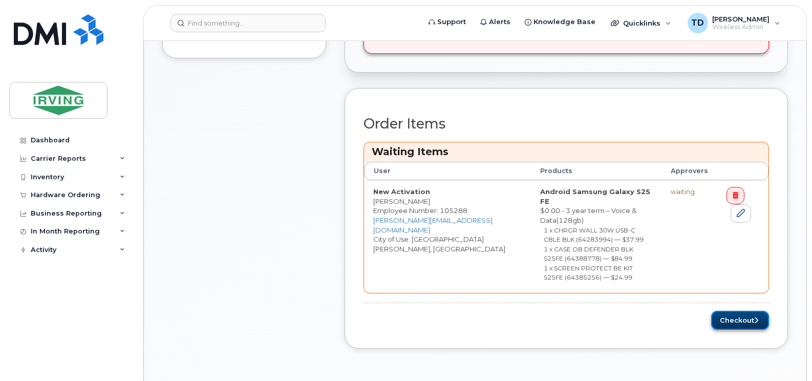
click at [738, 311] on button "Checkout" at bounding box center [740, 320] width 58 height 19
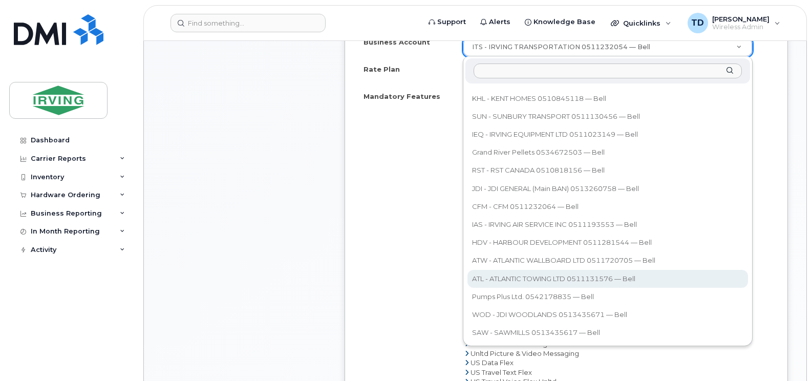
scroll to position [563, 0]
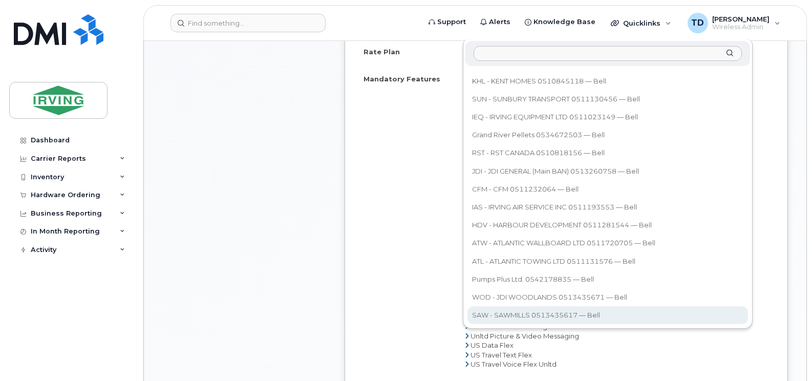
select select "11334"
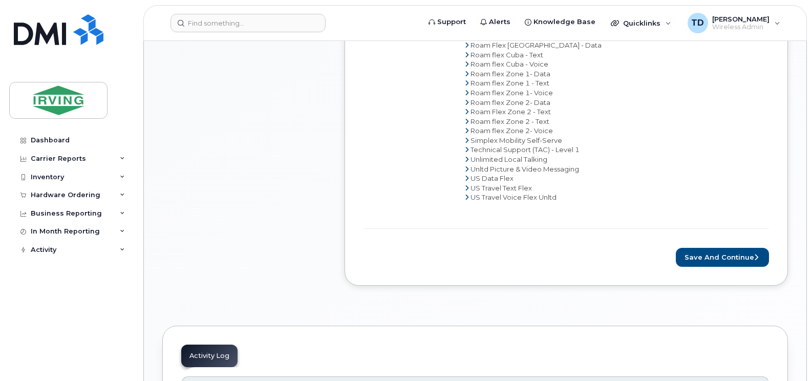
scroll to position [768, 0]
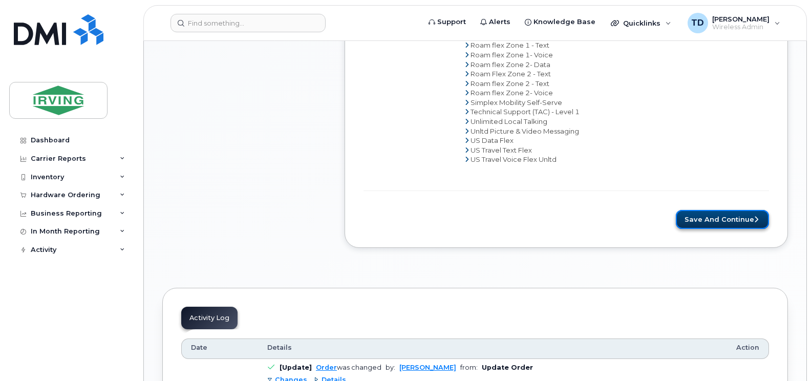
click at [706, 211] on button "Save and Continue" at bounding box center [722, 219] width 93 height 19
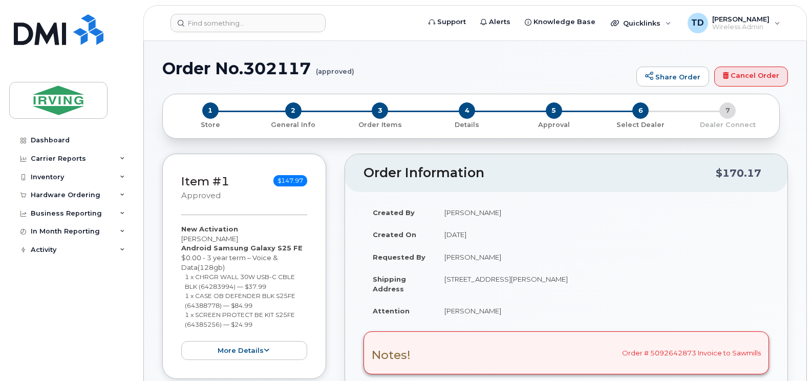
radio input "true"
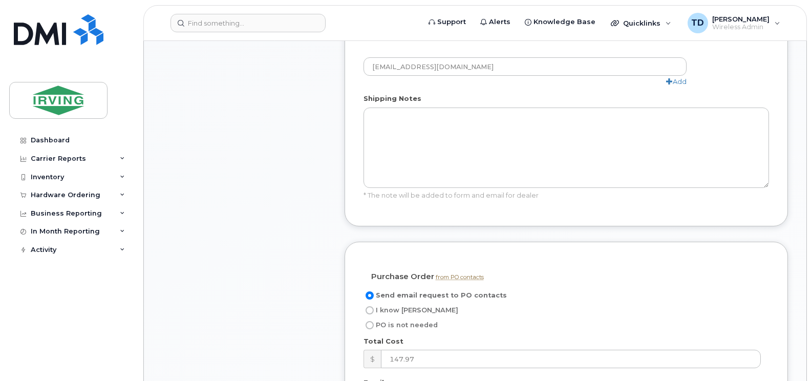
scroll to position [973, 0]
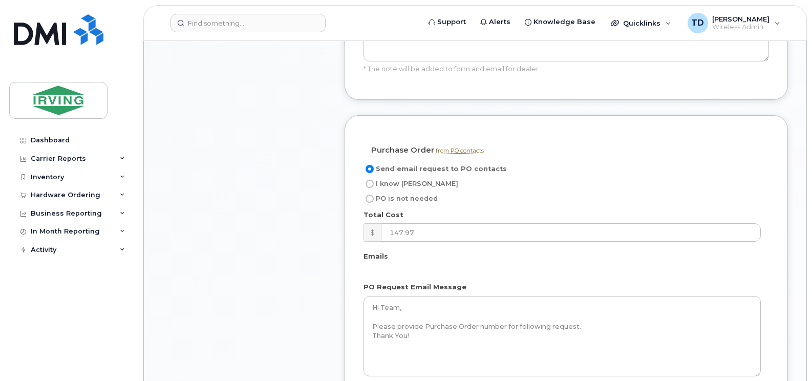
click at [389, 187] on span "I know [PERSON_NAME]" at bounding box center [417, 184] width 82 height 8
click at [374, 188] on input "I know [PERSON_NAME]" at bounding box center [370, 184] width 8 height 8
radio input "true"
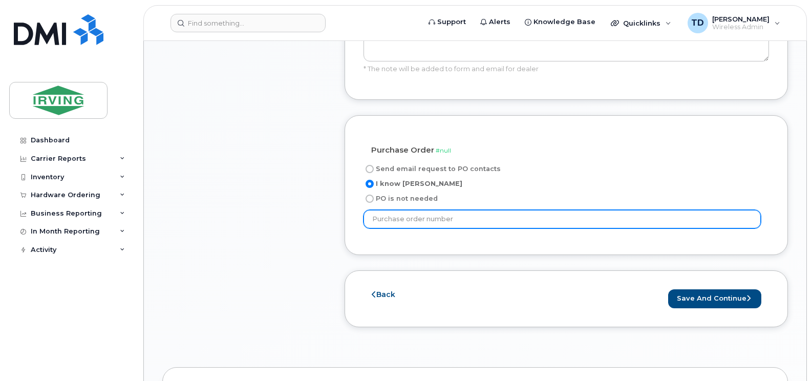
click at [403, 228] on input "text" at bounding box center [562, 219] width 397 height 18
type input "946287"
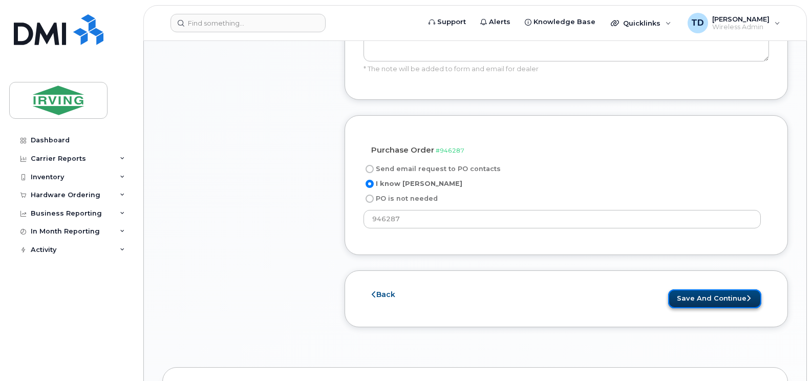
click at [717, 308] on button "Save and Continue" at bounding box center [714, 298] width 93 height 19
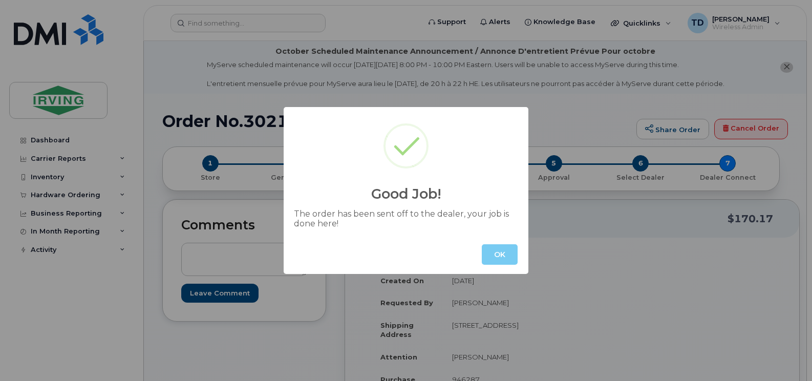
click at [496, 251] on button "OK" at bounding box center [500, 254] width 36 height 20
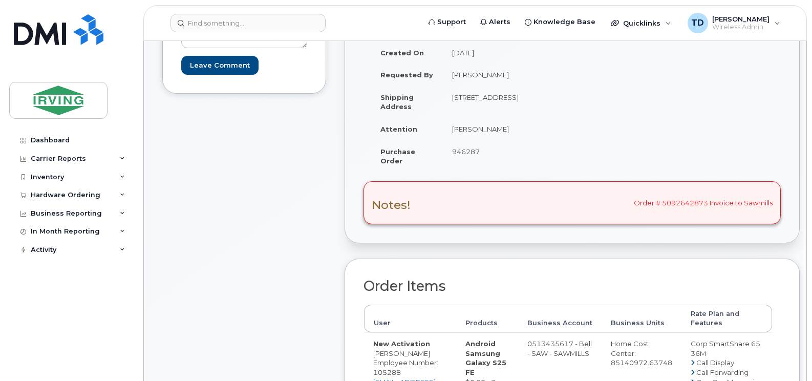
scroll to position [358, 0]
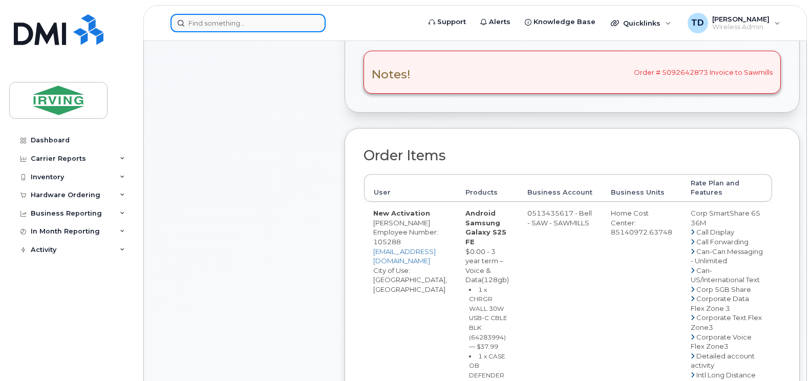
click at [243, 25] on input at bounding box center [248, 23] width 155 height 18
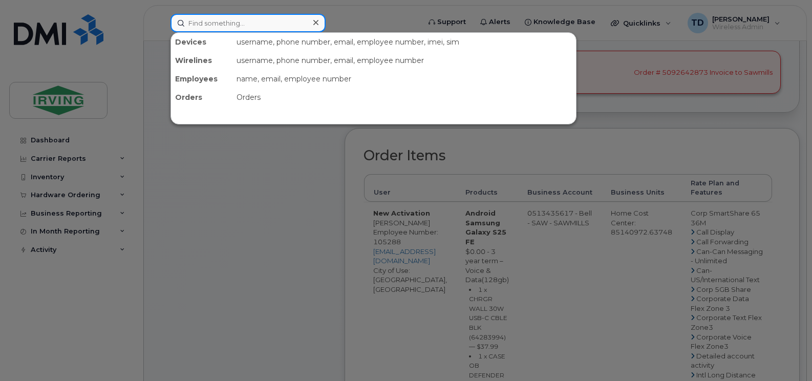
paste input "[PHONE_NUMBER]"
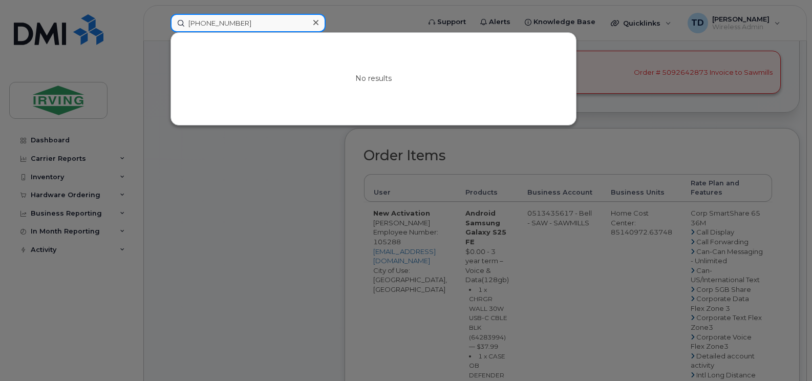
click at [217, 23] on input "1 (506) 284-6449" at bounding box center [248, 23] width 155 height 18
click at [198, 20] on input "1 (506-284-6449" at bounding box center [248, 23] width 155 height 18
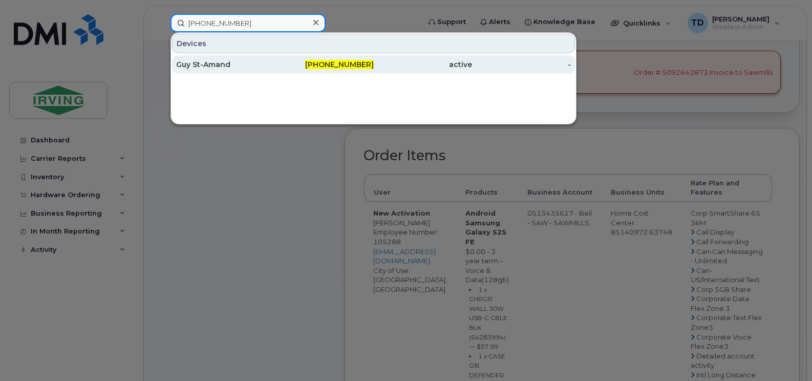
type input "506-284-6449"
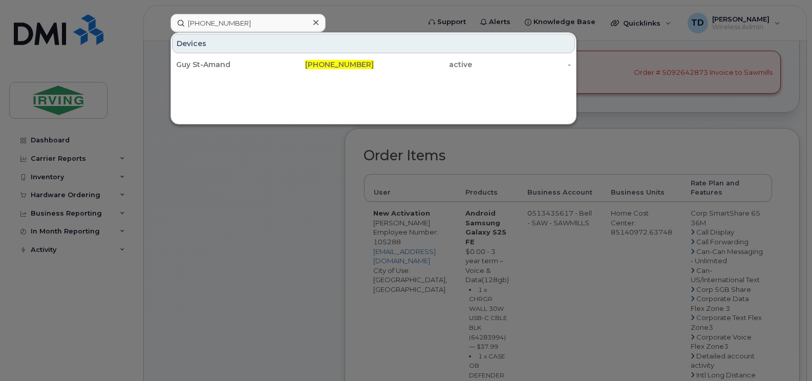
drag, startPoint x: 340, startPoint y: 64, endPoint x: 338, endPoint y: 80, distance: 15.9
click at [340, 64] on span "506-284-6449" at bounding box center [339, 64] width 69 height 9
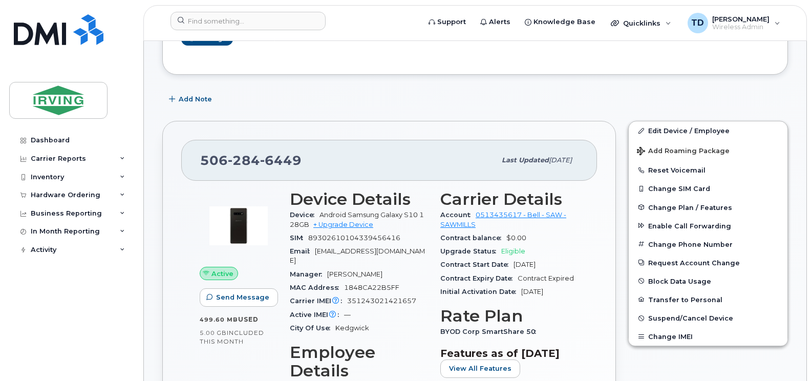
scroll to position [256, 0]
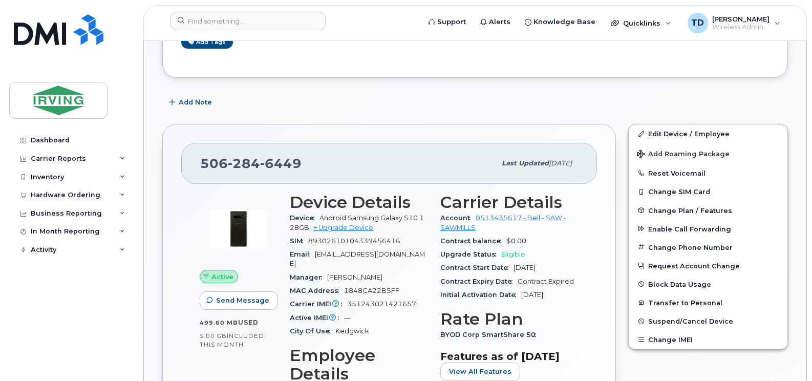
click at [235, 158] on span "284" at bounding box center [244, 163] width 32 height 15
copy span "506 284 6449"
click at [124, 194] on icon at bounding box center [122, 195] width 5 height 5
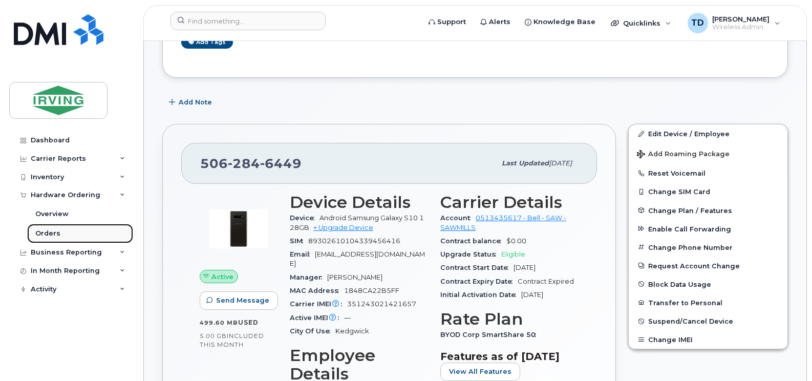
click at [50, 229] on div "Orders" at bounding box center [47, 233] width 25 height 9
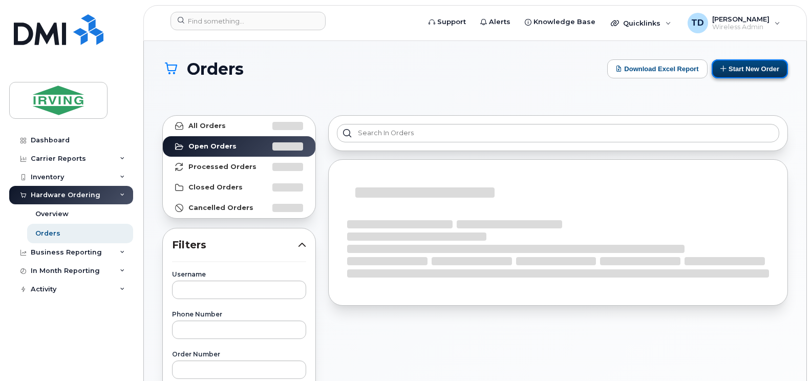
click at [753, 71] on button "Start New Order" at bounding box center [750, 68] width 76 height 19
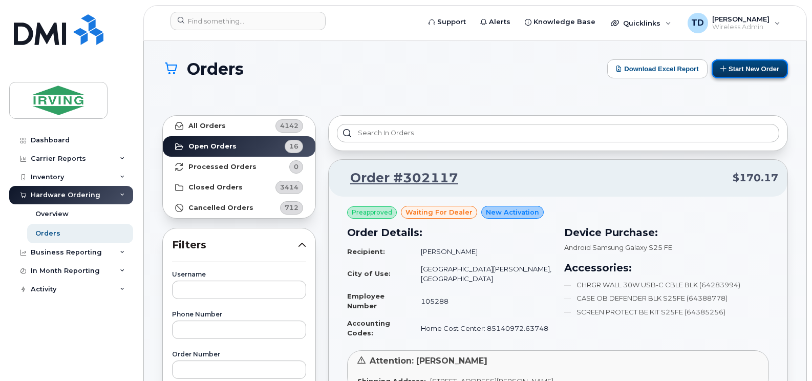
click at [756, 70] on button "Start New Order" at bounding box center [750, 68] width 76 height 19
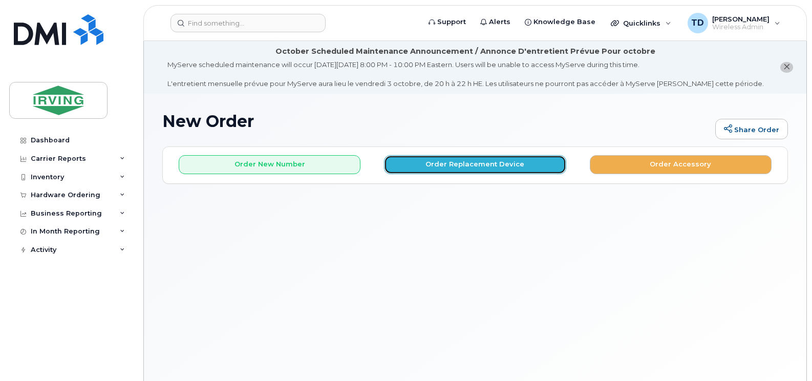
click at [512, 156] on button "Order Replacement Device" at bounding box center [475, 164] width 182 height 19
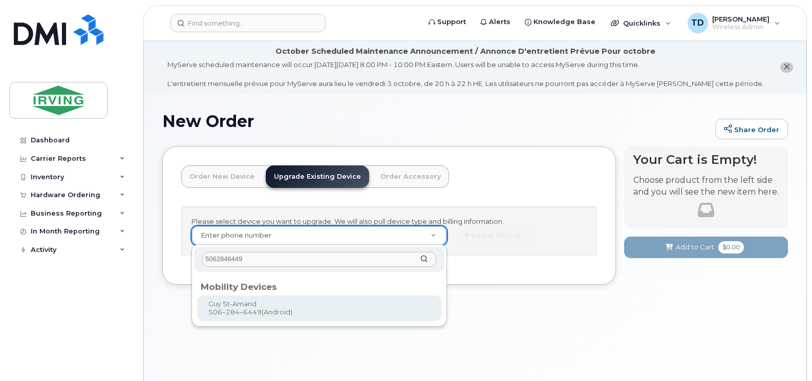
type input "5062846449"
type input "702081"
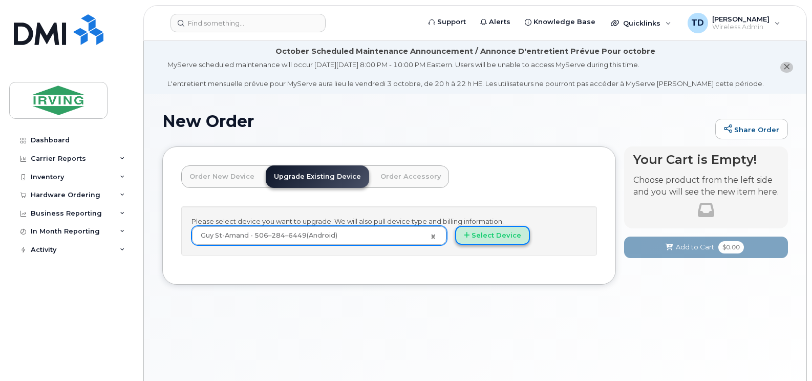
click at [493, 239] on button "Select Device" at bounding box center [492, 235] width 75 height 19
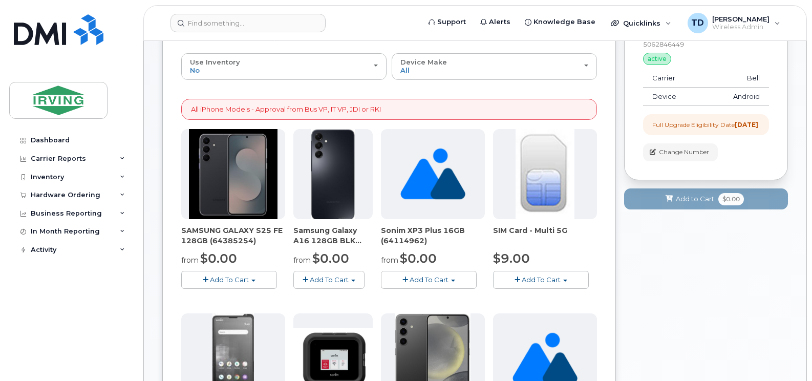
scroll to position [154, 0]
click at [233, 276] on span "Add To Cart" at bounding box center [229, 279] width 39 height 8
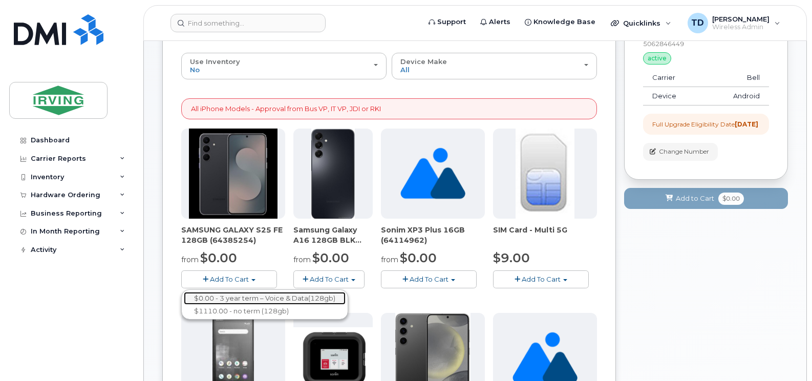
click at [265, 298] on link "$0.00 - 3 year term – Voice & Data(128gb)" at bounding box center [265, 298] width 162 height 13
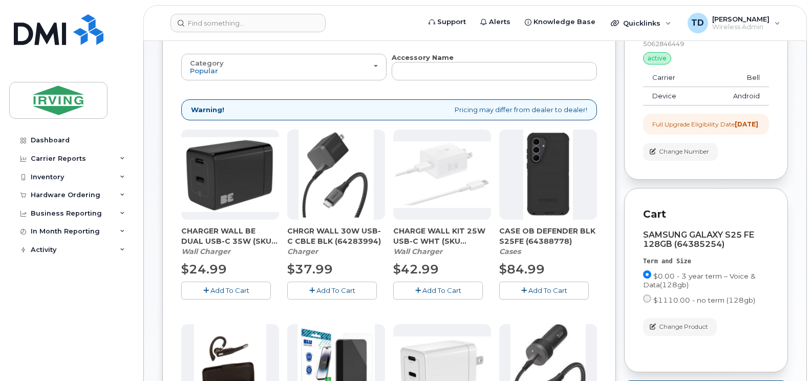
click at [530, 288] on span "Add To Cart" at bounding box center [548, 290] width 39 height 8
click at [312, 285] on button "Add To Cart" at bounding box center [332, 291] width 90 height 18
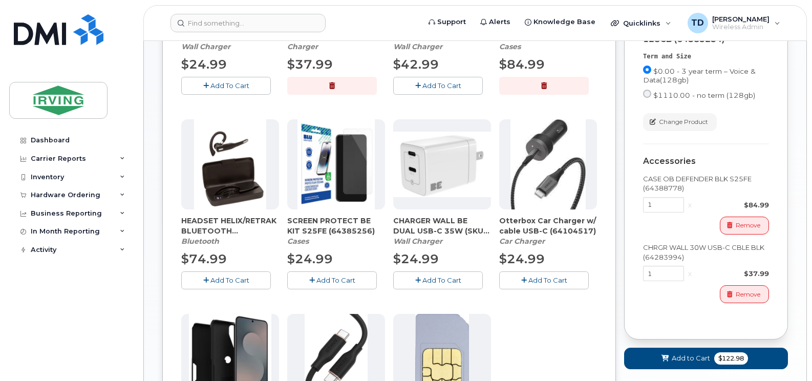
scroll to position [410, 0]
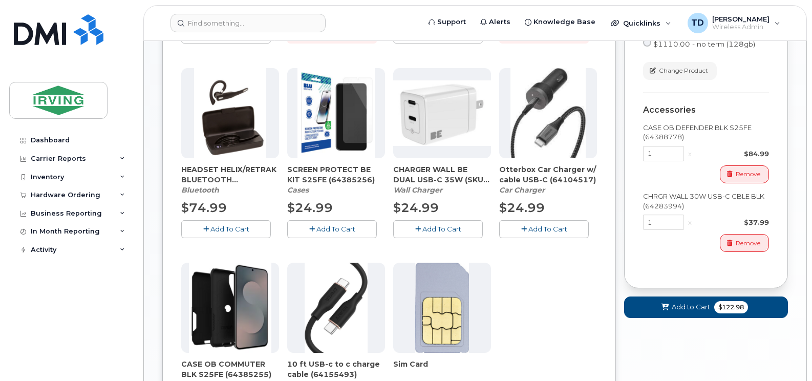
click at [352, 223] on button "Add To Cart" at bounding box center [332, 229] width 90 height 18
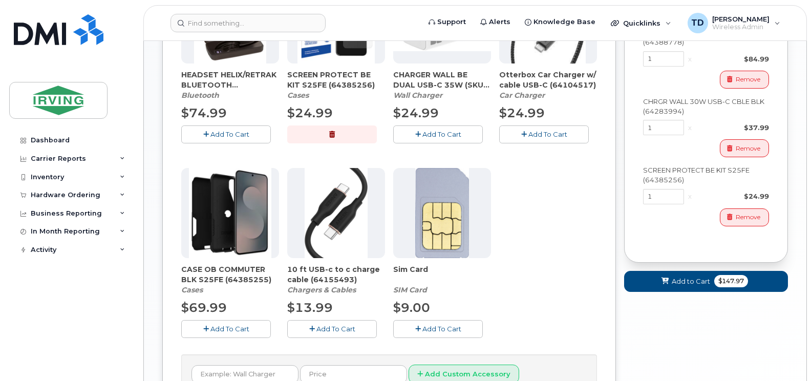
scroll to position [512, 0]
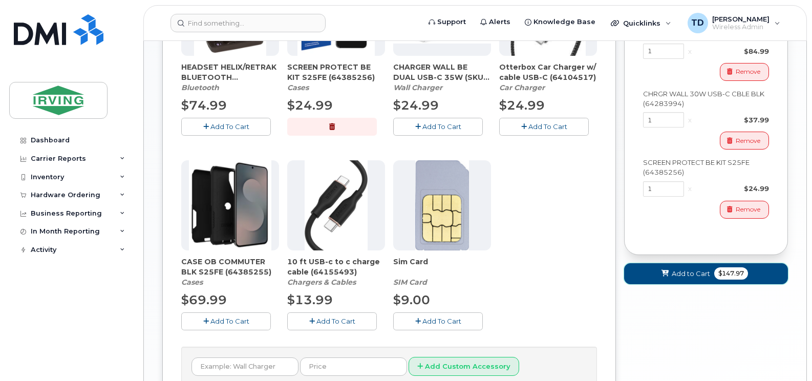
click at [727, 280] on span "$147.97" at bounding box center [731, 273] width 34 height 12
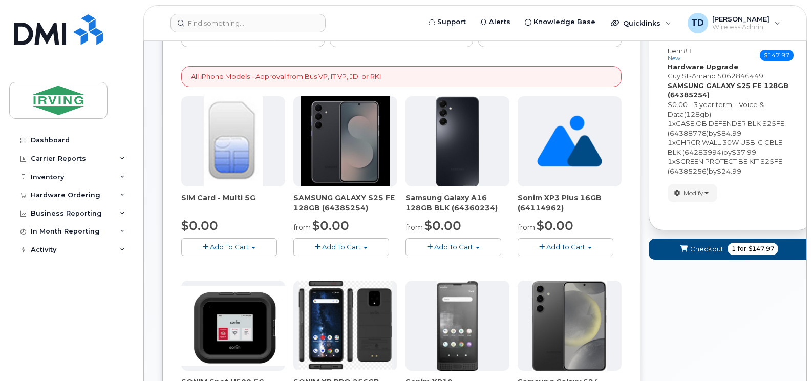
scroll to position [185, 0]
click at [703, 243] on button "Checkout 1 for $147.97" at bounding box center [731, 249] width 164 height 21
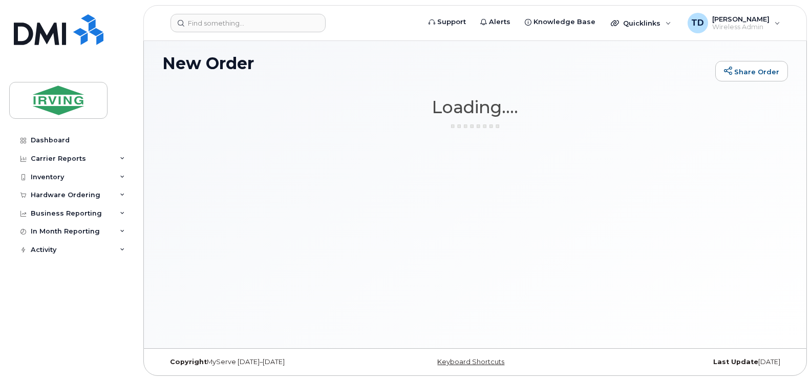
scroll to position [58, 0]
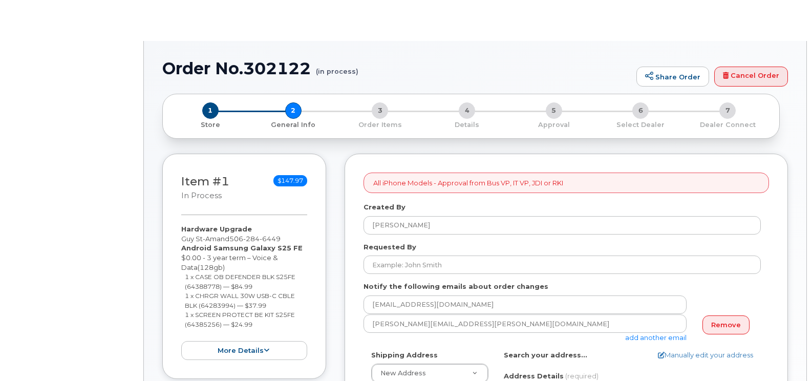
select select
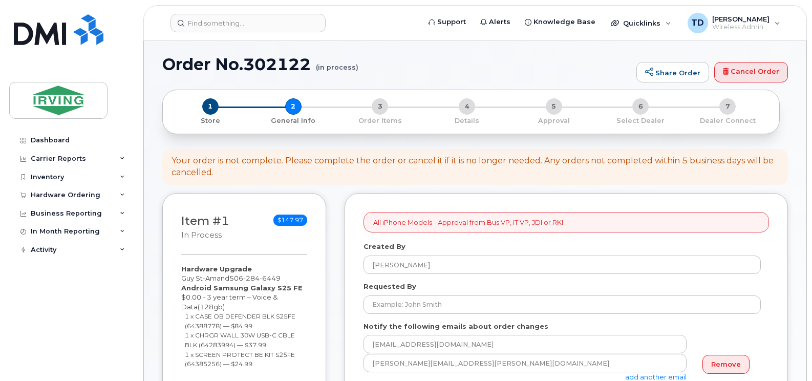
scroll to position [205, 0]
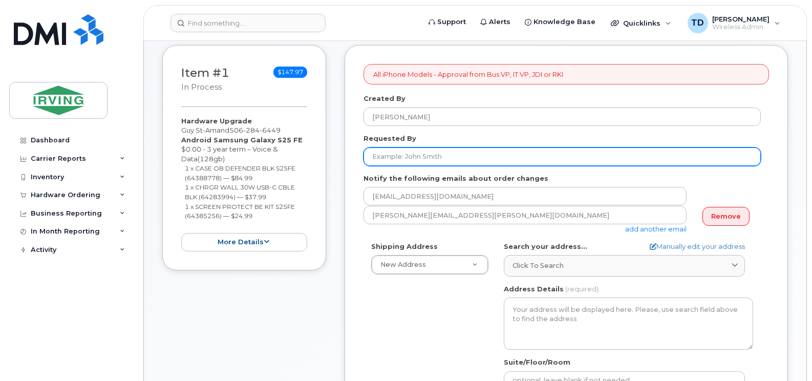
click at [425, 153] on input "Requested By" at bounding box center [562, 156] width 397 height 18
type input "[PERSON_NAME]"
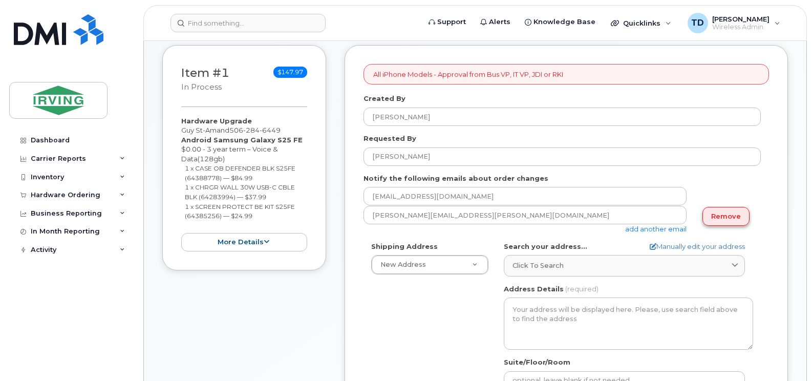
click at [715, 218] on link "Remove" at bounding box center [726, 216] width 47 height 19
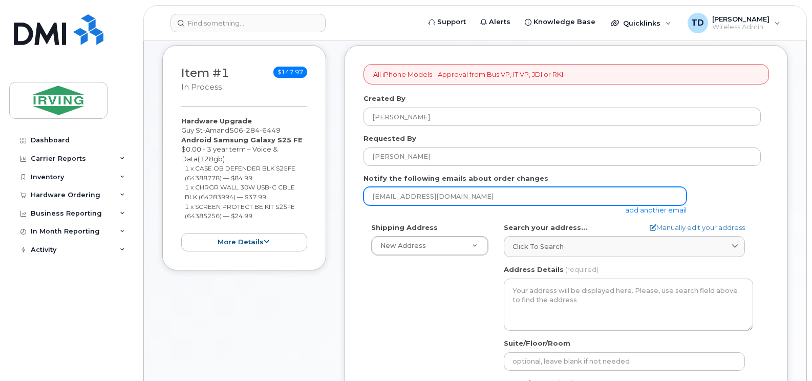
click at [546, 197] on input "[EMAIL_ADDRESS][DOMAIN_NAME]" at bounding box center [525, 196] width 323 height 18
type input "[EMAIL_ADDRESS][DOMAIN_NAME]"
select select
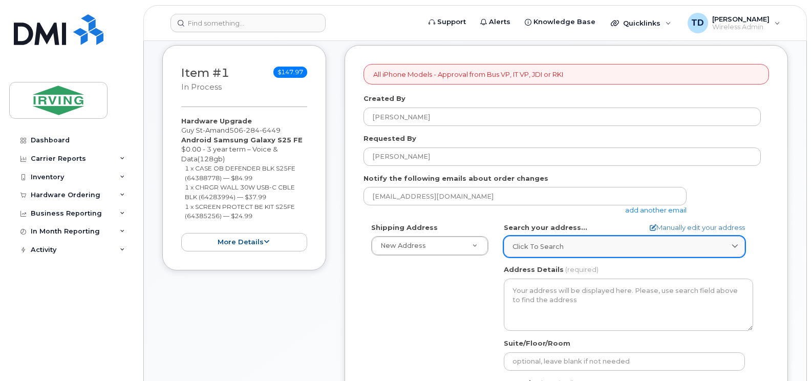
click at [547, 242] on span "Click to search" at bounding box center [538, 247] width 51 height 10
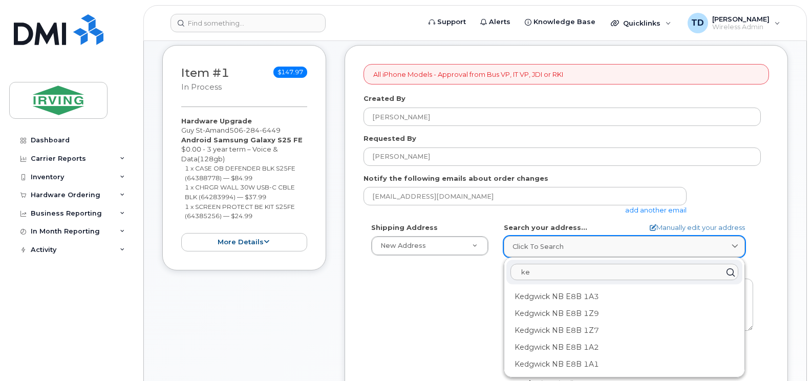
type input "k"
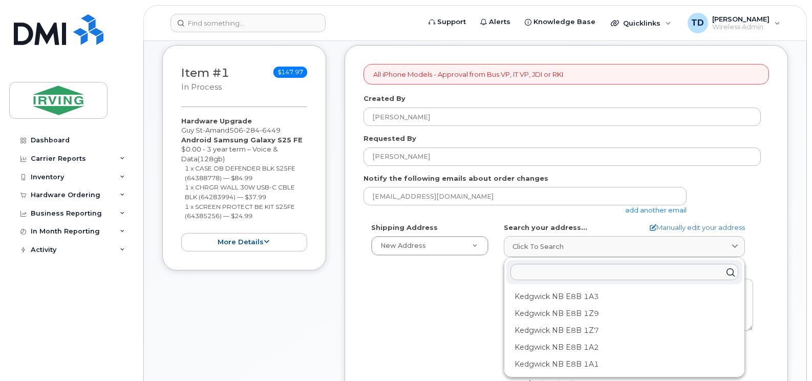
click at [480, 292] on div "Shipping Address New Address New Address 5-661 Welham Rd 380 Bayside Dr 485 McA…" at bounding box center [562, 340] width 397 height 235
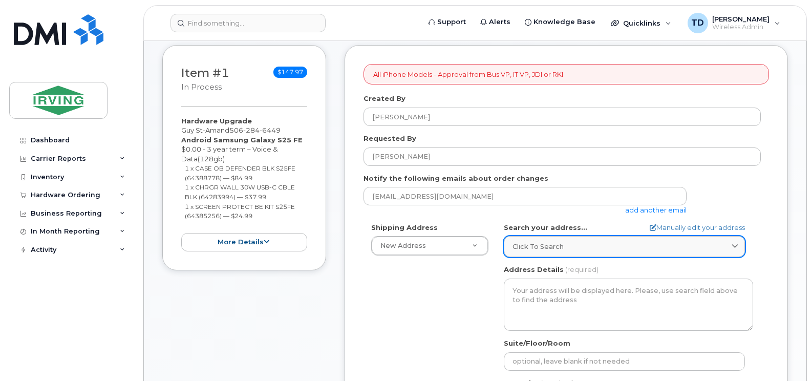
click at [555, 246] on span "Click to search" at bounding box center [538, 247] width 51 height 10
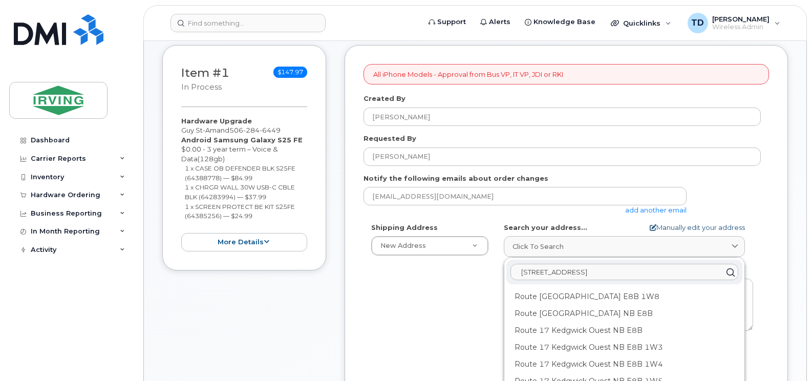
type input "8050 rte 17 kedgwick nord"
click at [721, 226] on link "Manually edit your address" at bounding box center [697, 228] width 95 height 10
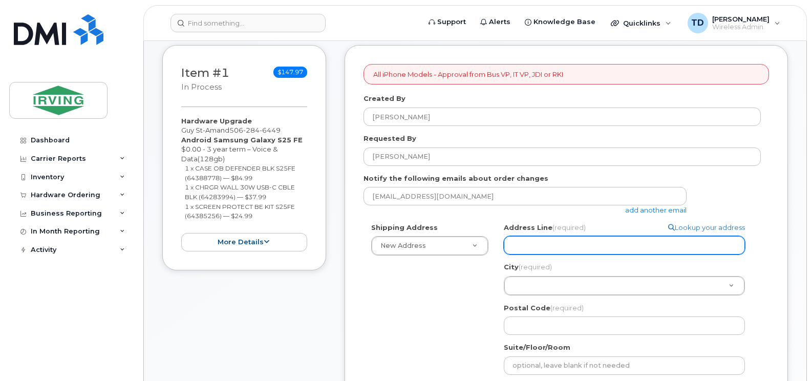
click at [540, 246] on input "Address Line (required)" at bounding box center [624, 245] width 241 height 18
select select
type input "8"
select select
type input "80"
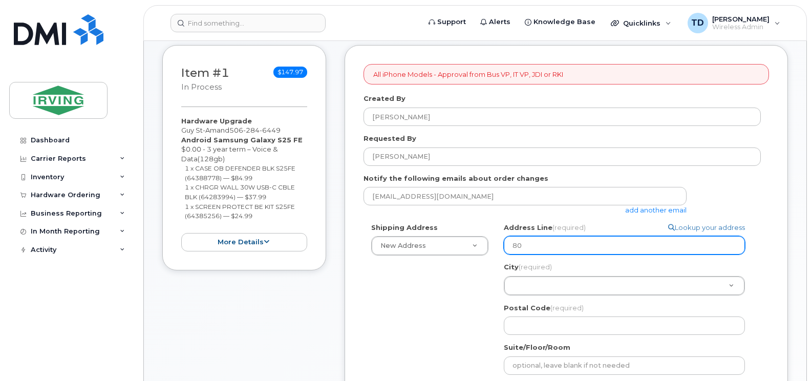
select select
type input "805"
select select
type input "8050"
select select
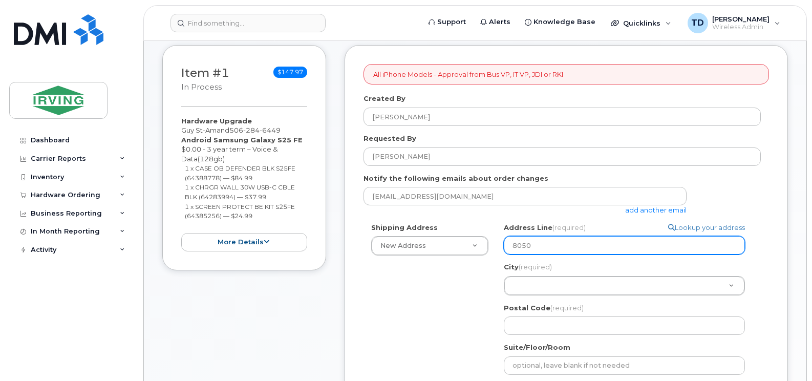
type input "8050 R"
select select
type input "8050 Rt"
select select
type input "8050 Rte"
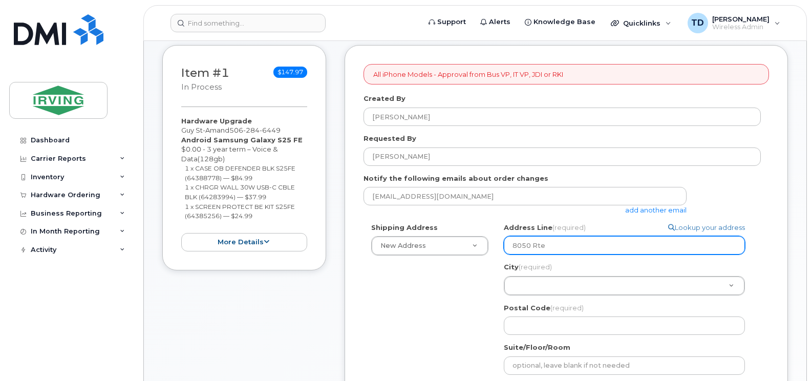
select select
type input "8050 Rte 1"
select select
type input "8050 Rte 17"
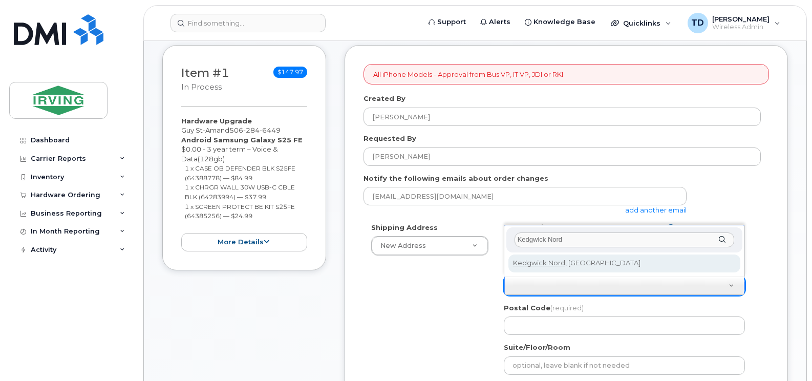
type input "Kedgwick Nord"
select select
type input "1687"
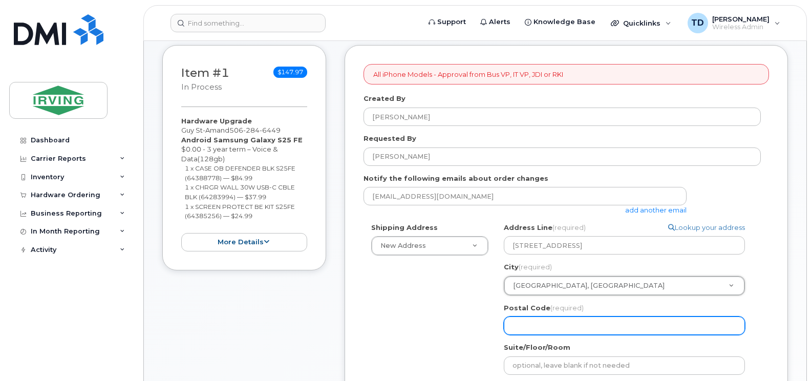
click at [557, 328] on input "Postal Code (required)" at bounding box center [624, 325] width 241 height 18
select select
type input "E"
select select
type input "E8"
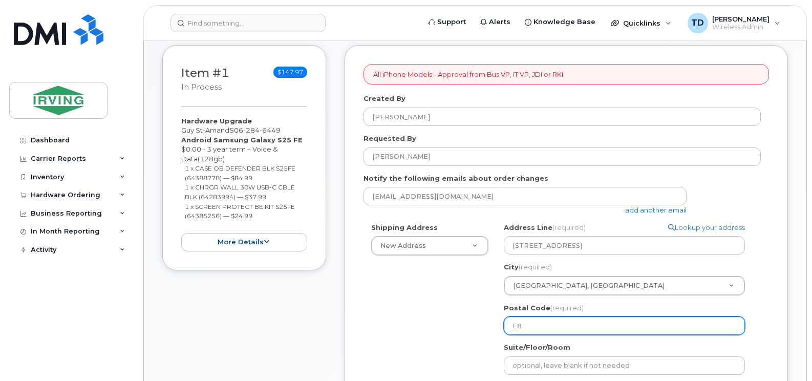
select select
type input "E8B"
select select
type input "E8B 1"
select select
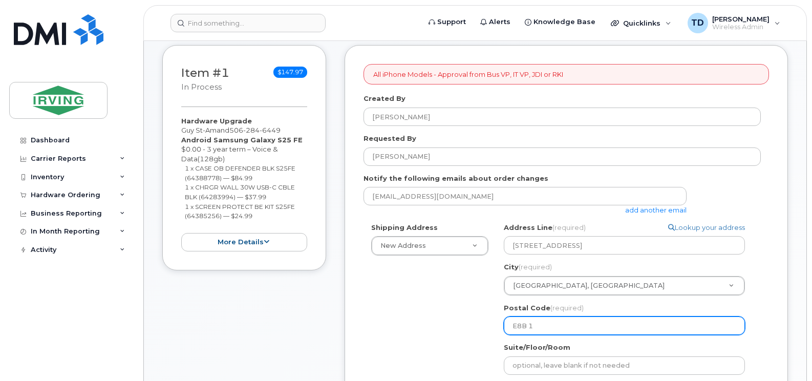
type input "E8B 1A"
select select
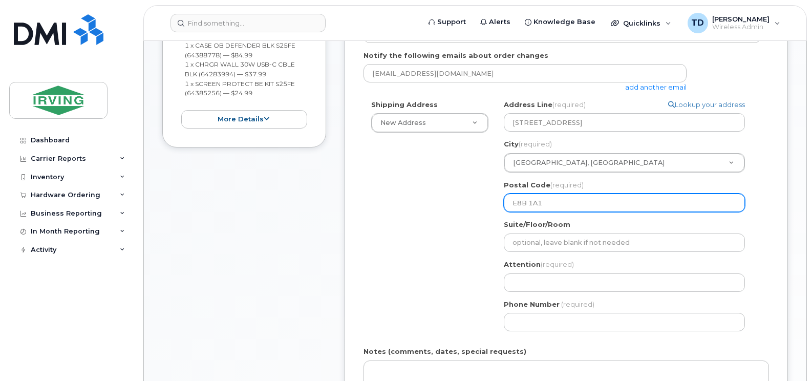
scroll to position [358, 0]
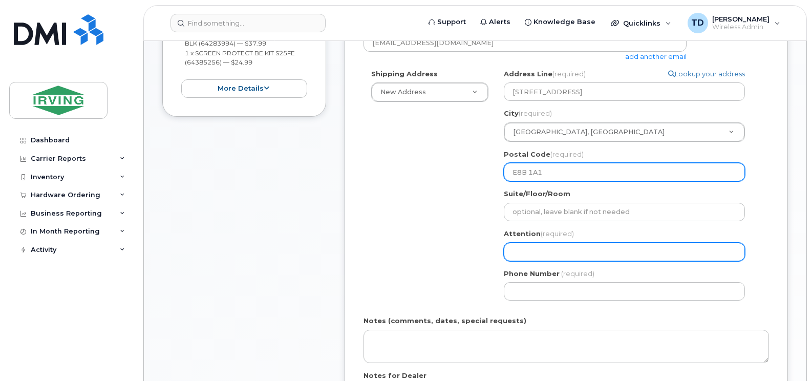
type input "E8B 1A1"
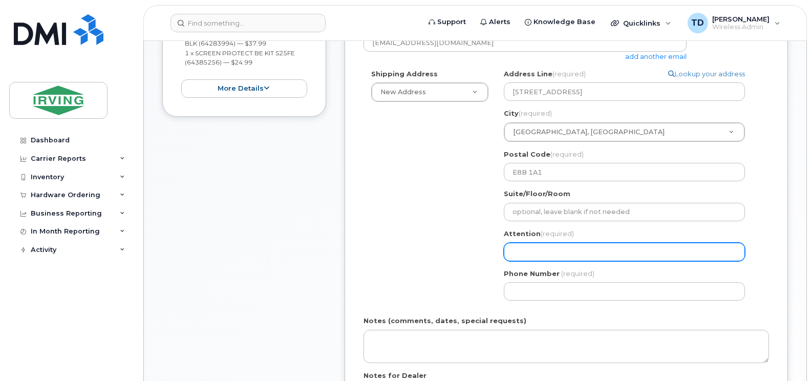
click at [566, 256] on input "Attention (required)" at bounding box center [624, 252] width 241 height 18
click at [561, 255] on input "Attention (required)" at bounding box center [624, 252] width 241 height 18
select select
type input "Y"
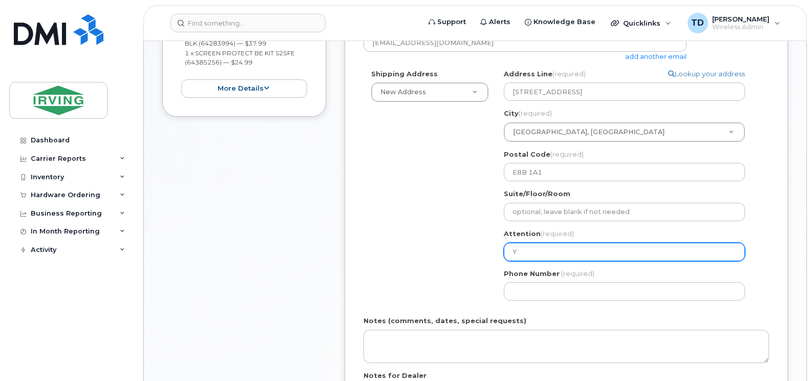
select select
type input "Yo"
select select
type input "Yoh"
select select
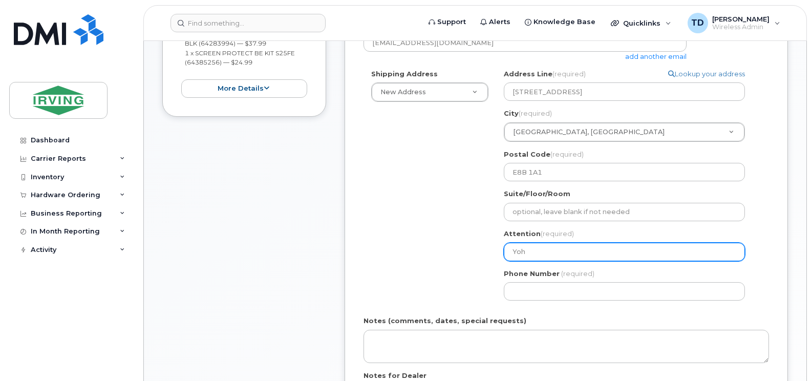
type input "Yoha"
select select
type input "Yohan"
select select
type input "Yohan C"
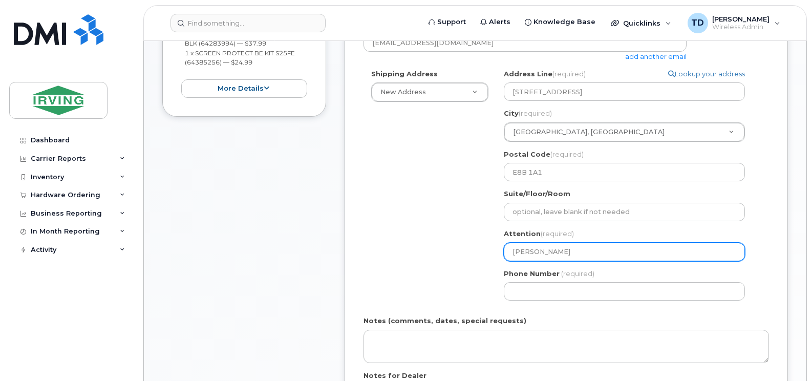
select select
type input "Yohan Ca"
select select
type input "Yohan Car"
select select
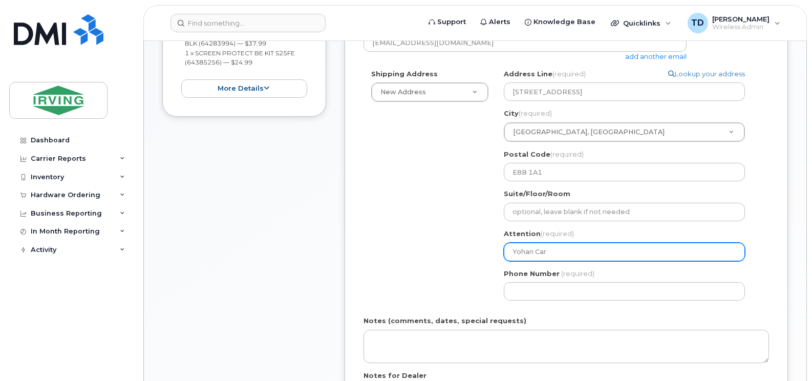
type input "Yohan Carr"
select select
type input "Yohan Carri"
select select
type input "Yohan Carrie"
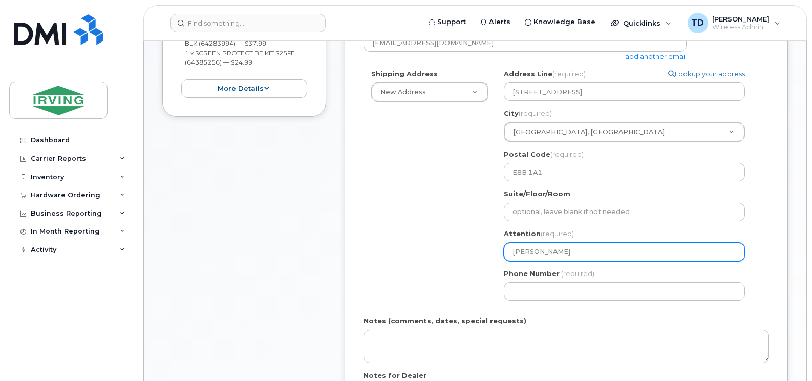
select select
type input "[PERSON_NAME]"
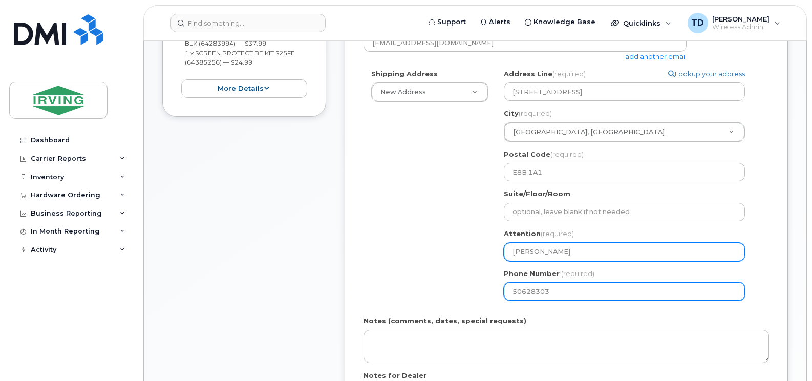
type input "506283033"
select select
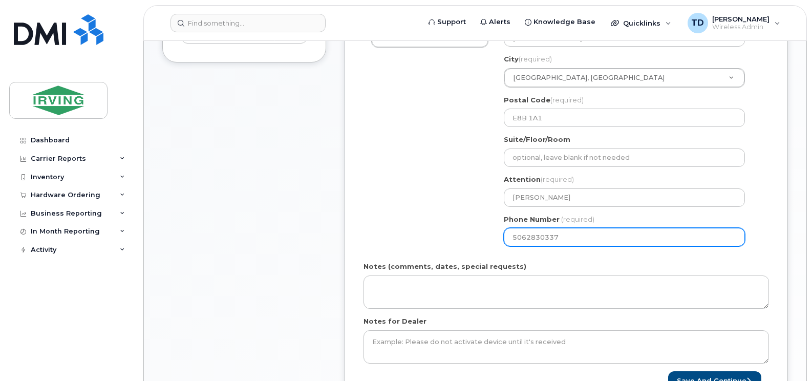
scroll to position [512, 0]
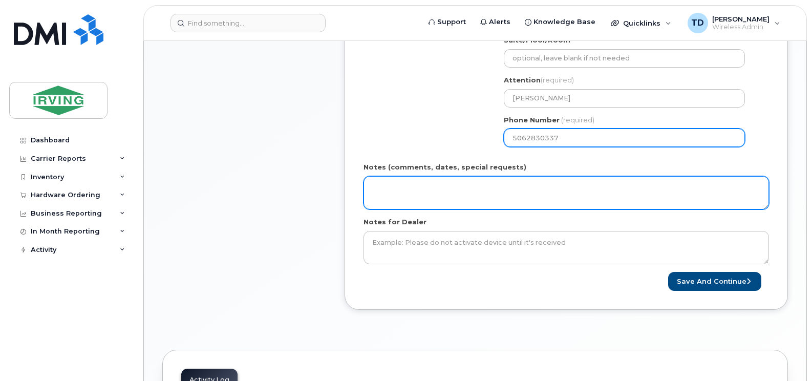
type input "5062830337"
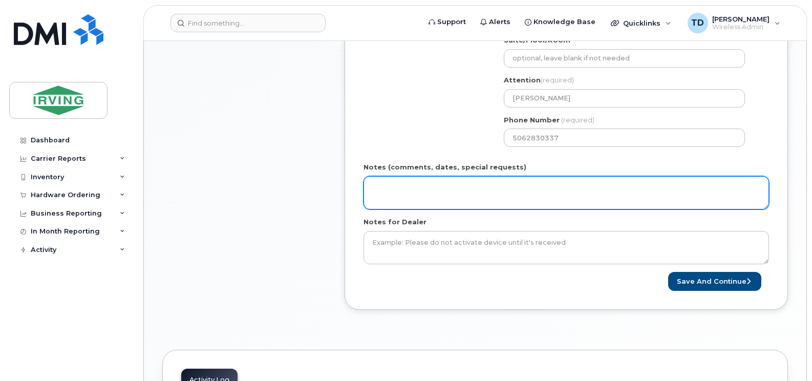
click at [476, 197] on textarea "Notes (comments, dates, special requests)" at bounding box center [567, 193] width 406 height 34
click at [503, 189] on textarea "Order #" at bounding box center [567, 193] width 406 height 34
paste textarea "5092645661"
type textarea "Order # 5092645661 Invoice to Sawmills"
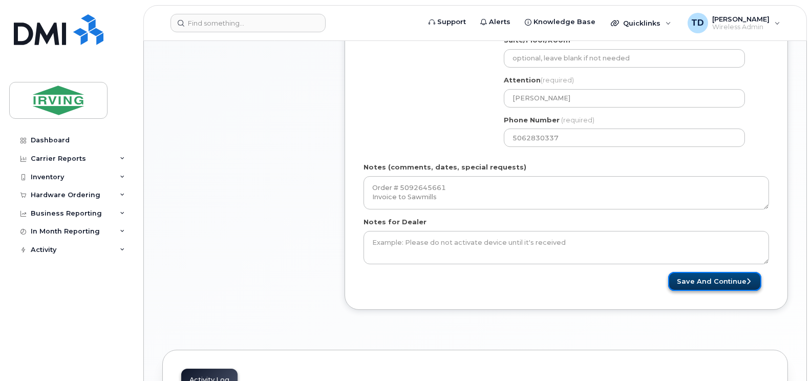
click at [713, 287] on button "Save and Continue" at bounding box center [714, 281] width 93 height 19
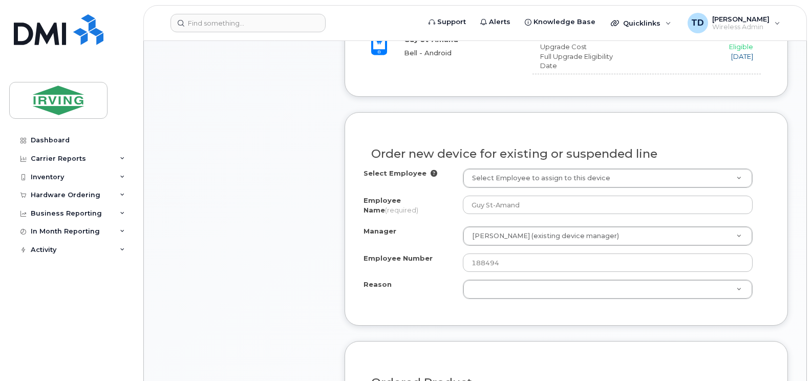
scroll to position [616, 0]
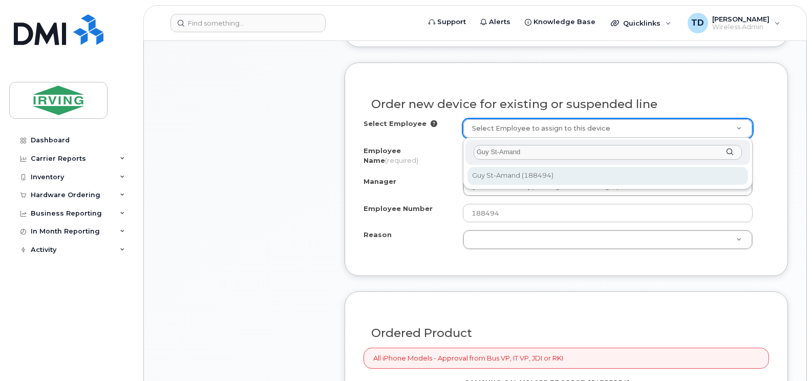
type input "Guy St-Amand"
type input "1492081"
type input "85102910"
select select "1444695"
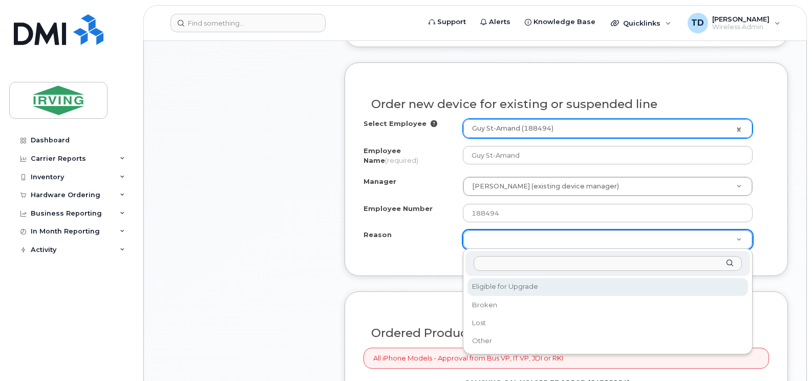
select select "eligible_for_upgrade"
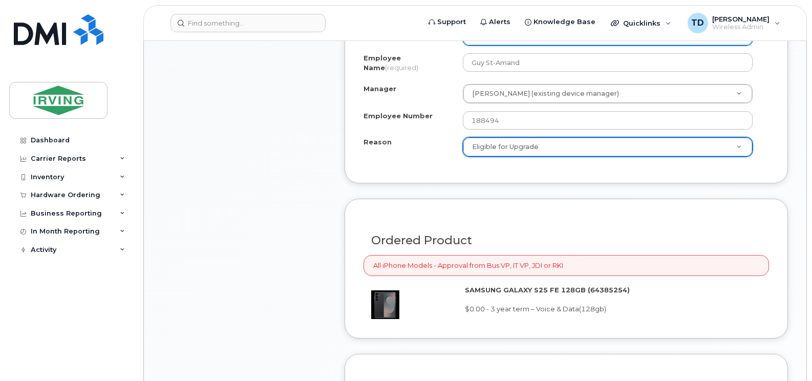
scroll to position [872, 0]
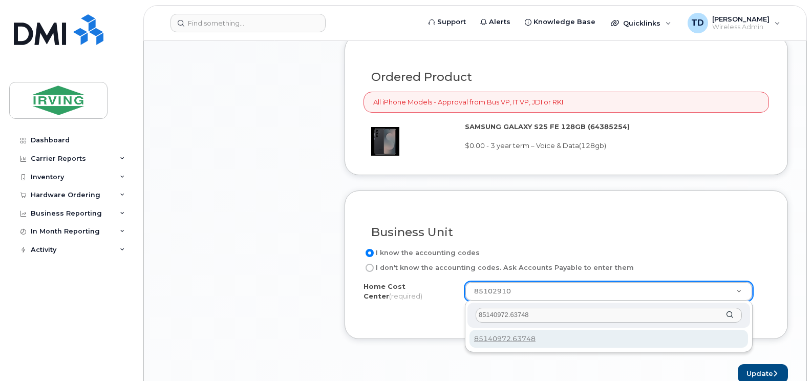
type input "85140972.63748"
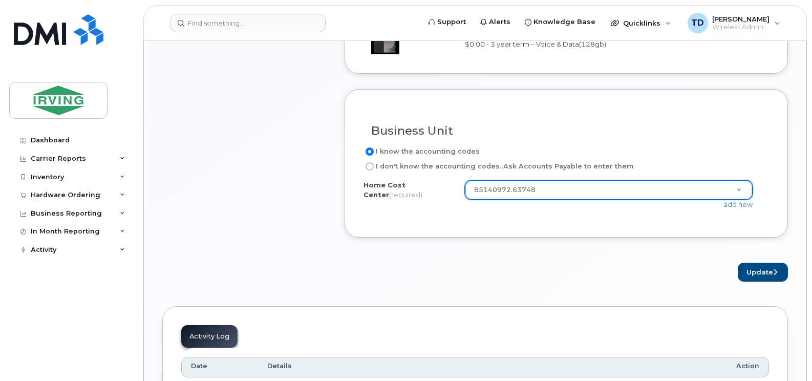
scroll to position [975, 0]
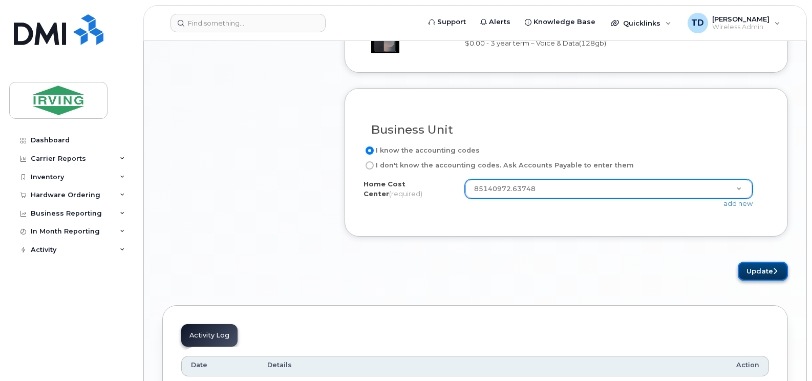
click at [759, 271] on button "Update" at bounding box center [763, 271] width 50 height 19
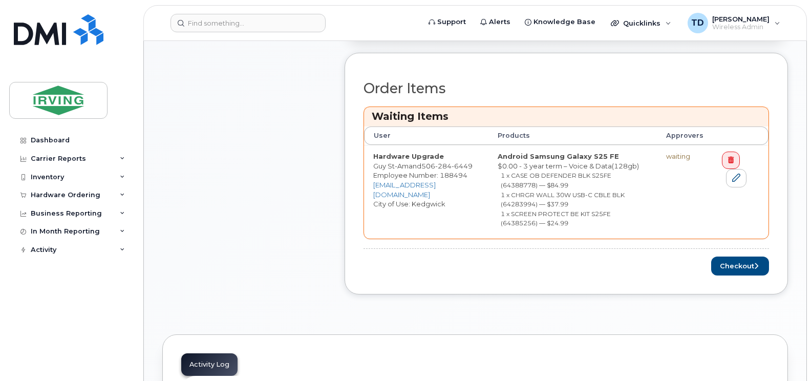
scroll to position [512, 0]
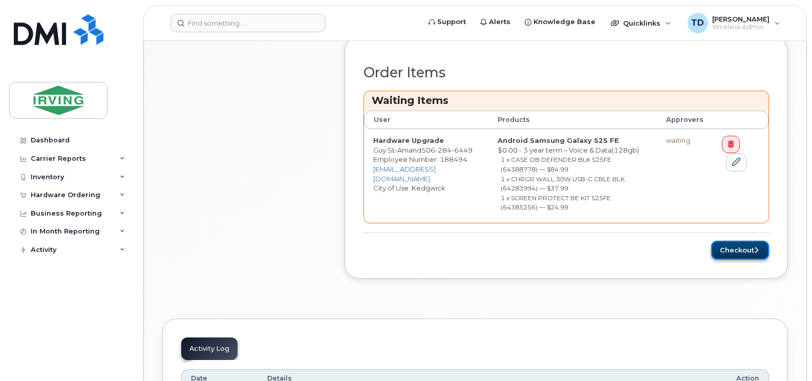
click at [755, 250] on icon "submit" at bounding box center [756, 250] width 4 height 7
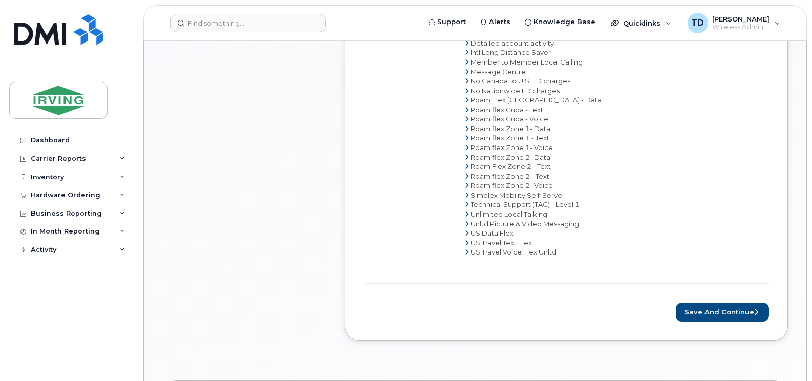
scroll to position [717, 0]
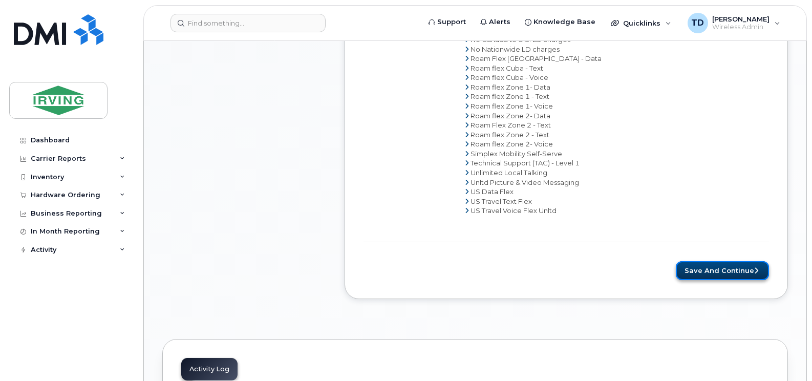
click at [734, 273] on button "Save and Continue" at bounding box center [722, 270] width 93 height 19
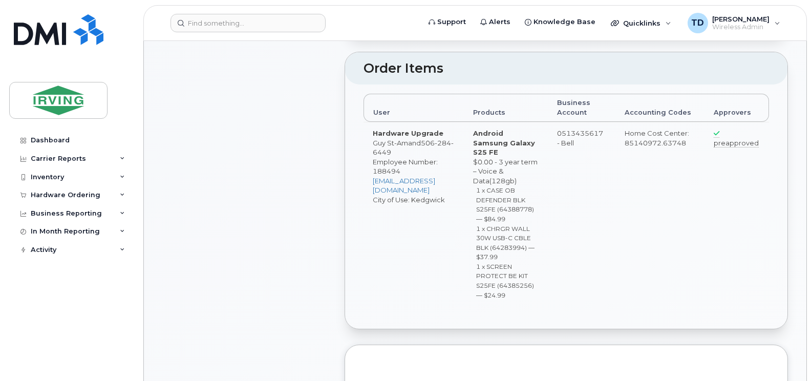
radio input "true"
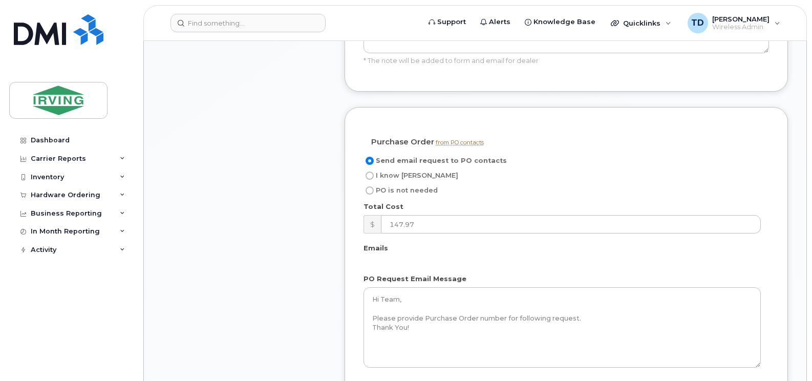
scroll to position [973, 0]
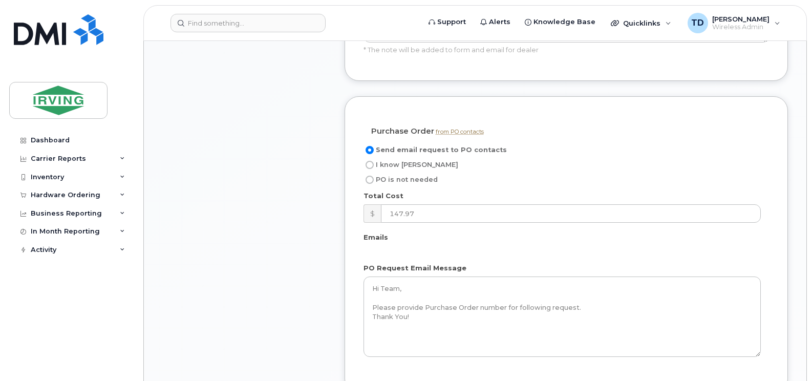
click at [400, 168] on span "I know [PERSON_NAME]" at bounding box center [417, 165] width 82 height 8
click at [374, 169] on input "I know [PERSON_NAME]" at bounding box center [370, 165] width 8 height 8
radio input "true"
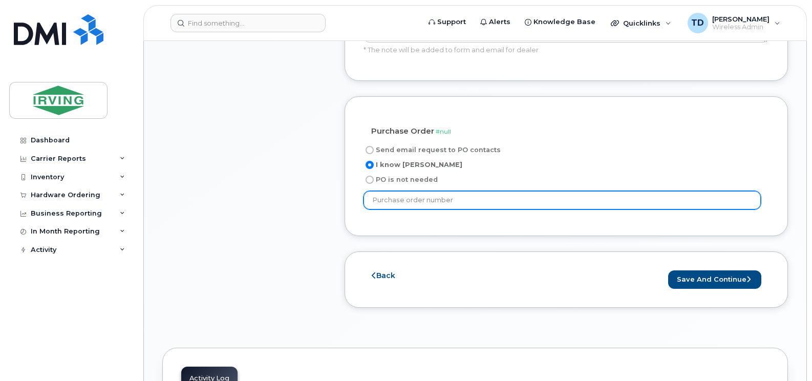
click at [395, 209] on input "text" at bounding box center [562, 200] width 397 height 18
type input "946287"
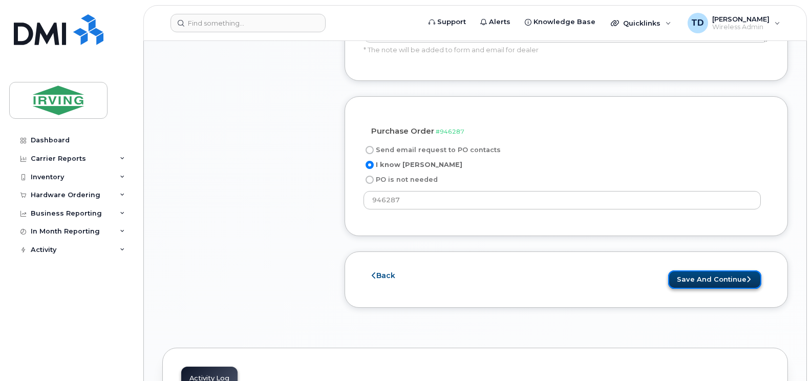
click at [708, 289] on button "Save and Continue" at bounding box center [714, 279] width 93 height 19
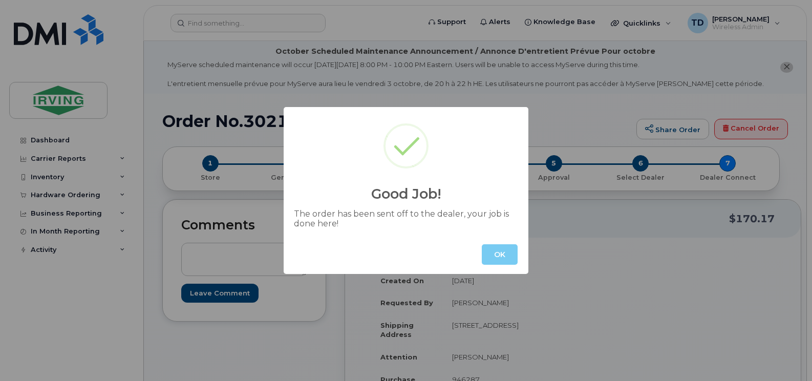
click at [493, 256] on button "OK" at bounding box center [500, 254] width 36 height 20
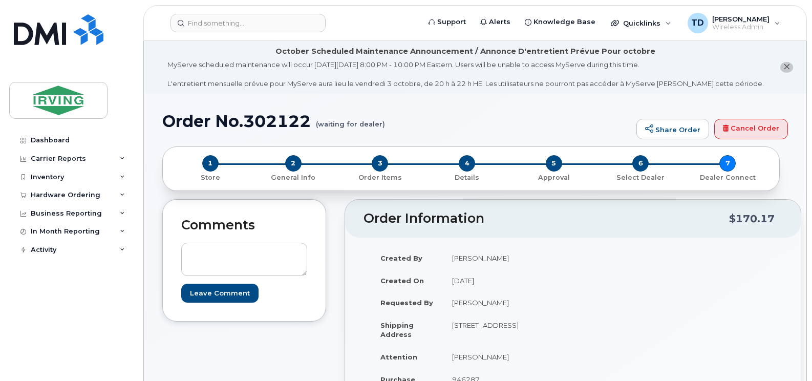
click at [288, 119] on h1 "Order No.302122 (waiting for dealer)" at bounding box center [396, 121] width 469 height 18
click at [290, 119] on h1 "Order No.302122 (waiting for dealer)" at bounding box center [396, 121] width 469 height 18
copy h1 "302122"
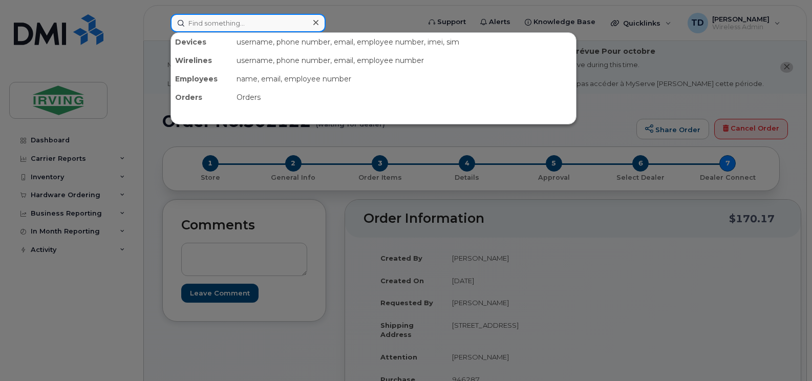
click at [267, 22] on input at bounding box center [248, 23] width 155 height 18
paste input "5062823856"
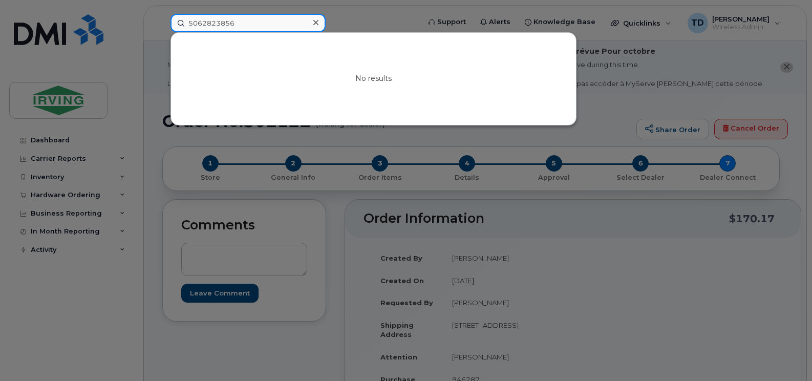
click at [213, 17] on input "5062823856" at bounding box center [248, 23] width 155 height 18
paste input "622431238"
type input "6224312386"
click at [269, 26] on input "6224312386" at bounding box center [248, 23] width 155 height 18
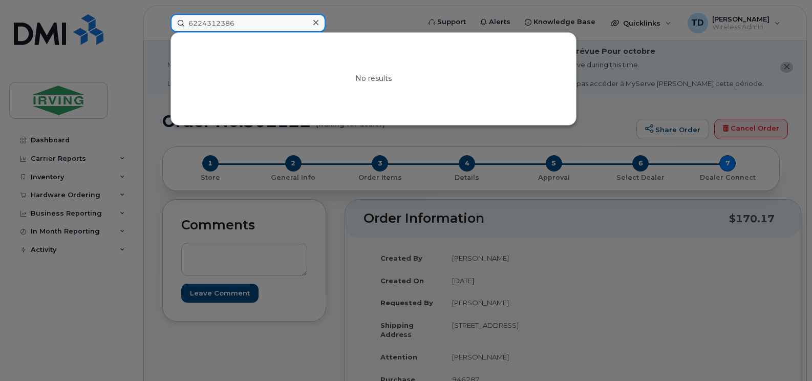
click at [269, 26] on input "6224312386" at bounding box center [248, 23] width 155 height 18
click at [154, 75] on div at bounding box center [406, 190] width 812 height 381
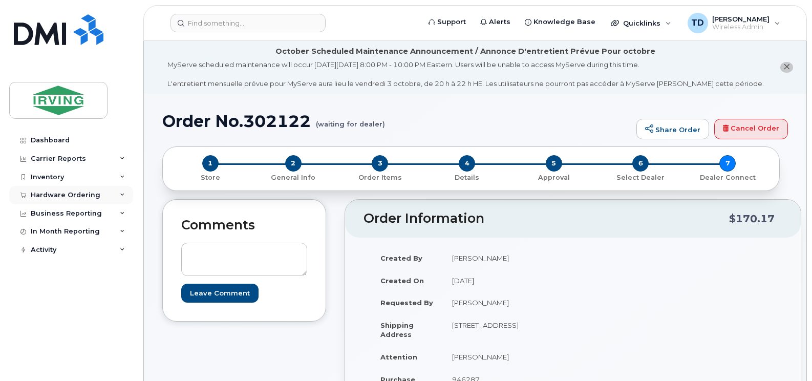
click at [57, 189] on div "Hardware Ordering" at bounding box center [71, 195] width 124 height 18
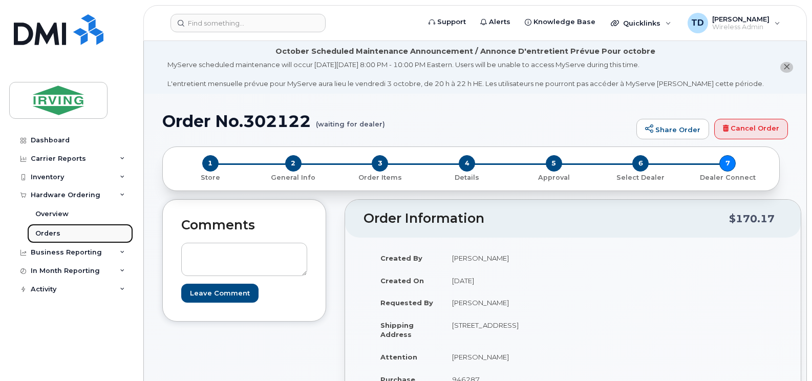
click at [49, 225] on link "Orders" at bounding box center [80, 233] width 106 height 19
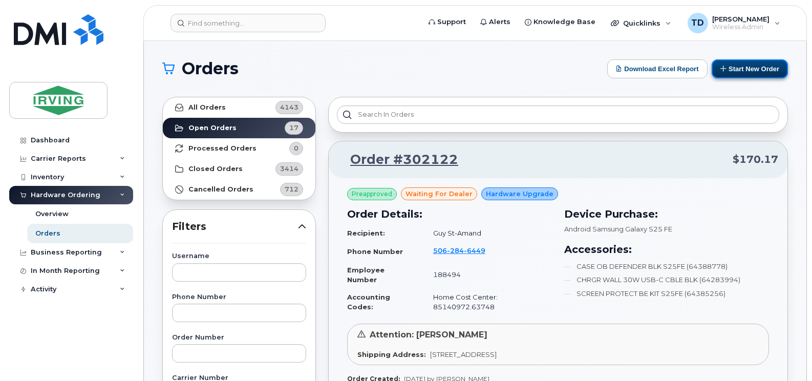
click at [741, 73] on button "Start New Order" at bounding box center [750, 68] width 76 height 19
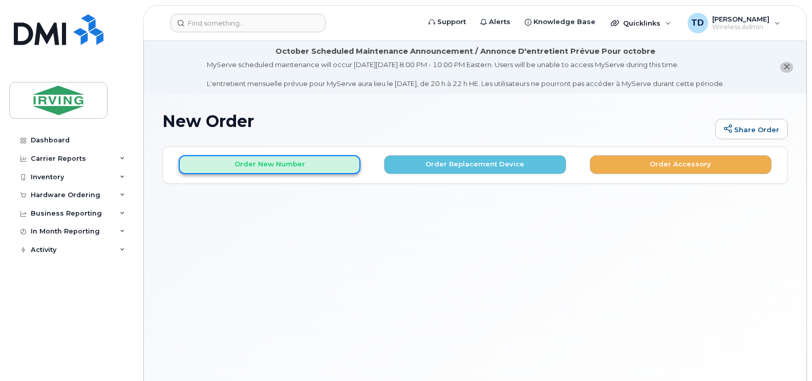
click at [271, 168] on button "Order New Number" at bounding box center [270, 164] width 182 height 19
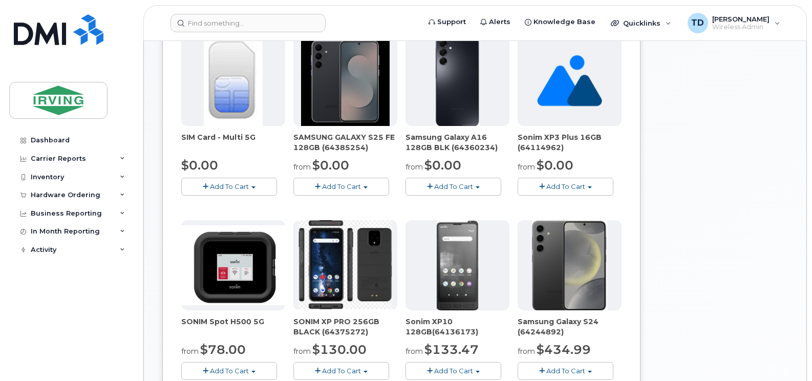
scroll to position [256, 0]
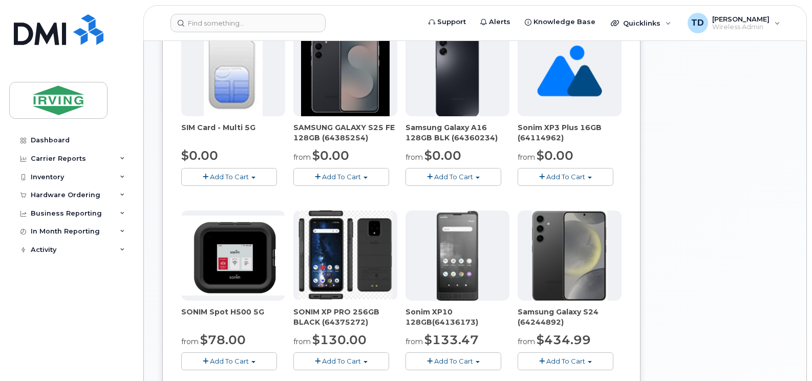
click at [337, 177] on span "Add To Cart" at bounding box center [341, 177] width 39 height 8
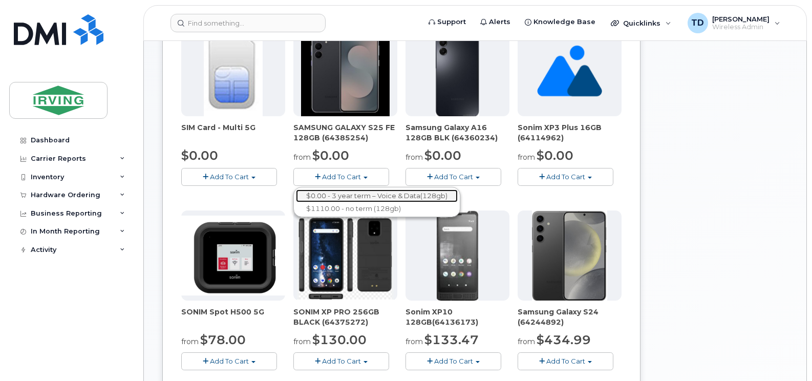
click at [373, 196] on link "$0.00 - 3 year term – Voice & Data(128gb)" at bounding box center [377, 195] width 162 height 13
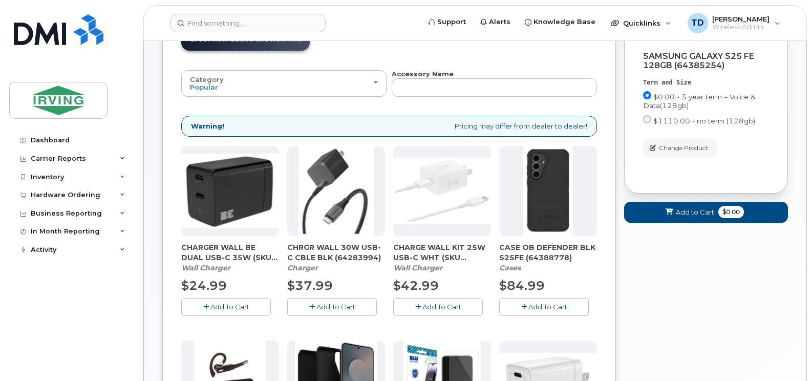
scroll to position [143, 0]
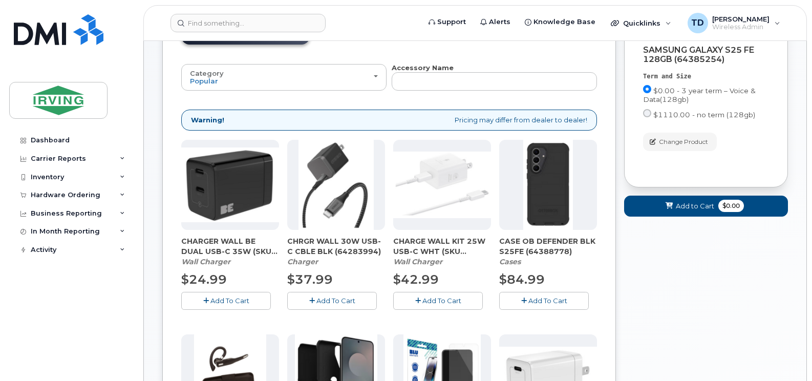
click at [341, 302] on span "Add To Cart" at bounding box center [335, 301] width 39 height 8
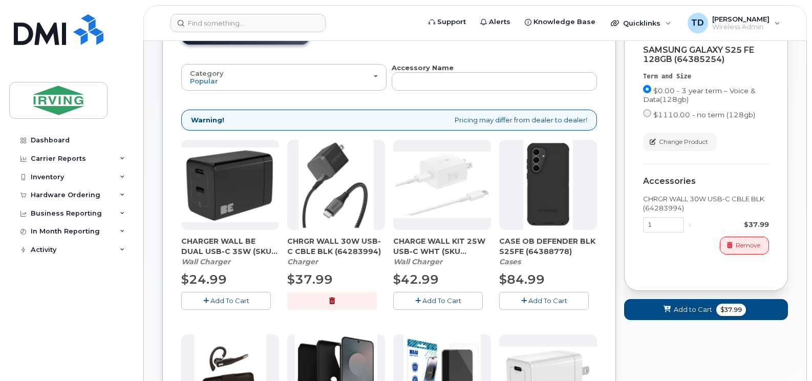
scroll to position [195, 0]
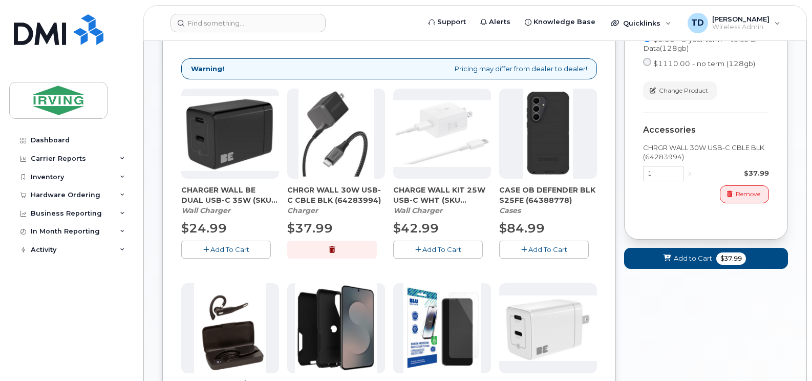
click at [549, 252] on span "Add To Cart" at bounding box center [548, 249] width 39 height 8
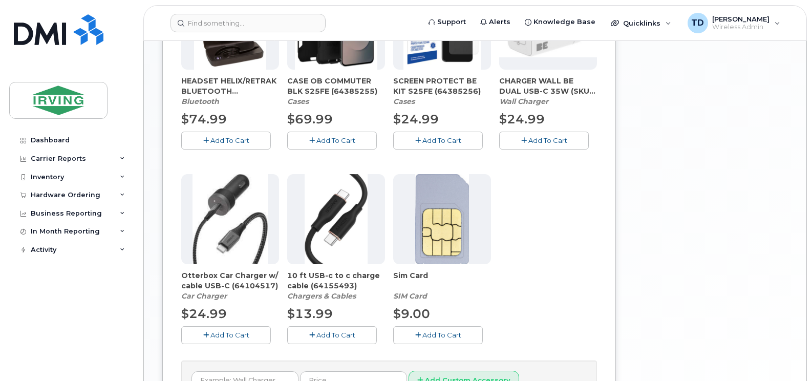
scroll to position [502, 0]
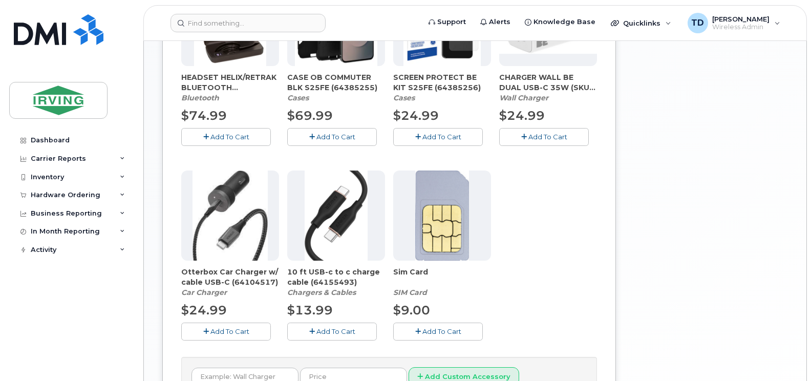
click at [439, 140] on span "Add To Cart" at bounding box center [441, 137] width 39 height 8
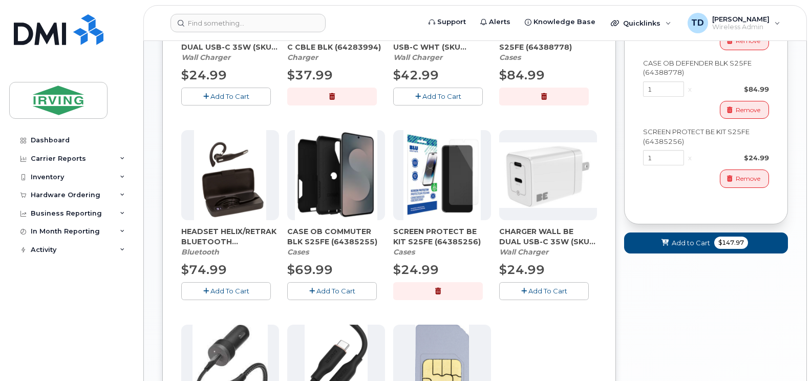
scroll to position [348, 0]
click at [692, 244] on span "Add to Cart" at bounding box center [691, 243] width 38 height 10
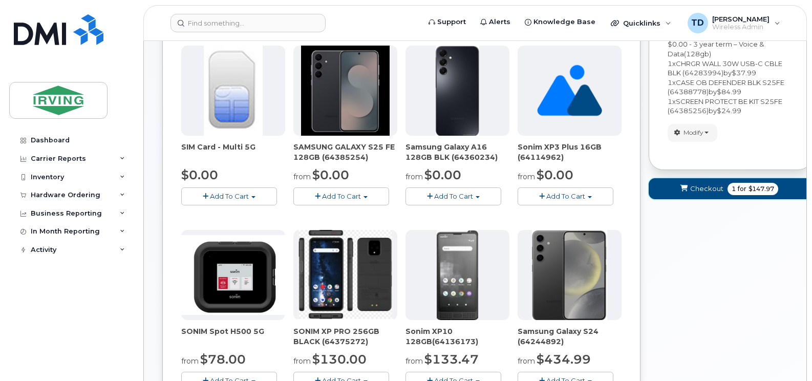
click at [708, 192] on span "Checkout" at bounding box center [706, 189] width 33 height 10
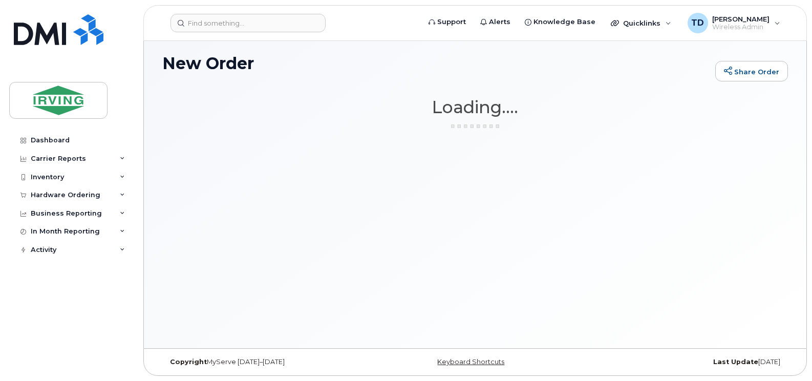
scroll to position [58, 0]
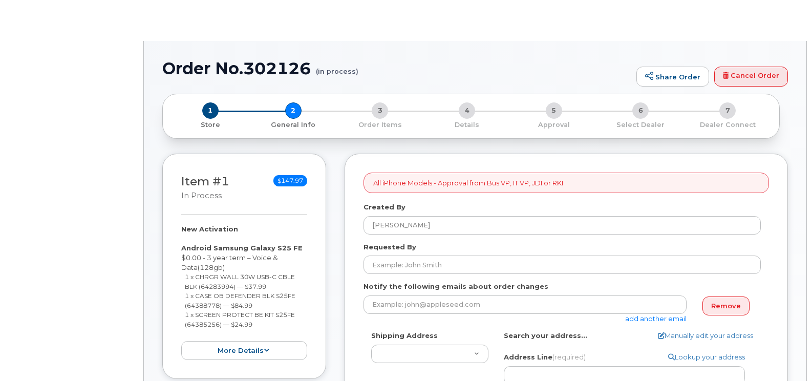
select select
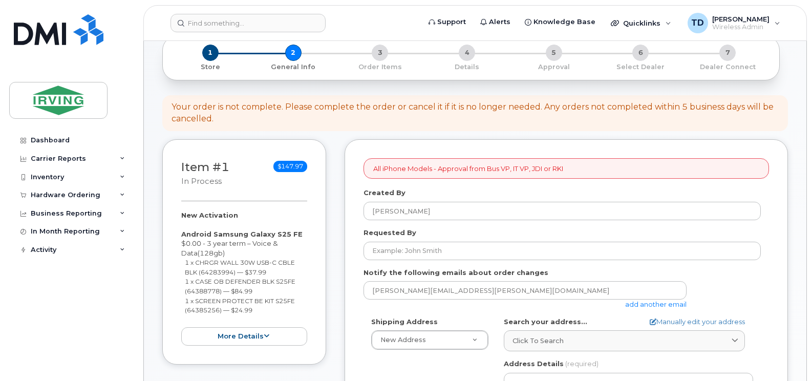
scroll to position [154, 0]
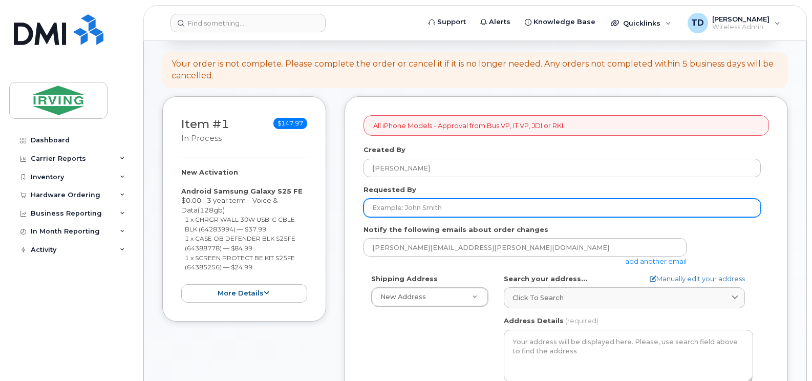
click at [411, 206] on input "Requested By" at bounding box center [562, 208] width 397 height 18
type input "[PERSON_NAME]"
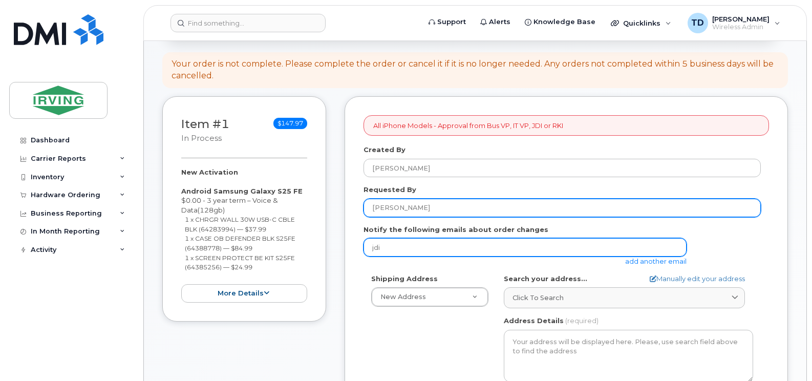
type input "[EMAIL_ADDRESS][DOMAIN_NAME]"
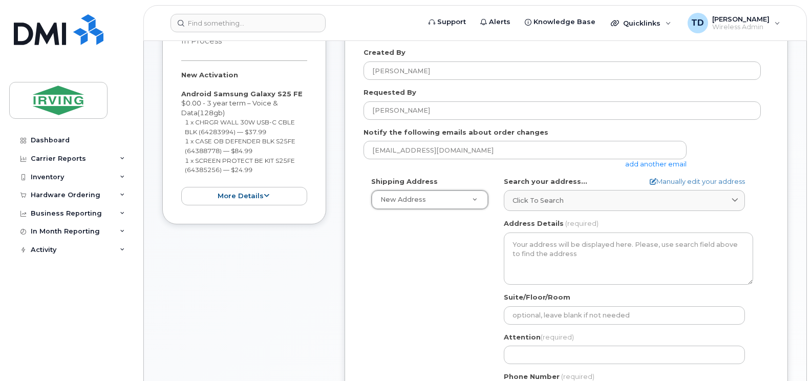
scroll to position [256, 0]
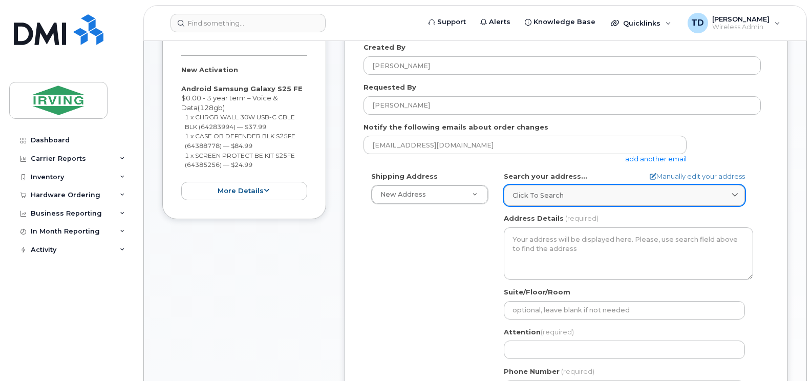
click at [541, 189] on link "Click to search" at bounding box center [624, 195] width 241 height 21
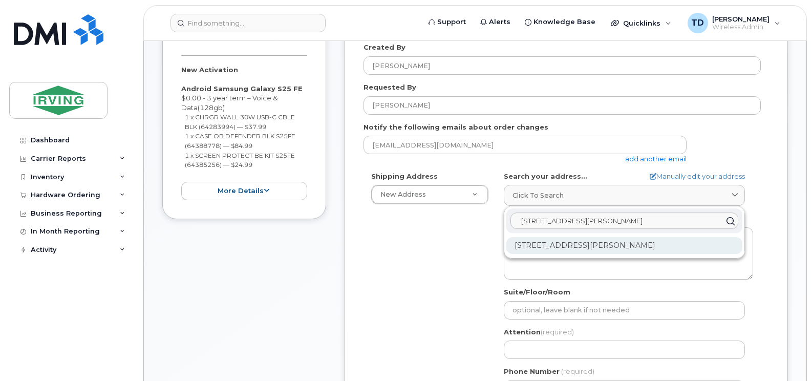
type input "[STREET_ADDRESS][PERSON_NAME]"
click at [590, 245] on div "[STREET_ADDRESS][PERSON_NAME]" at bounding box center [624, 245] width 236 height 17
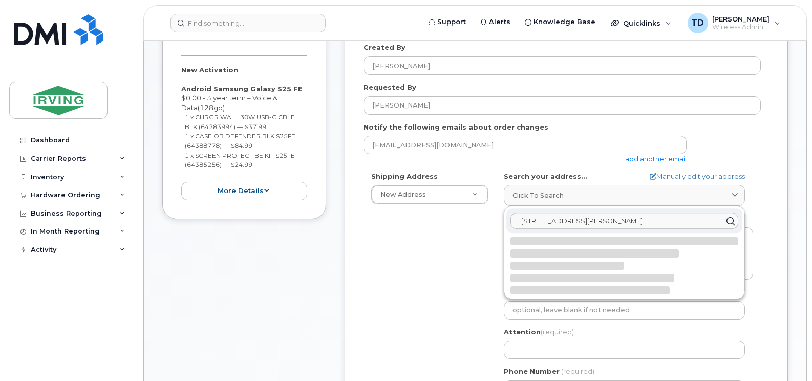
select select
type textarea "[STREET_ADDRESS][PERSON_NAME]"
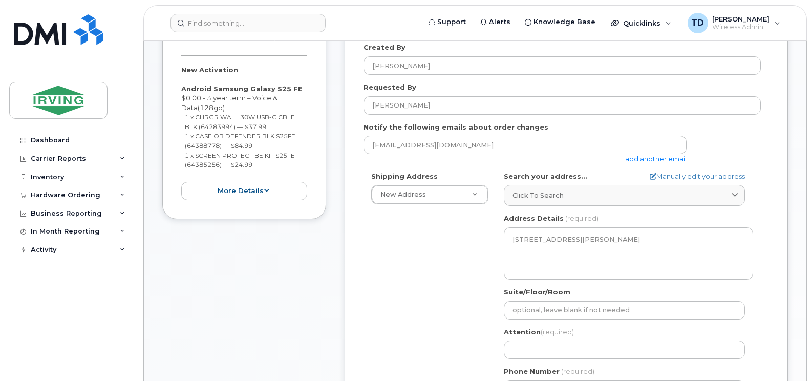
scroll to position [358, 0]
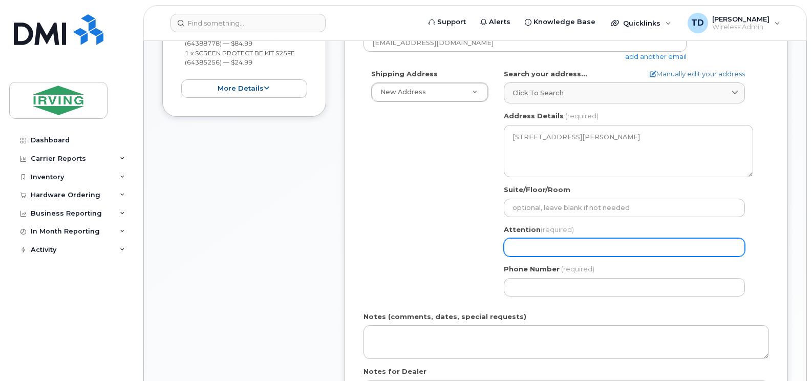
click at [564, 248] on input "Attention (required)" at bounding box center [624, 247] width 241 height 18
paste input "[PERSON_NAME]"
select select
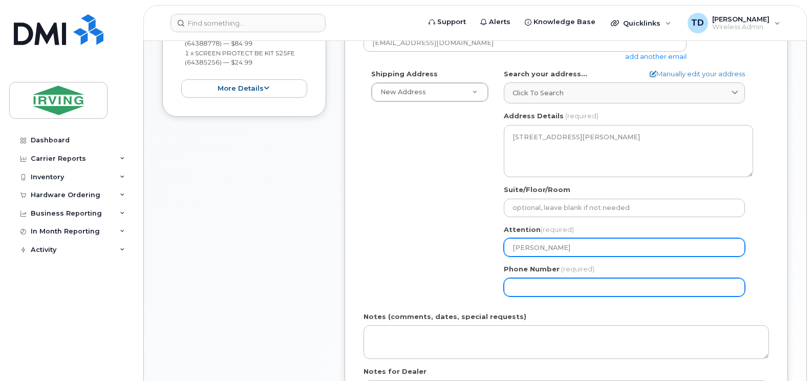
type input "[PERSON_NAME]"
click at [562, 289] on input "Phone Number" at bounding box center [624, 287] width 241 height 18
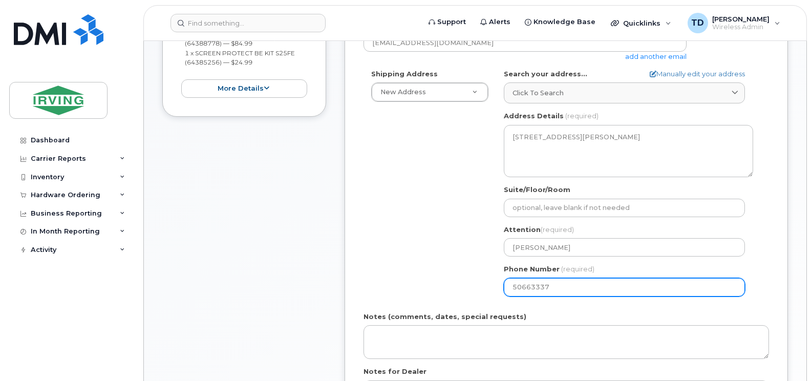
type input "506633371"
select select
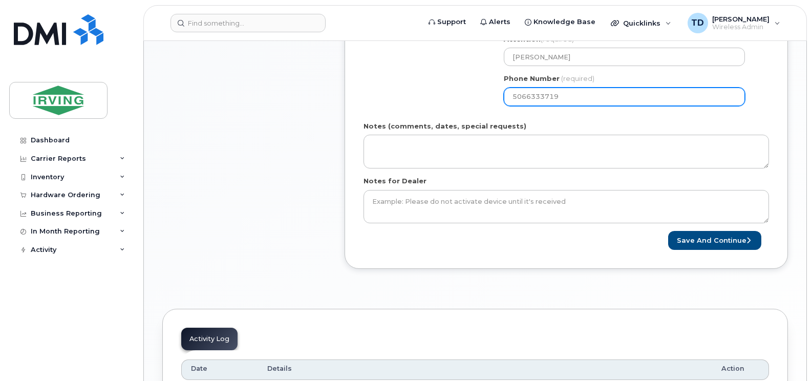
scroll to position [563, 0]
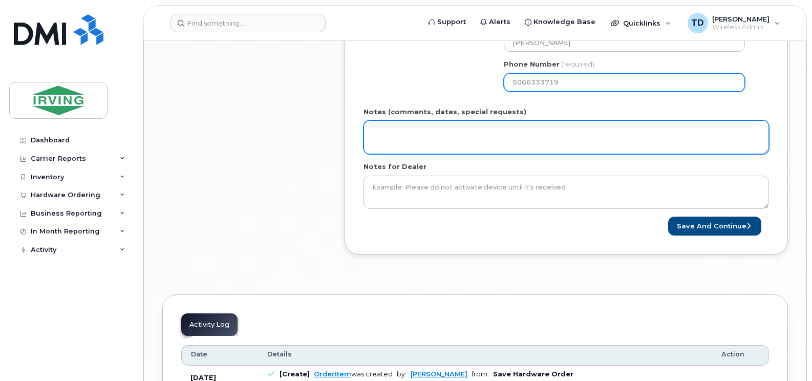
type input "5066333719"
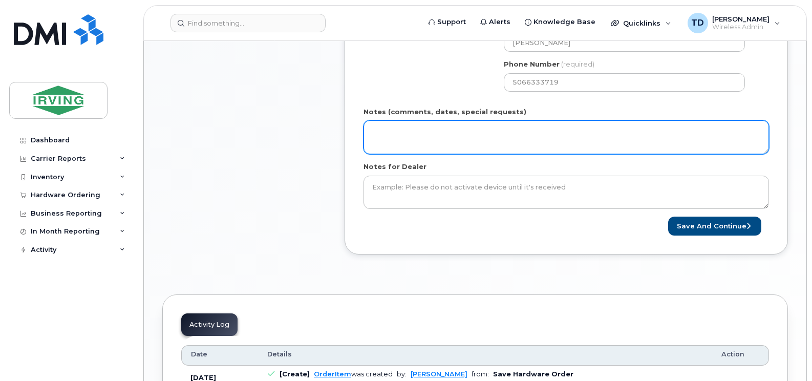
click at [467, 139] on textarea "Notes (comments, dates, special requests)" at bounding box center [567, 137] width 406 height 34
click at [444, 137] on textarea "Order #" at bounding box center [567, 137] width 406 height 34
paste textarea "5092655736"
type textarea "Order # 5092655736 Invoice to Sawmills"
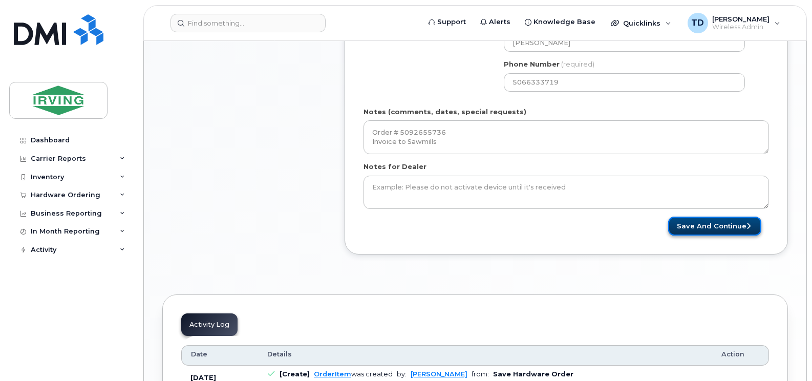
click at [691, 227] on button "Save and Continue" at bounding box center [714, 226] width 93 height 19
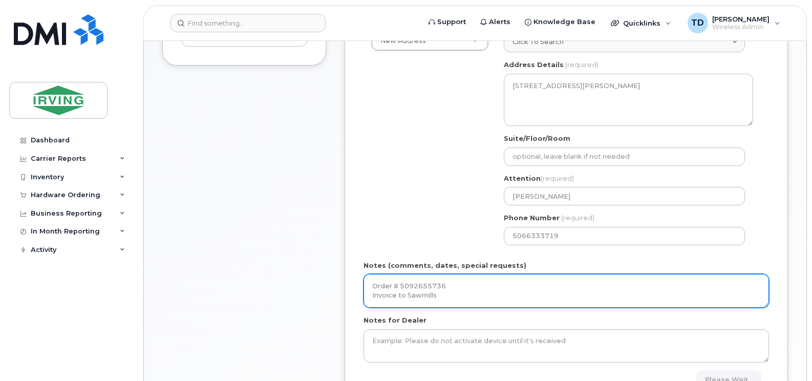
scroll to position [370, 0]
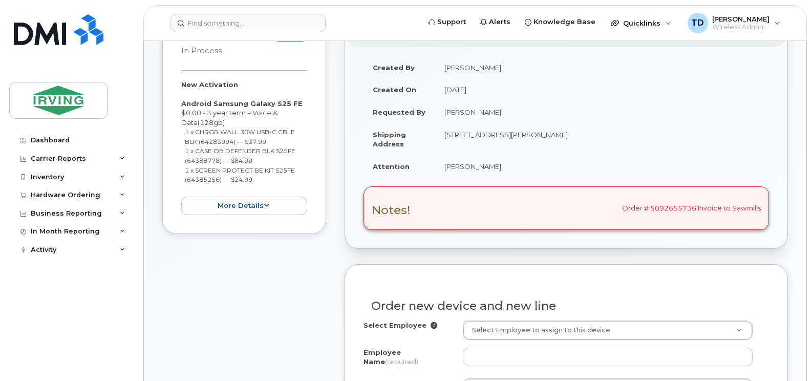
scroll to position [307, 0]
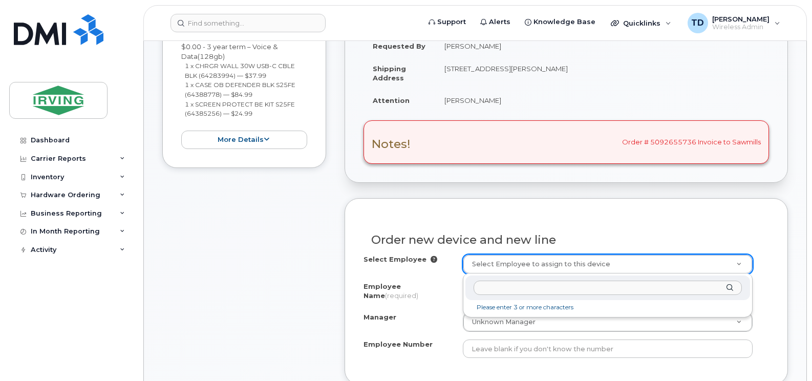
click at [512, 287] on input "text" at bounding box center [608, 288] width 268 height 15
click at [730, 290] on div at bounding box center [608, 288] width 285 height 25
click at [679, 286] on input "text" at bounding box center [608, 288] width 268 height 15
type input "Guilmer Alves"
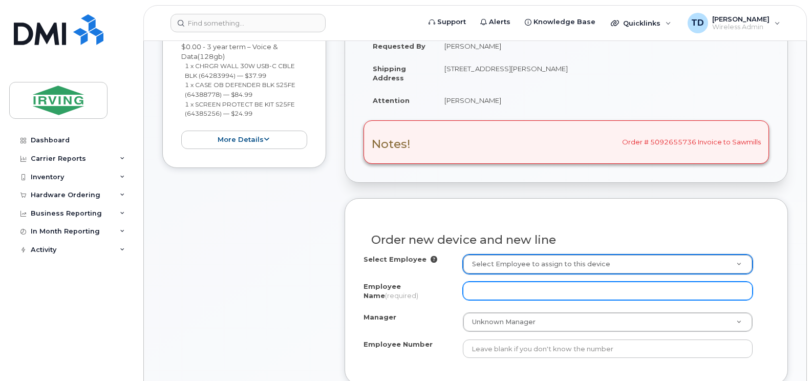
click at [478, 294] on input "Employee Name (required)" at bounding box center [608, 291] width 290 height 18
type input "Guilmer Alves Guerra"
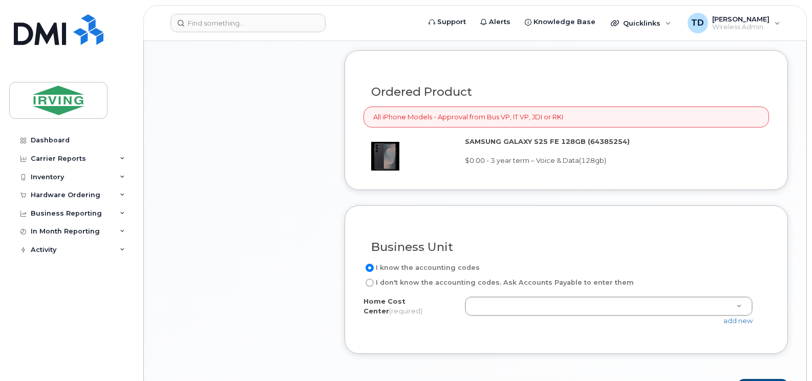
scroll to position [563, 0]
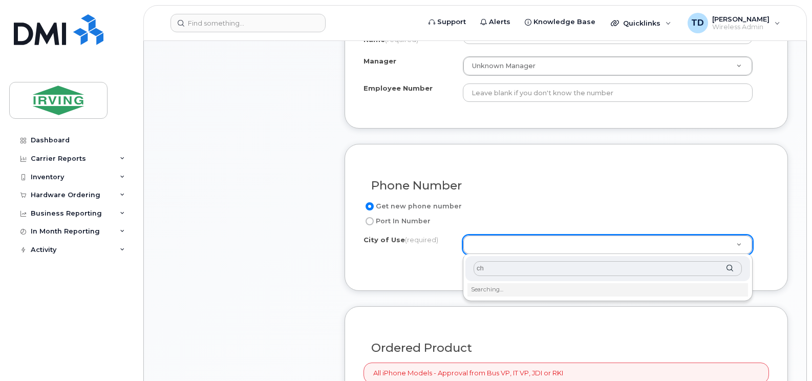
type input "c"
type input "Chipman"
click at [516, 286] on li "No matches found" at bounding box center [608, 288] width 281 height 11
click at [509, 266] on input "Chipman" at bounding box center [608, 268] width 268 height 15
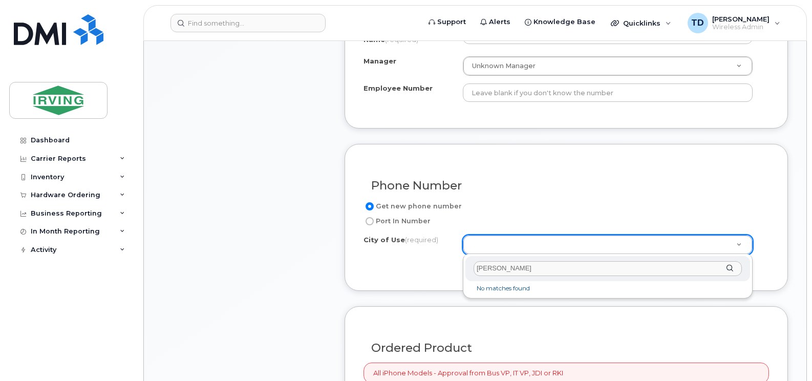
click at [509, 266] on input "Chipman" at bounding box center [608, 268] width 268 height 15
type input "C"
type input "2"
type input "C"
type input "M"
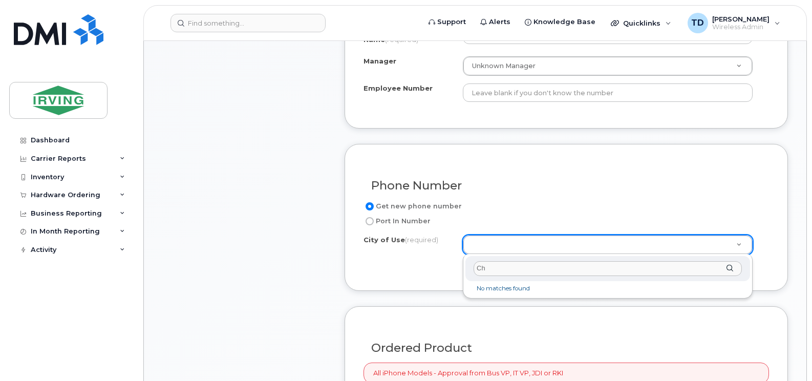
type input "C"
type input "G"
type input "minto"
type input "1812"
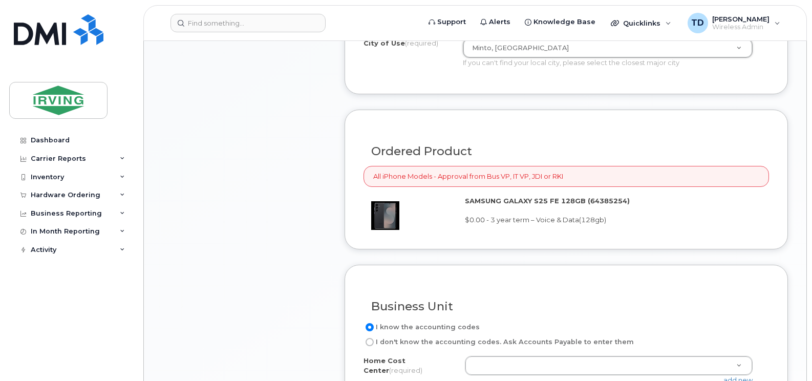
scroll to position [819, 0]
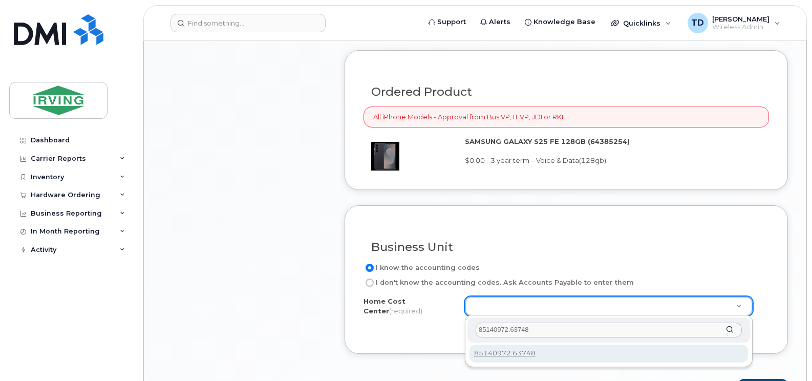
type input "85140972.63748"
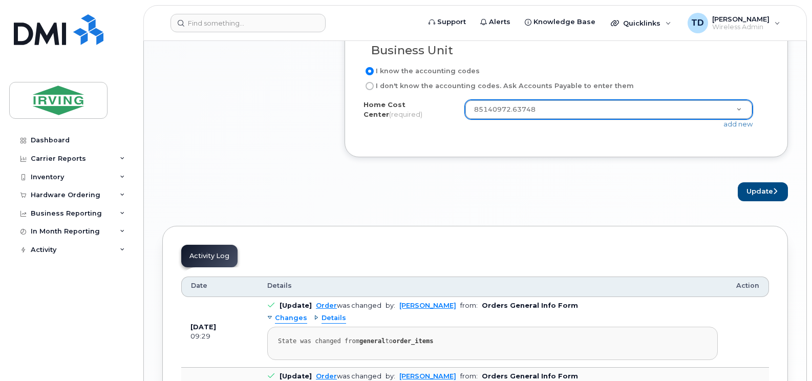
scroll to position [1024, 0]
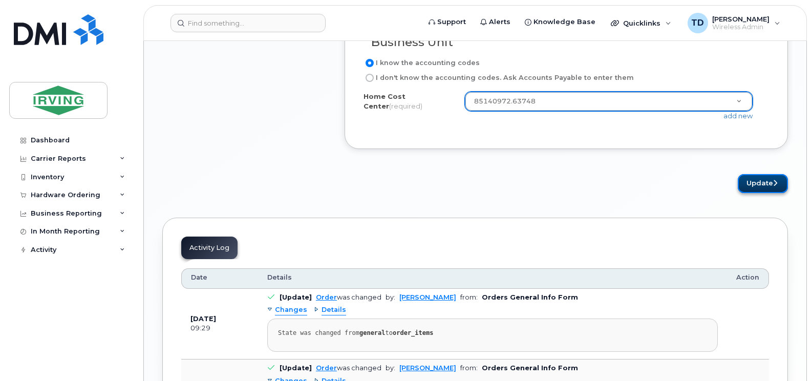
click at [749, 185] on button "Update" at bounding box center [763, 183] width 50 height 19
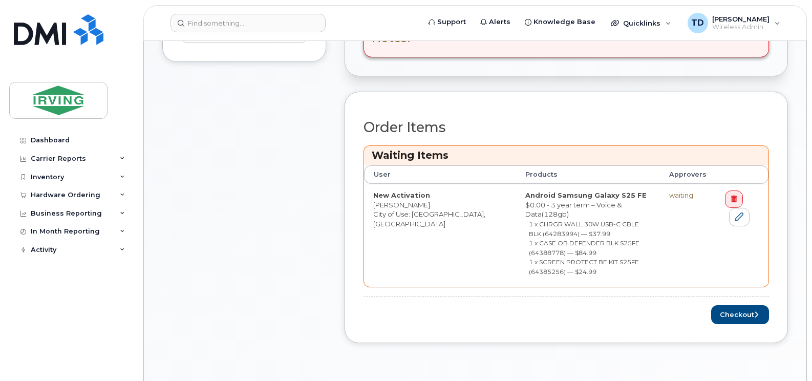
scroll to position [461, 0]
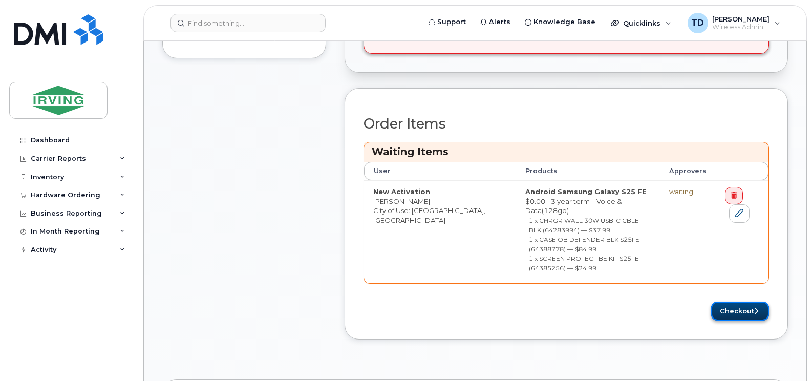
drag, startPoint x: 728, startPoint y: 304, endPoint x: 719, endPoint y: 303, distance: 9.2
click at [728, 304] on button "Checkout" at bounding box center [740, 311] width 58 height 19
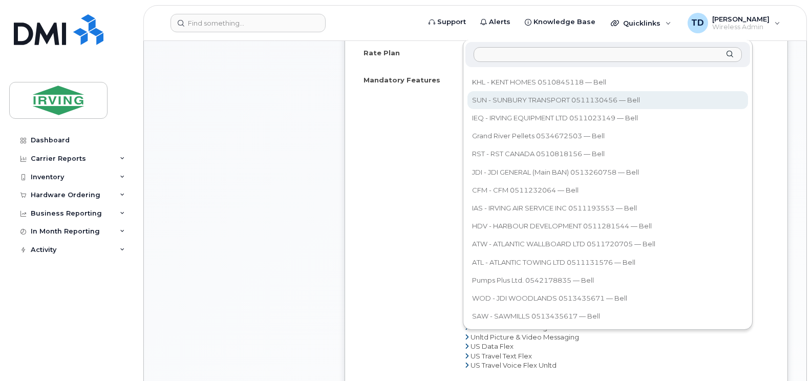
scroll to position [563, 0]
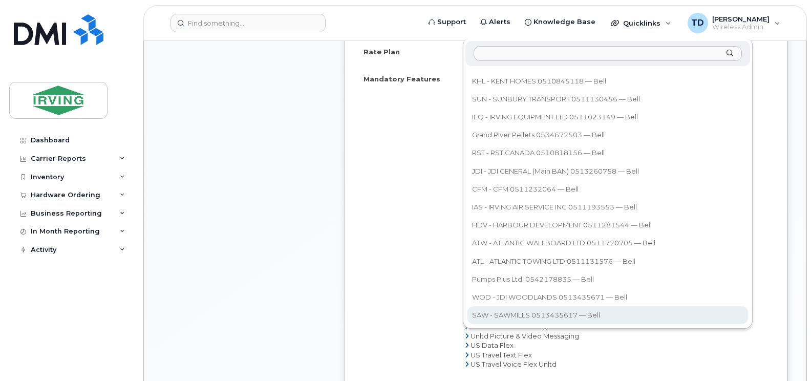
select select "11334"
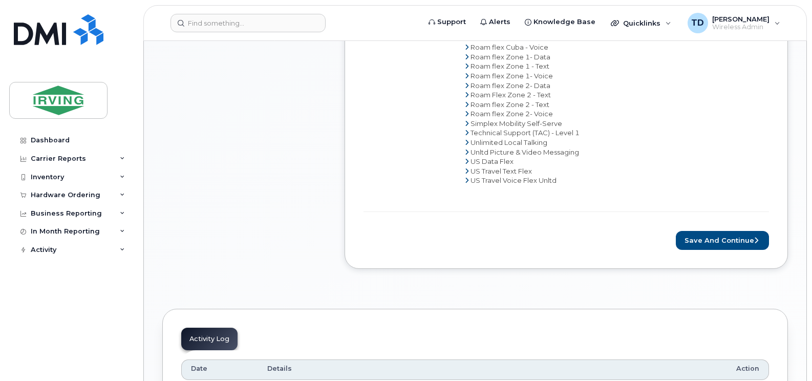
scroll to position [768, 0]
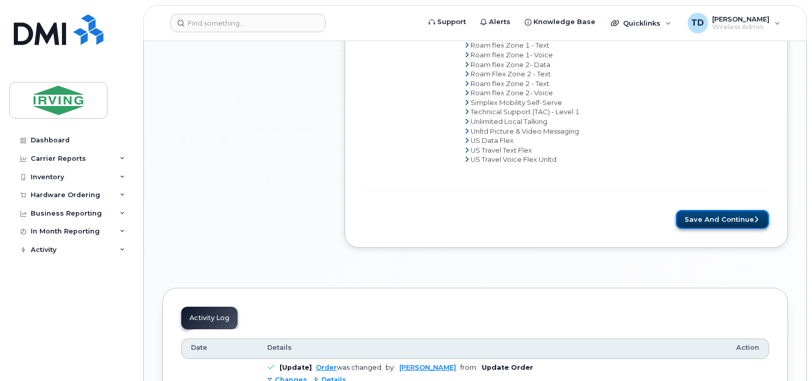
click at [710, 219] on button "Save and Continue" at bounding box center [722, 219] width 93 height 19
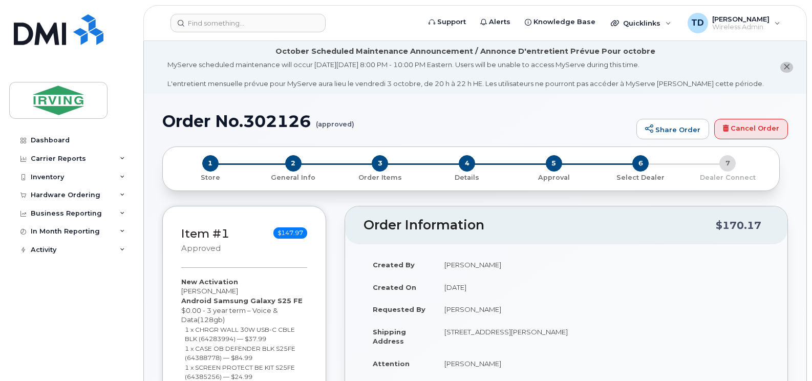
radio input "true"
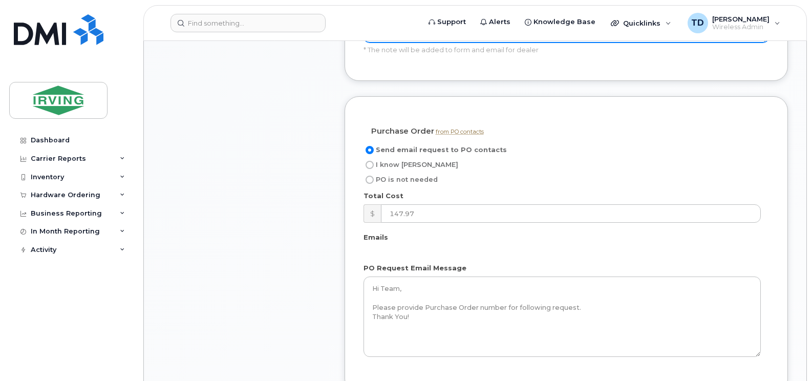
scroll to position [717, 0]
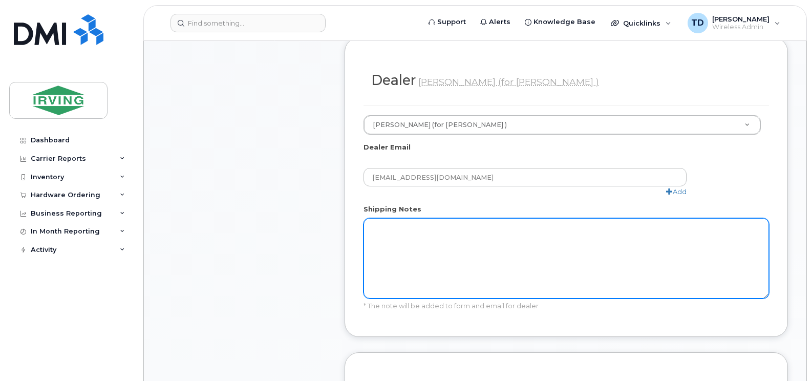
click at [410, 218] on textarea "Shipping Notes" at bounding box center [567, 258] width 406 height 80
type textarea "O"
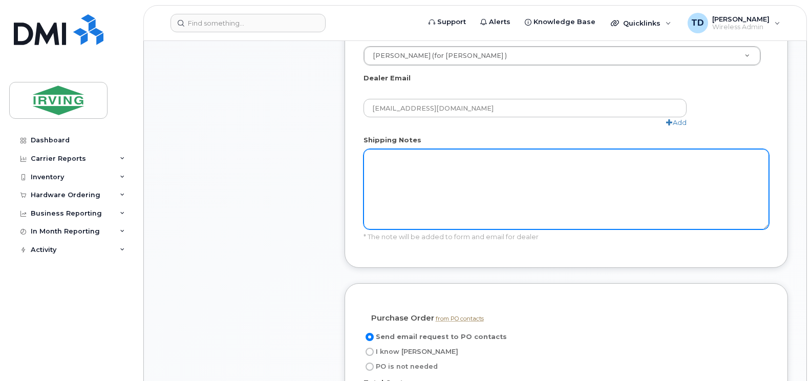
scroll to position [922, 0]
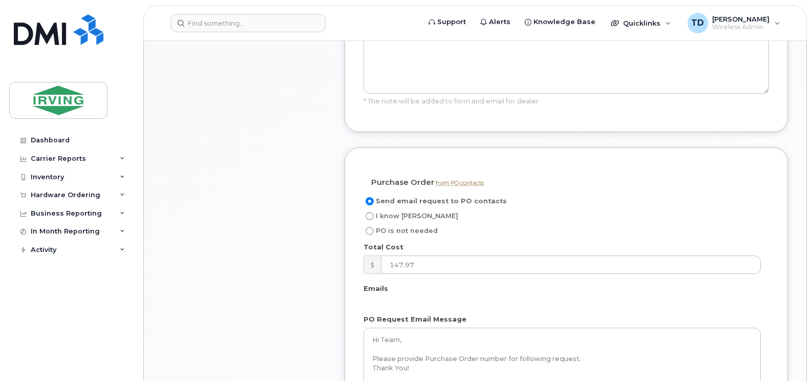
click at [402, 212] on span "I know [PERSON_NAME]" at bounding box center [417, 216] width 82 height 8
click at [374, 212] on input "I know [PERSON_NAME]" at bounding box center [370, 216] width 8 height 8
radio input "true"
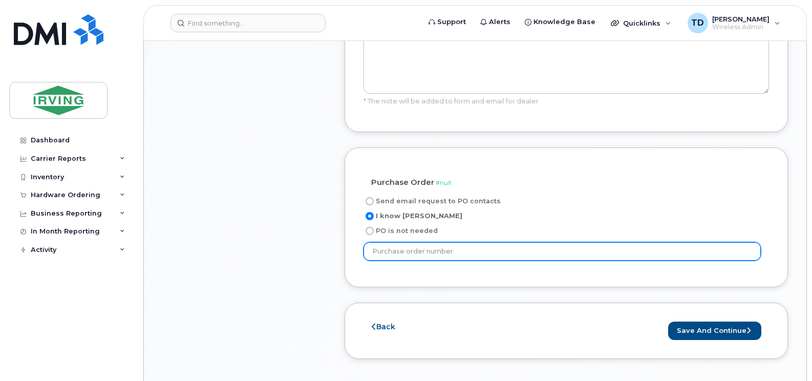
click at [429, 242] on input "text" at bounding box center [562, 251] width 397 height 18
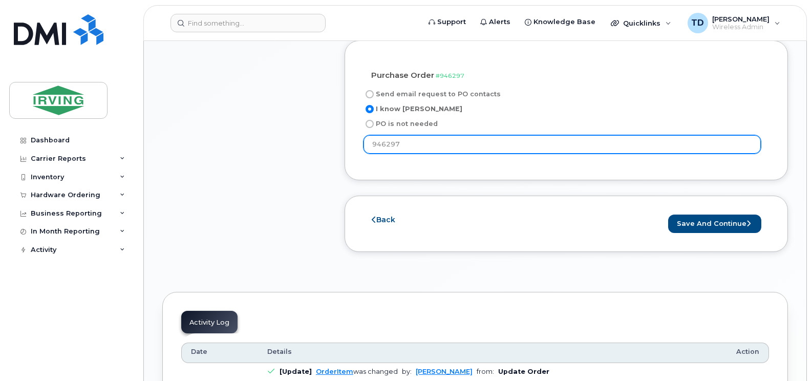
scroll to position [1024, 0]
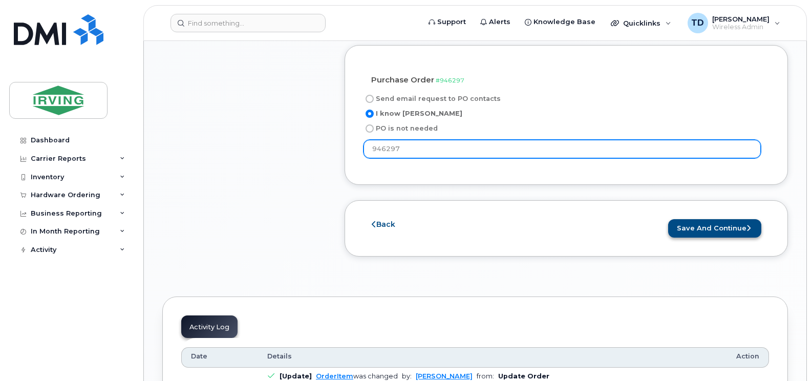
type input "946297"
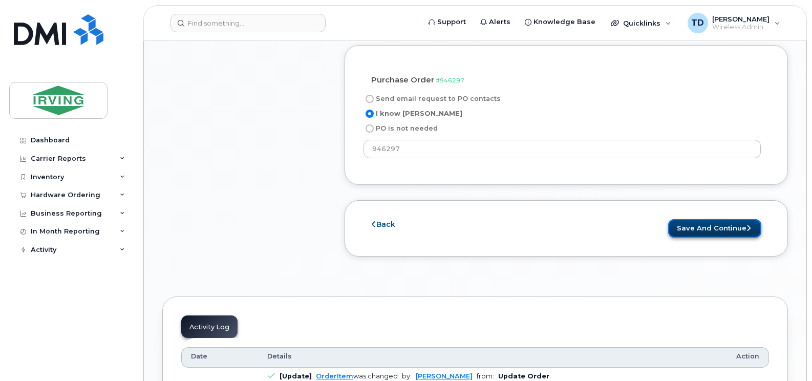
click at [704, 219] on button "Save and Continue" at bounding box center [714, 228] width 93 height 19
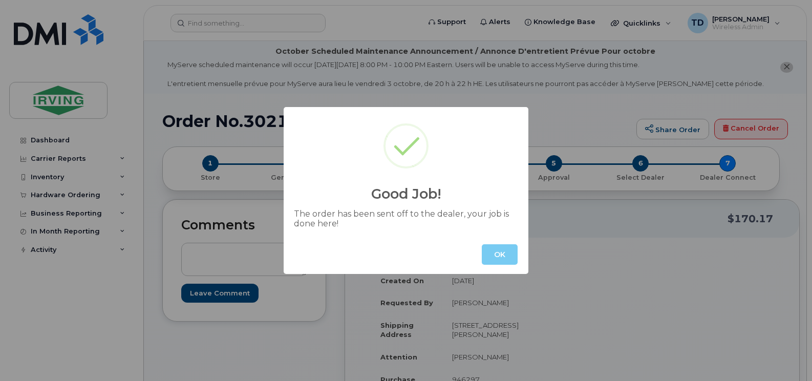
click at [505, 253] on button "OK" at bounding box center [500, 254] width 36 height 20
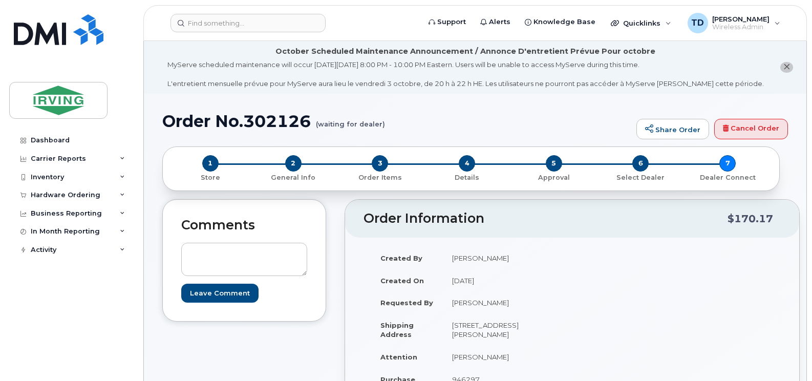
click at [302, 126] on h1 "Order No.302126 (waiting for dealer)" at bounding box center [396, 121] width 469 height 18
copy h1 "302126"
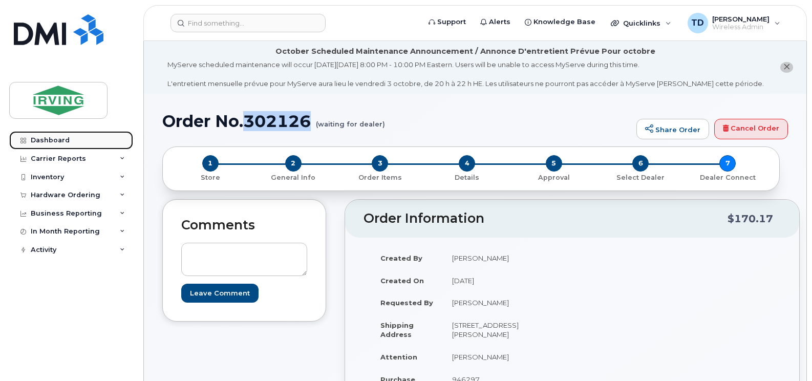
click at [60, 141] on div "Dashboard" at bounding box center [50, 140] width 39 height 8
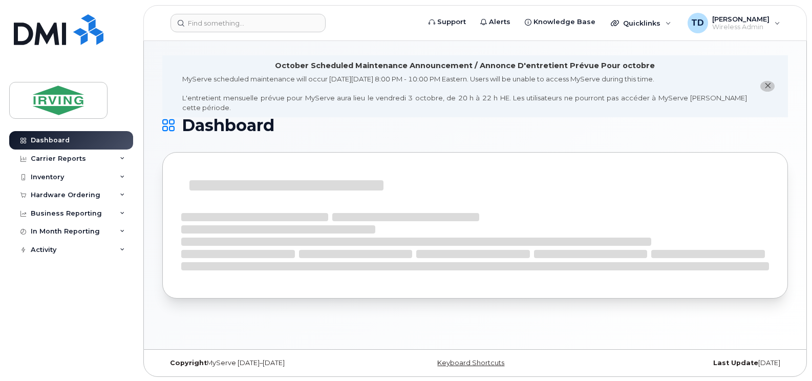
scroll to position [5, 0]
